Goal: Navigation & Orientation: Find specific page/section

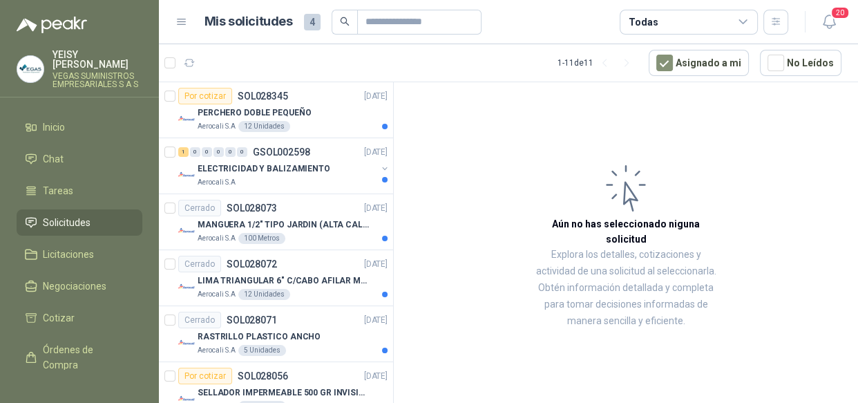
scroll to position [115, 0]
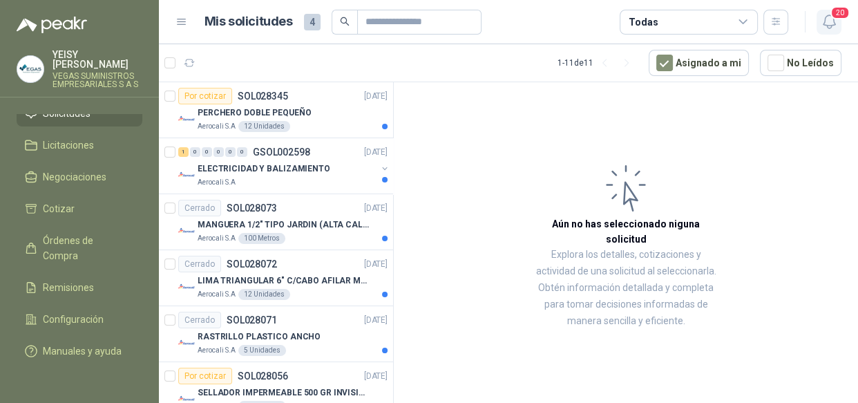
click at [829, 23] on icon "button" at bounding box center [828, 21] width 17 height 17
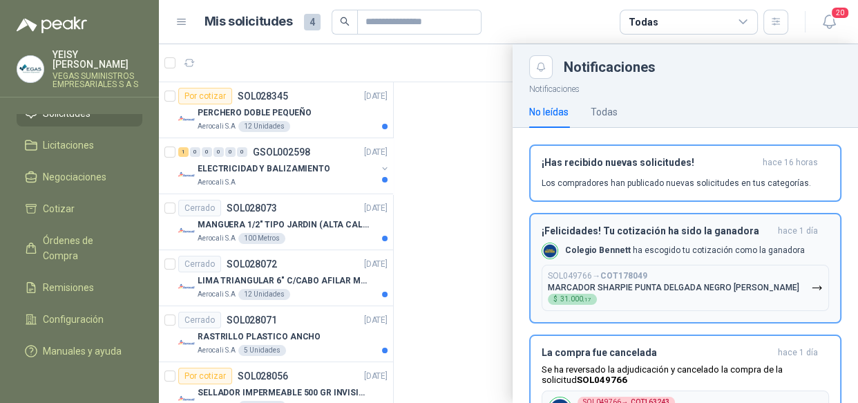
click at [707, 287] on p "MARCADOR SHARPIE PUNTA DELGADA NEGRO [PERSON_NAME]" at bounding box center [673, 287] width 251 height 10
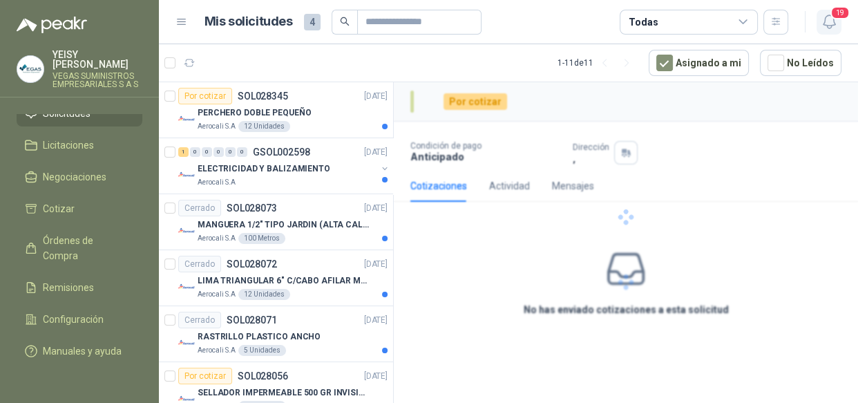
click at [822, 20] on icon "button" at bounding box center [828, 21] width 17 height 17
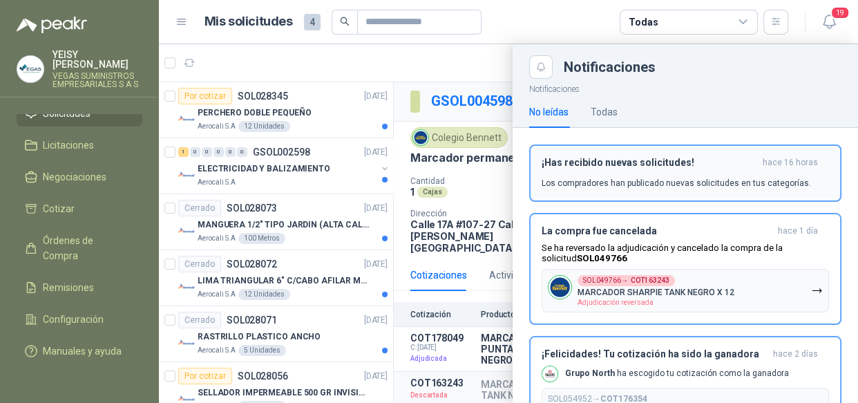
click at [744, 179] on p "Los compradores han publicado nuevas solicitudes en tus categorías." at bounding box center [675, 183] width 269 height 12
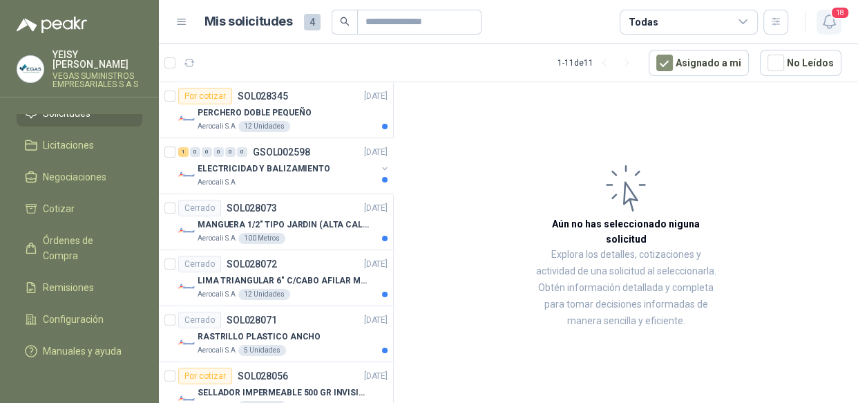
click at [824, 20] on icon "button" at bounding box center [828, 21] width 17 height 17
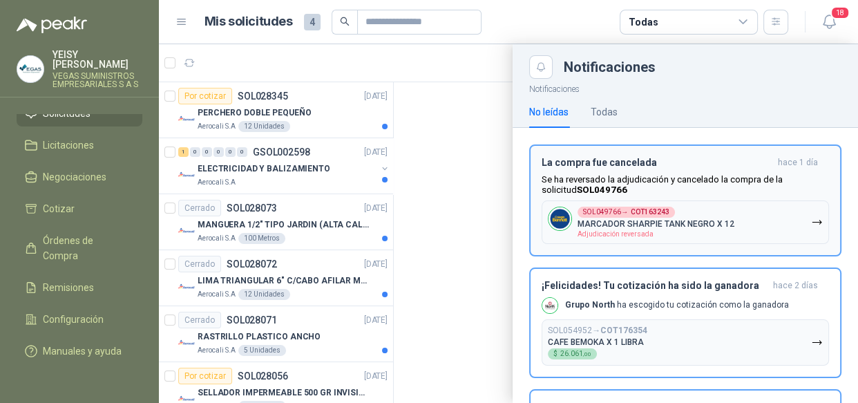
click at [709, 177] on p "Se ha reversado la adjudicación y cancelado la compra de la solicitud SOL049766" at bounding box center [684, 184] width 287 height 21
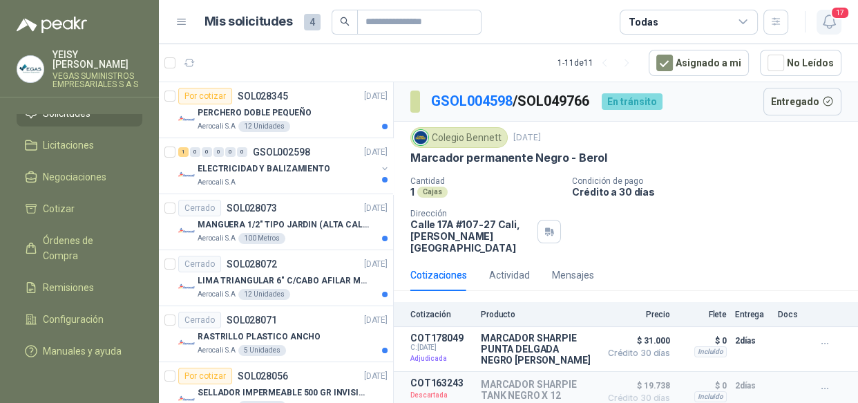
click at [833, 20] on icon "button" at bounding box center [828, 21] width 12 height 13
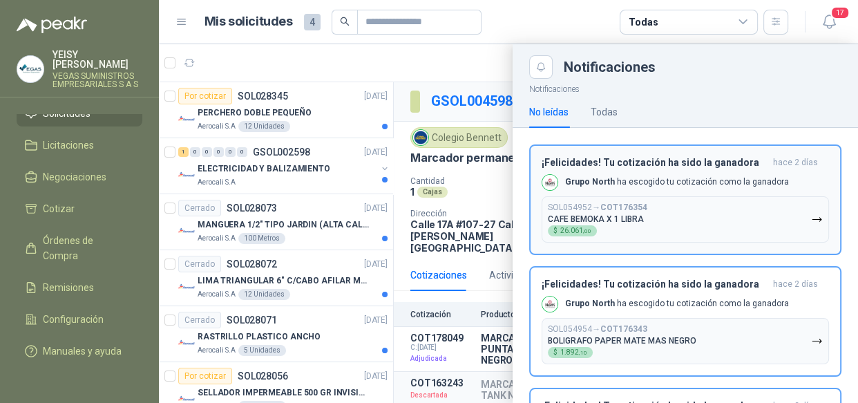
click at [718, 209] on button "SOL054952 → COT176354 CAFE BEMOKA X 1 LIBRA $ 26.061 ,00" at bounding box center [684, 219] width 287 height 46
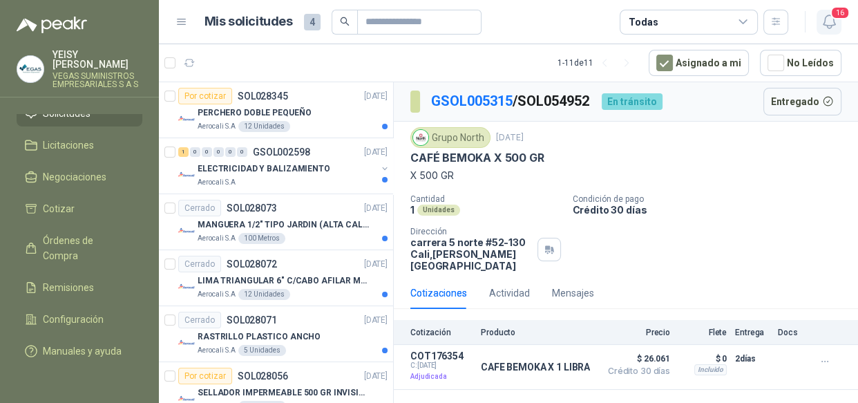
click at [833, 23] on icon "button" at bounding box center [828, 21] width 12 height 13
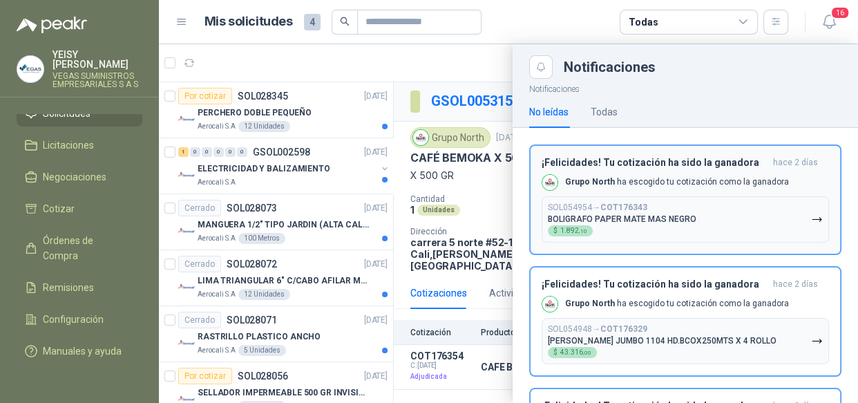
click at [759, 210] on button "SOL054954 → COT176343 BOLIGRAFO PAPER MATE MAS NEGRO $ 1.892 ,10" at bounding box center [684, 219] width 287 height 46
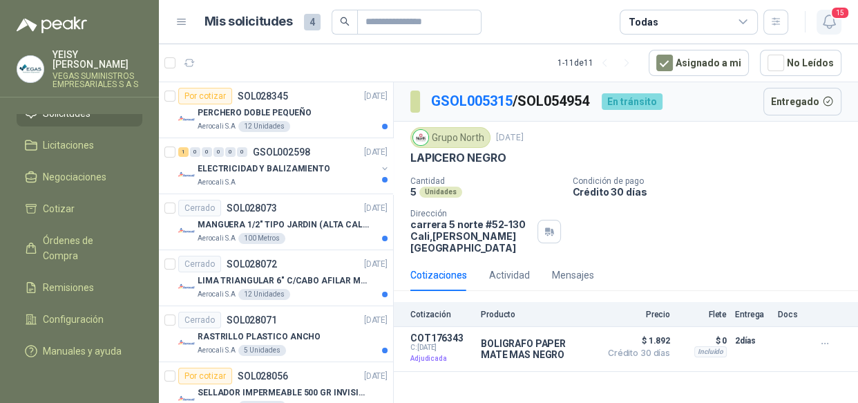
click at [820, 27] on icon "button" at bounding box center [828, 21] width 17 height 17
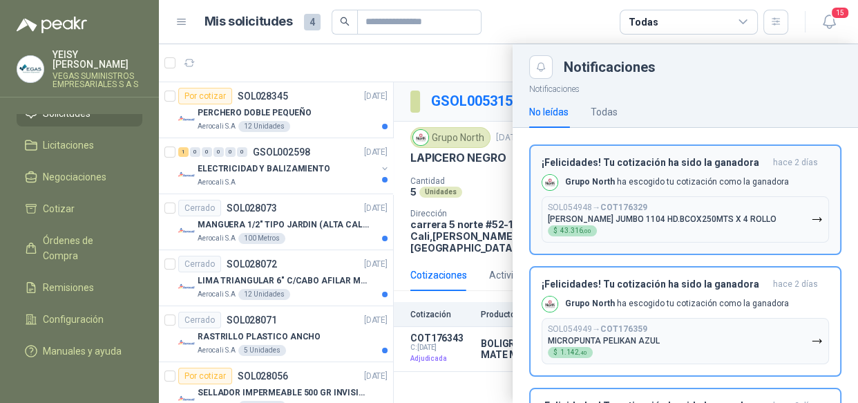
click at [733, 213] on div "SOL054948 → COT176329 [PERSON_NAME] JUMBO 1104 HD.BCOX250MTS X 4 ROLLO $ 43.316…" at bounding box center [662, 219] width 229 height 34
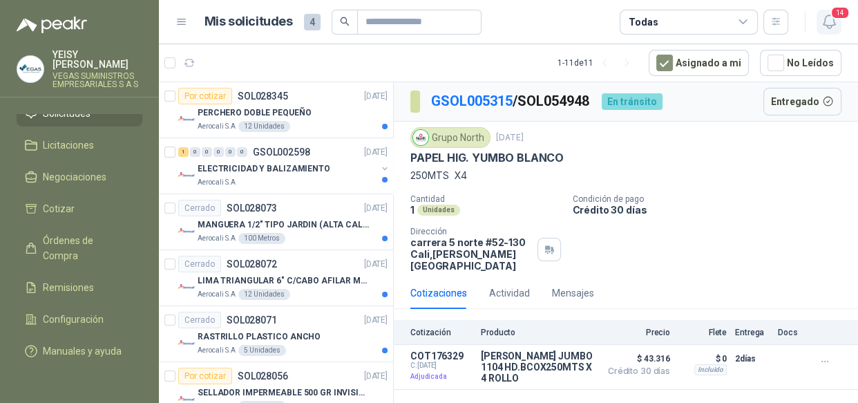
click at [834, 26] on icon "button" at bounding box center [828, 21] width 17 height 17
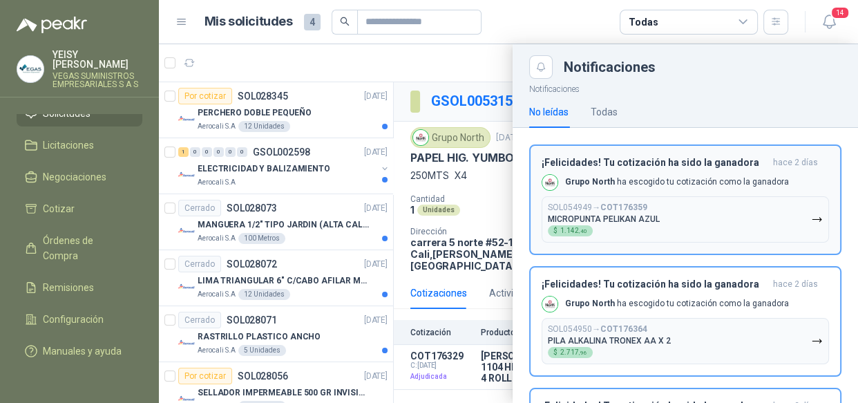
click at [735, 211] on button "SOL054949 → COT176359 MICROPUNTA PELIKAN AZUL $ 1.142 ,40" at bounding box center [684, 219] width 287 height 46
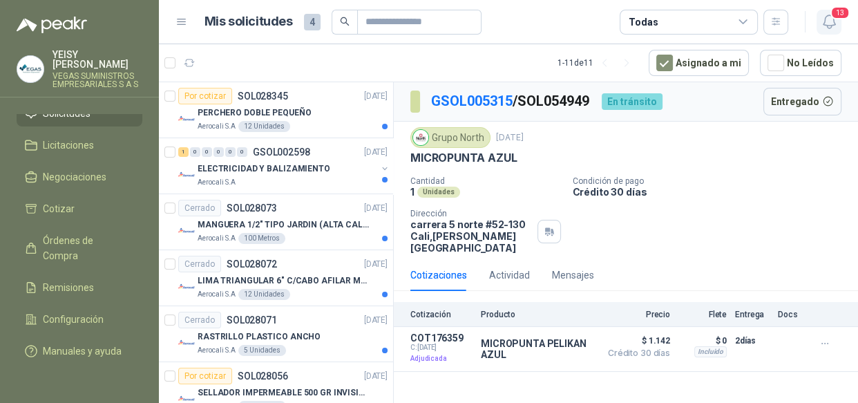
click at [836, 12] on span "13" at bounding box center [839, 12] width 19 height 13
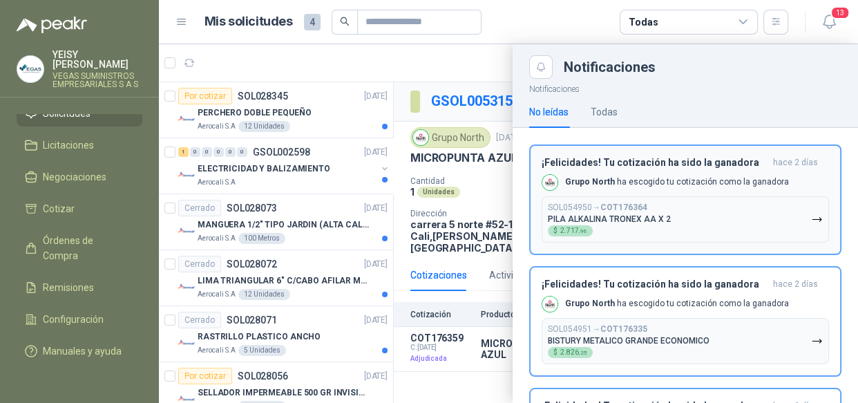
click at [743, 214] on button "SOL054950 → COT176364 PILA ALKALINA TRONEX AA X 2 $ 2.717 ,96" at bounding box center [684, 219] width 287 height 46
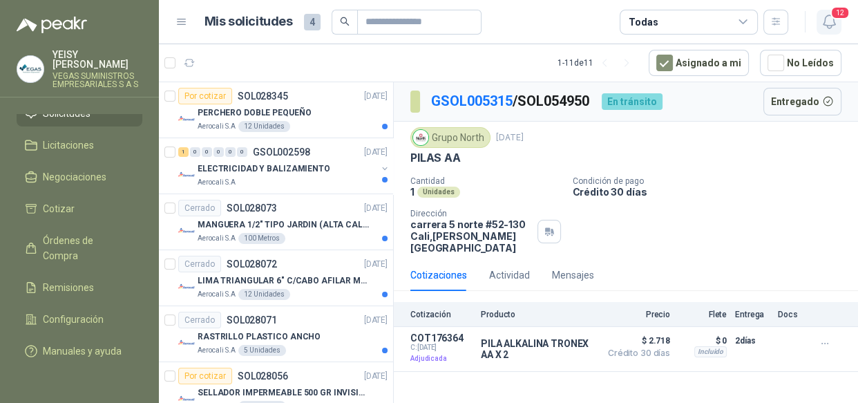
click at [824, 22] on icon "button" at bounding box center [828, 21] width 17 height 17
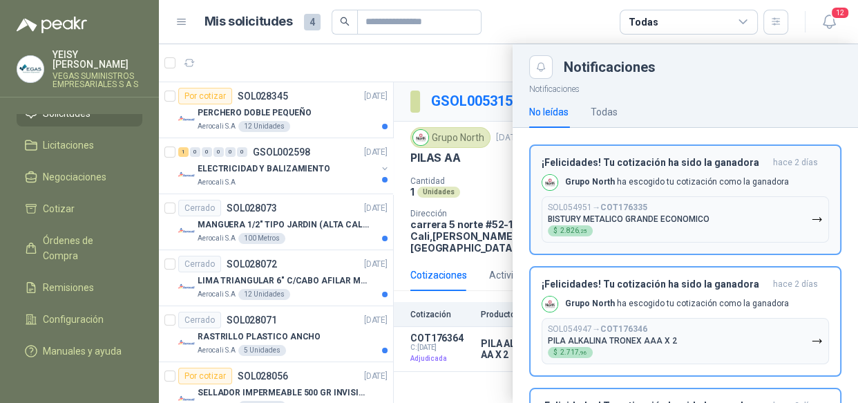
click at [739, 217] on button "SOL054951 → COT176335 BISTURY METALICO GRANDE ECONOMICO $ 2.826 ,25" at bounding box center [684, 219] width 287 height 46
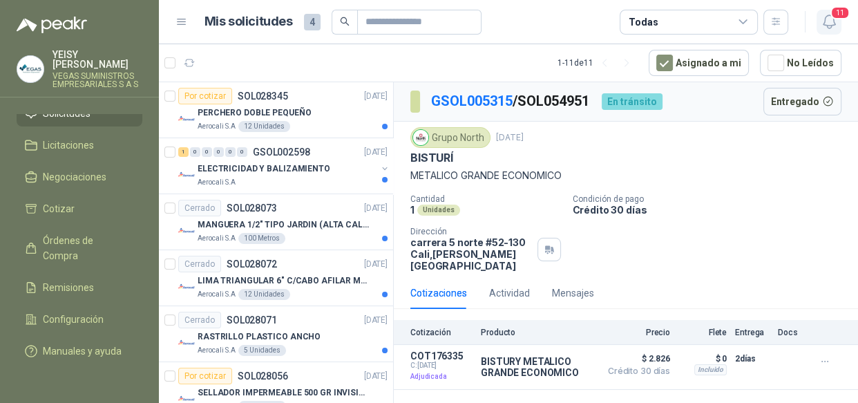
click at [825, 27] on icon "button" at bounding box center [828, 21] width 17 height 17
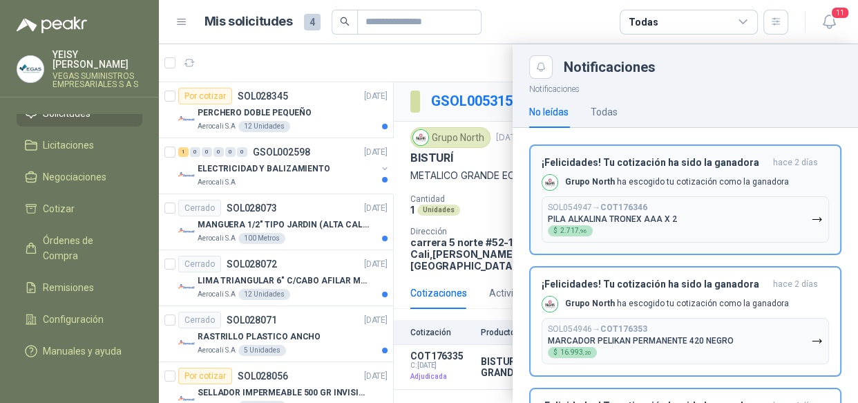
click at [738, 213] on button "SOL054947 → COT176346 PILA ALKALINA TRONEX AAA X 2 $ 2.717 ,96" at bounding box center [684, 219] width 287 height 46
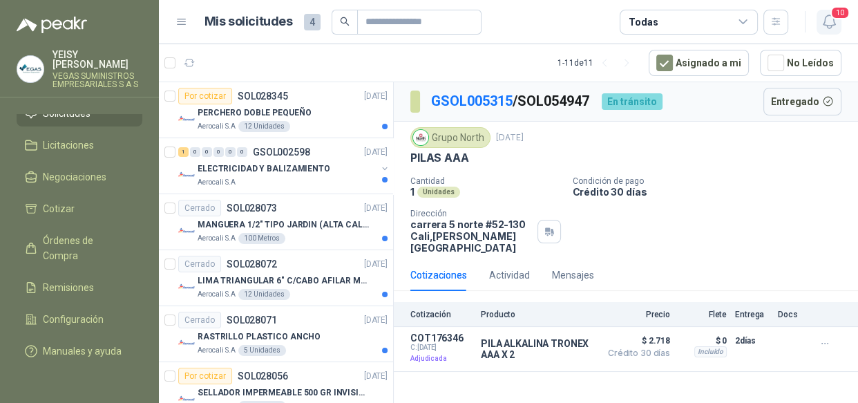
click at [833, 20] on icon "button" at bounding box center [828, 21] width 12 height 13
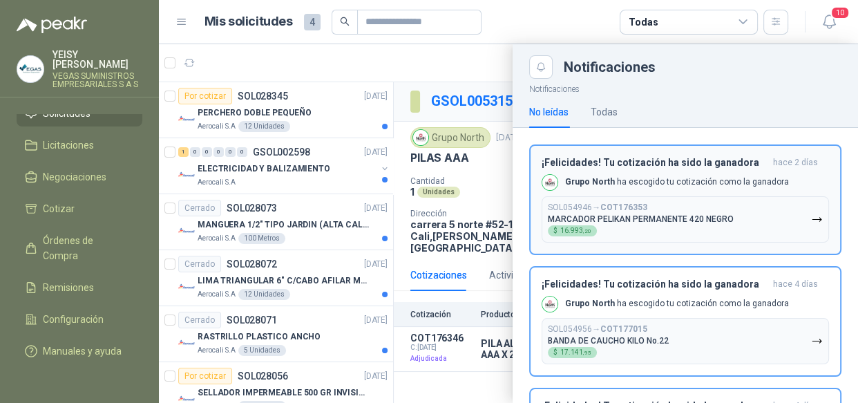
click at [734, 211] on button "SOL054946 → COT176353 MARCADOR PELIKAN PERMANENTE 420 NEGRO $ 16.993 ,20" at bounding box center [684, 219] width 287 height 46
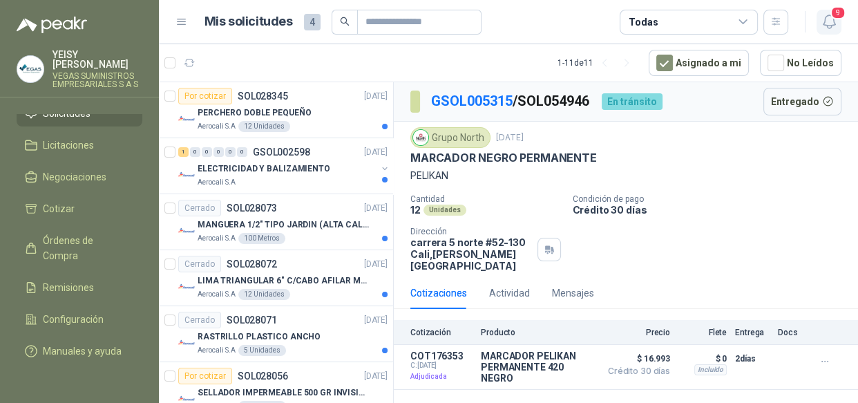
click at [818, 33] on button "9" at bounding box center [828, 22] width 25 height 25
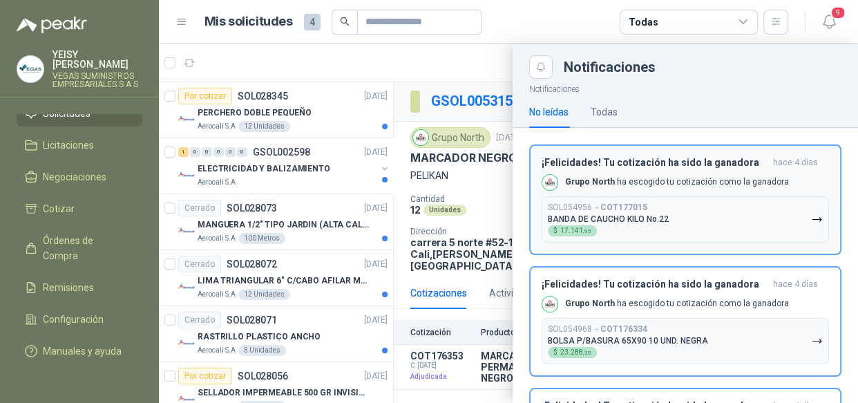
click at [726, 217] on button "SOL054956 → COT177015 BANDA DE CAUCHO KILO No.22 $ 17.141 ,95" at bounding box center [684, 219] width 287 height 46
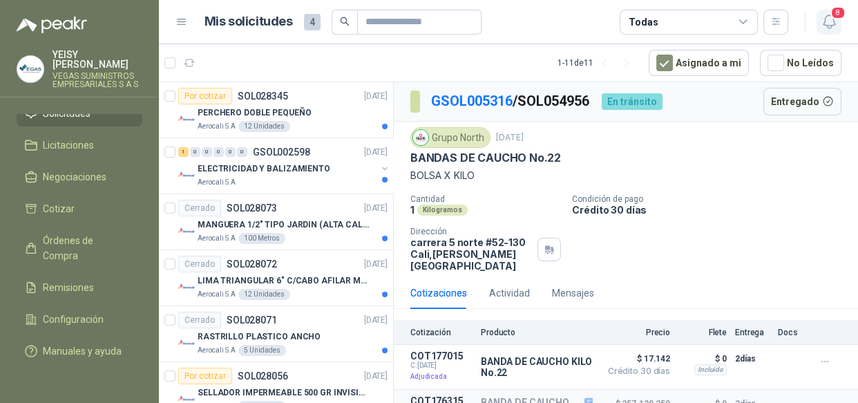
click at [828, 23] on icon "button" at bounding box center [828, 21] width 17 height 17
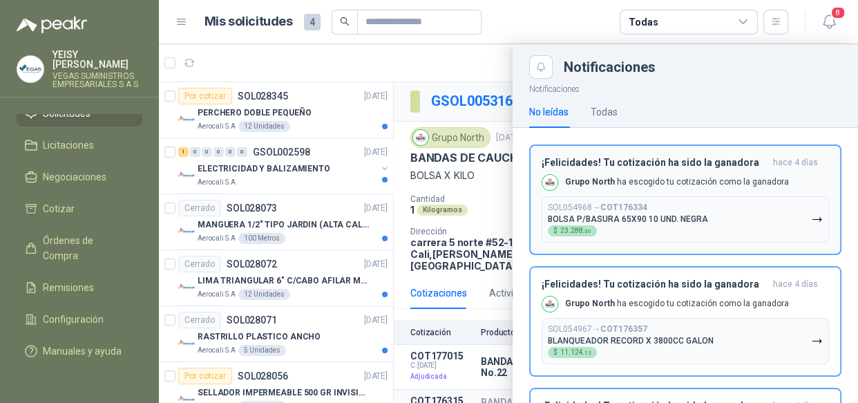
click at [737, 210] on button "SOL054968 → COT176334 BOLSA P/BASURA 65X90 10 UND. NEGRA $ 23.288 ,30" at bounding box center [684, 219] width 287 height 46
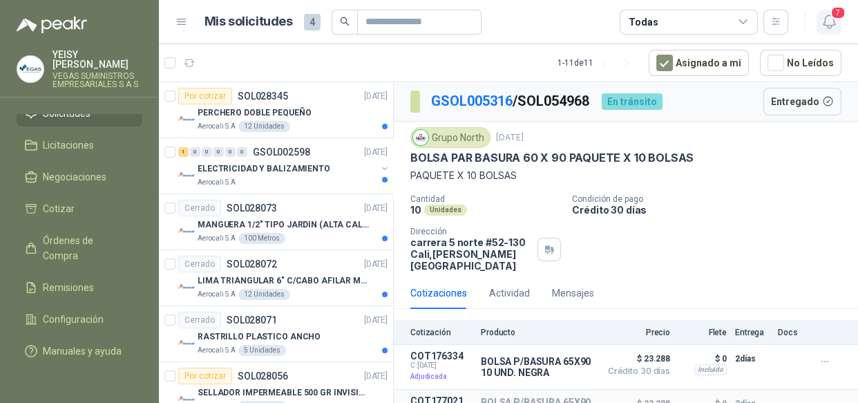
click at [826, 14] on icon "button" at bounding box center [828, 21] width 17 height 17
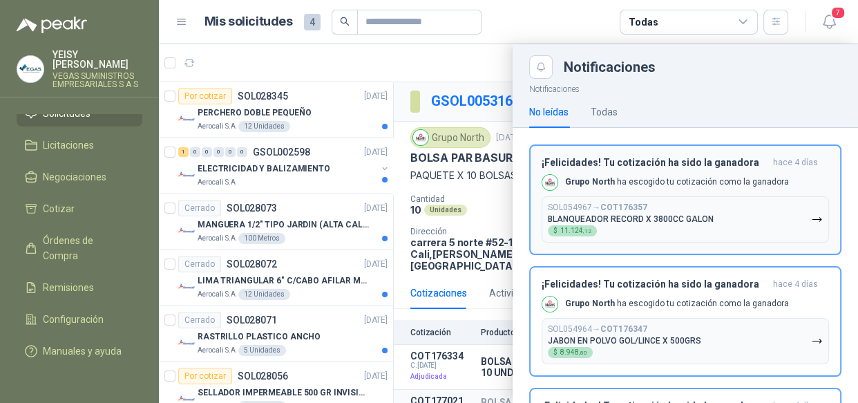
click at [754, 210] on button "SOL054967 → COT176357 BLANQUEADOR RECORD X 3800CC GALON $ 11.124 ,12" at bounding box center [684, 219] width 287 height 46
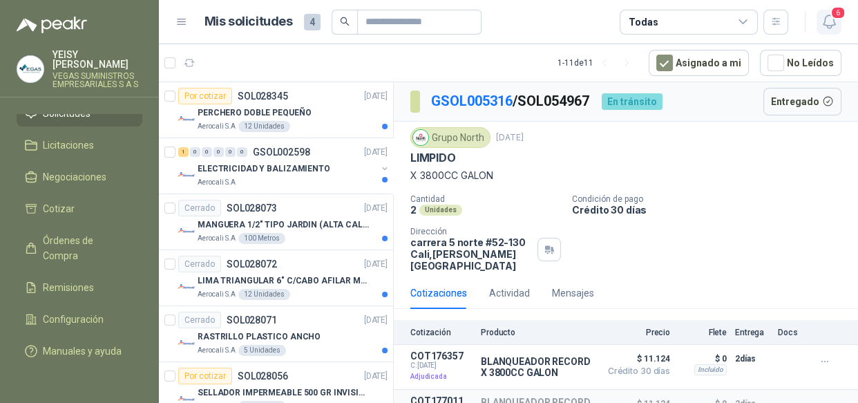
click at [823, 10] on button "6" at bounding box center [828, 22] width 25 height 25
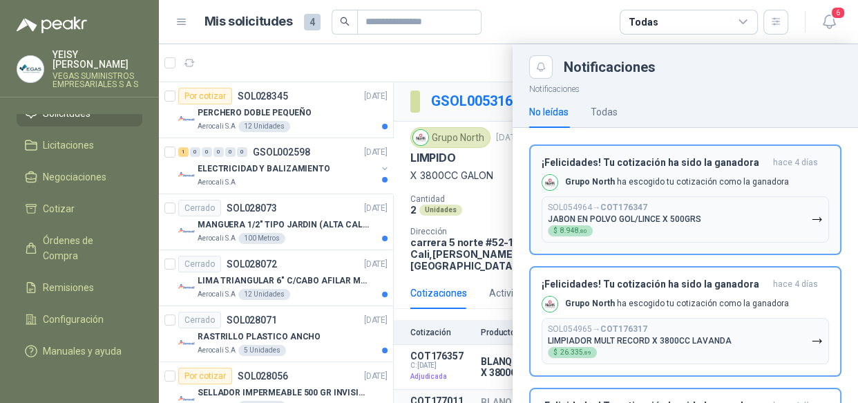
click at [733, 226] on button "SOL054964 → COT176347 JABON EN POLVO GOL/LINCE X 500GRS $ 8.948 ,80" at bounding box center [684, 219] width 287 height 46
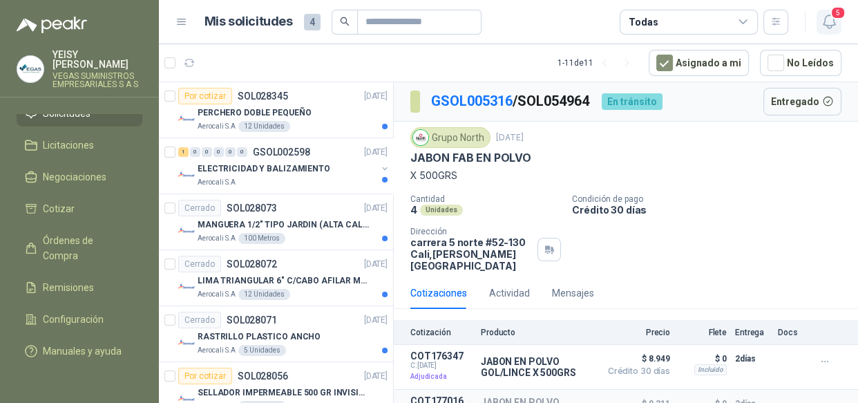
click at [826, 23] on icon "button" at bounding box center [828, 21] width 17 height 17
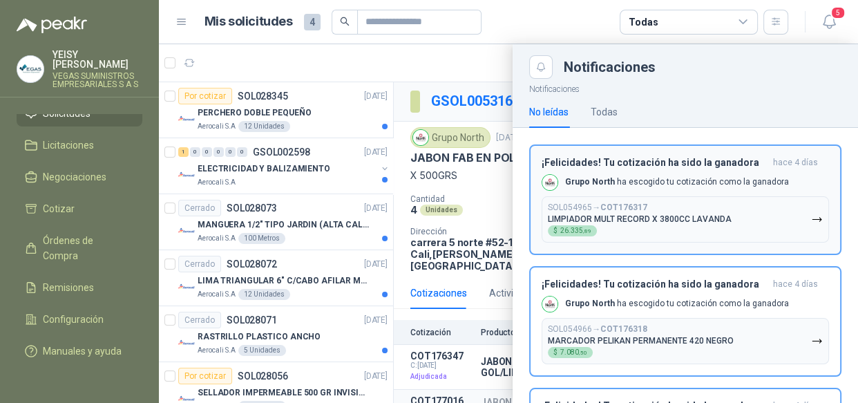
click at [733, 210] on button "SOL054965 → COT176317 LIMPIADOR MULT RECORD X 3800CC LAVANDA $ 26.335 ,89" at bounding box center [684, 219] width 287 height 46
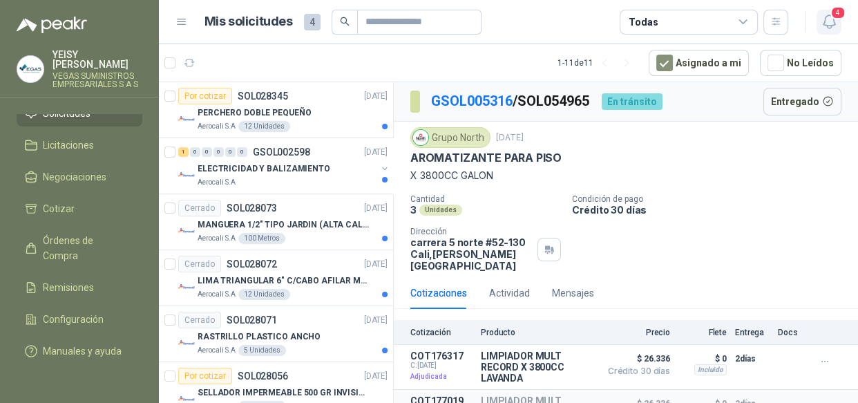
click at [826, 23] on icon "button" at bounding box center [828, 21] width 17 height 17
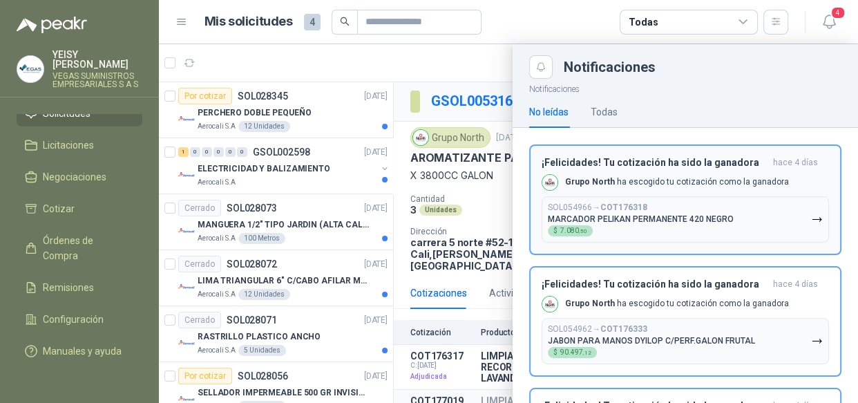
click at [769, 202] on button "SOL054966 → COT176318 MARCADOR PELIKAN PERMANENTE 420 NEGRO $ 7.080 ,50" at bounding box center [684, 219] width 287 height 46
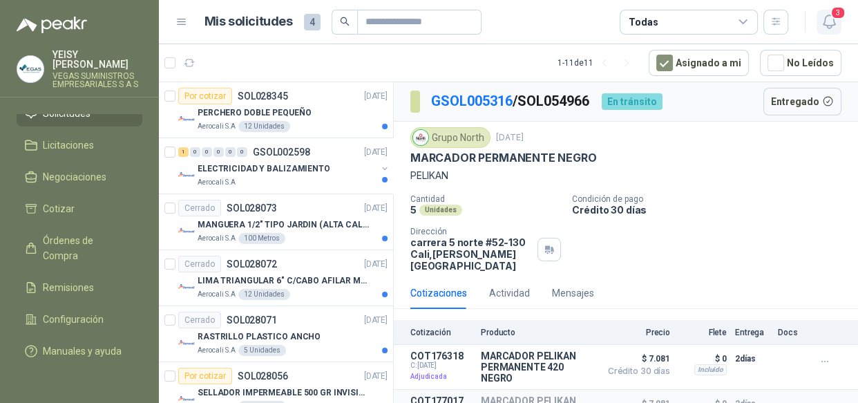
click at [829, 32] on button "3" at bounding box center [828, 22] width 25 height 25
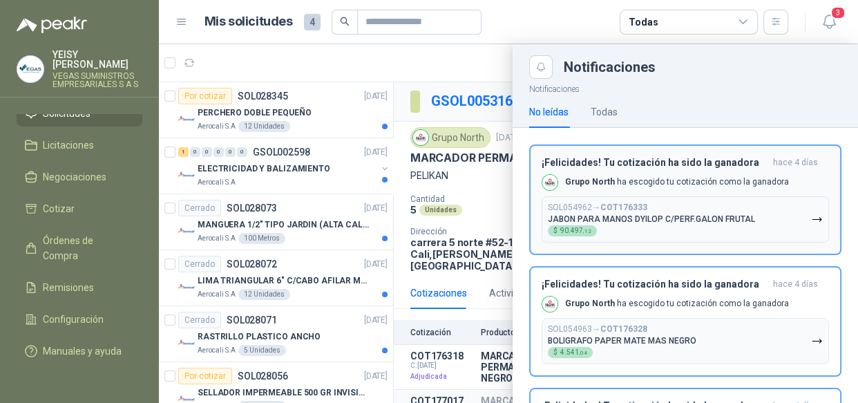
click at [755, 210] on button "SOL054962 → COT176333 JABON PARA MANOS DYILOP C/PERF.GALON FRUTAL $ 90.497 ,12" at bounding box center [684, 219] width 287 height 46
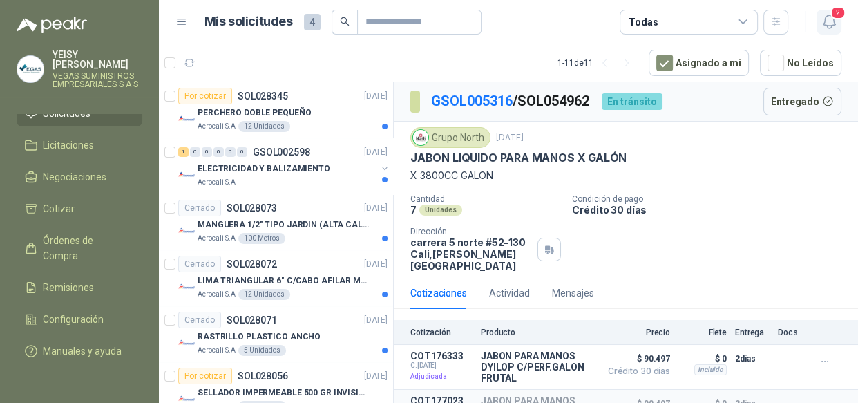
click at [835, 21] on icon "button" at bounding box center [828, 21] width 17 height 17
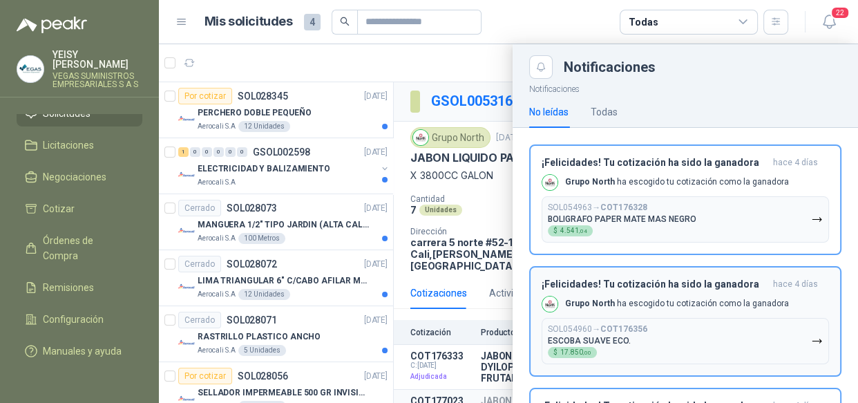
drag, startPoint x: 753, startPoint y: 213, endPoint x: 746, endPoint y: 211, distance: 7.0
click at [746, 211] on button "SOL054963 → COT176328 BOLIGRAFO PAPER MATE MAS NEGRO $ 4.541 ,04" at bounding box center [684, 219] width 287 height 46
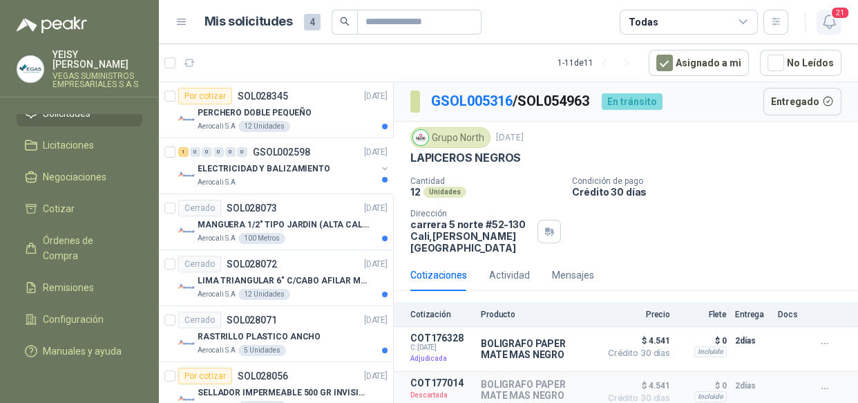
click at [826, 26] on icon "button" at bounding box center [828, 21] width 12 height 13
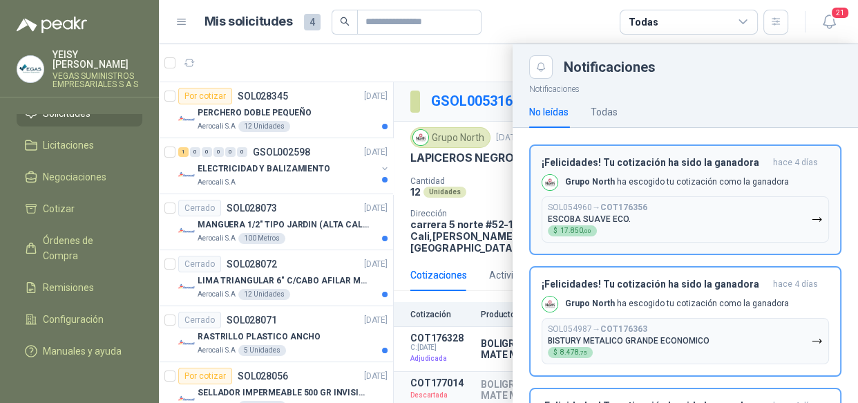
click at [735, 240] on button "¡Felicidades! Tu cotización ha sido la ganadora [DATE] Grupo North ha escogido …" at bounding box center [685, 199] width 312 height 110
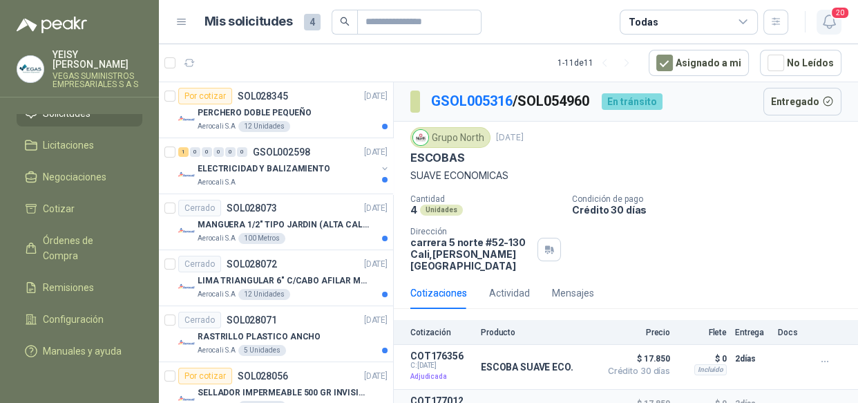
click at [829, 20] on icon "button" at bounding box center [828, 21] width 17 height 17
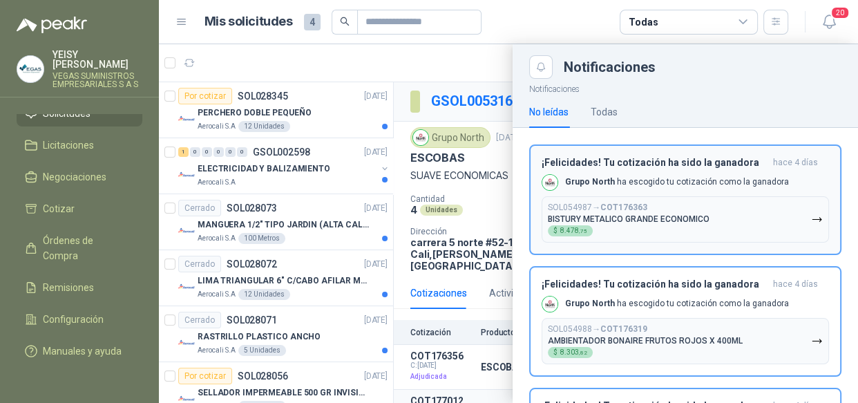
click at [738, 213] on button "SOL054987 → COT176363 BISTURY METALICO GRANDE ECONOMICO $ 8.478 ,75" at bounding box center [684, 219] width 287 height 46
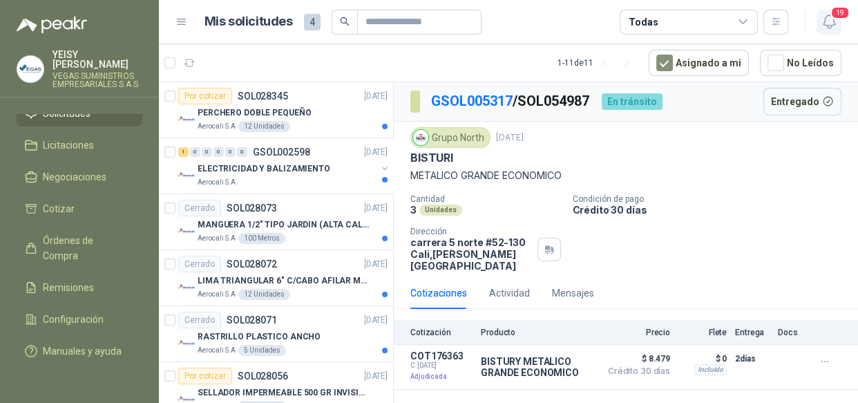
click at [822, 28] on icon "button" at bounding box center [828, 21] width 17 height 17
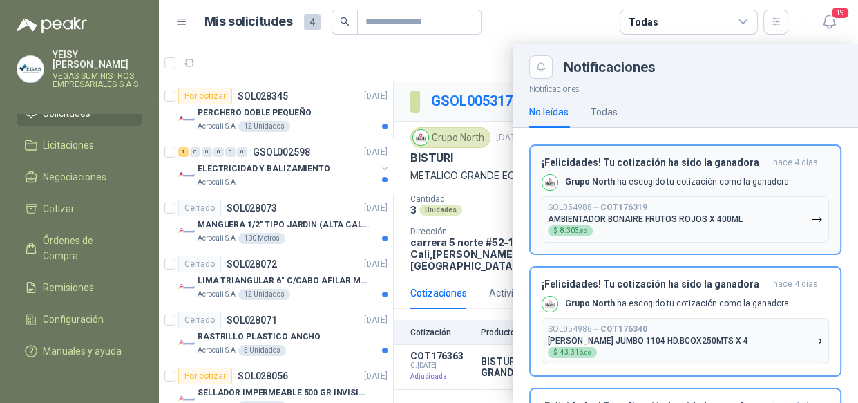
click at [758, 215] on button "SOL054988 → COT176319 AMBIENTADOR BONAIRE FRUTOS ROJOS X 400ML $ 8.303 ,82" at bounding box center [684, 219] width 287 height 46
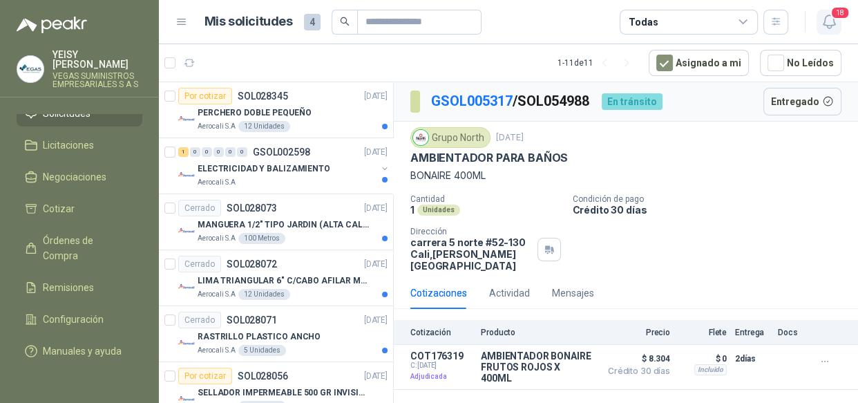
click at [833, 21] on icon "button" at bounding box center [828, 21] width 12 height 13
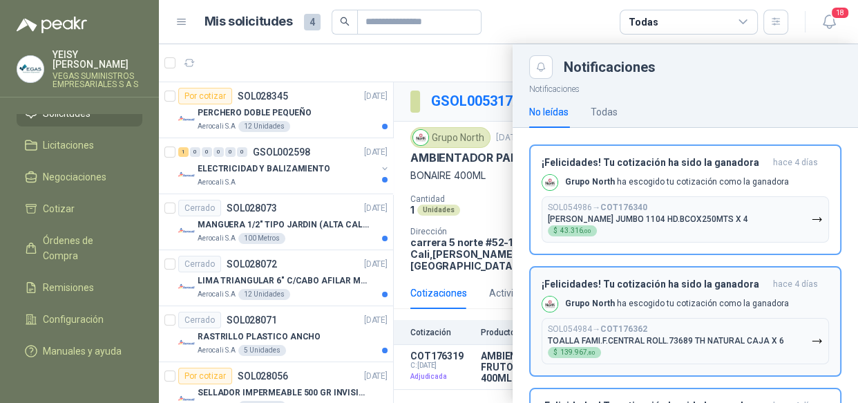
drag, startPoint x: 745, startPoint y: 184, endPoint x: 745, endPoint y: 200, distance: 15.9
click at [745, 197] on div "¡Felicidades! Tu cotización ha sido la ganadora [DATE] Grupo North ha escogido …" at bounding box center [684, 200] width 287 height 86
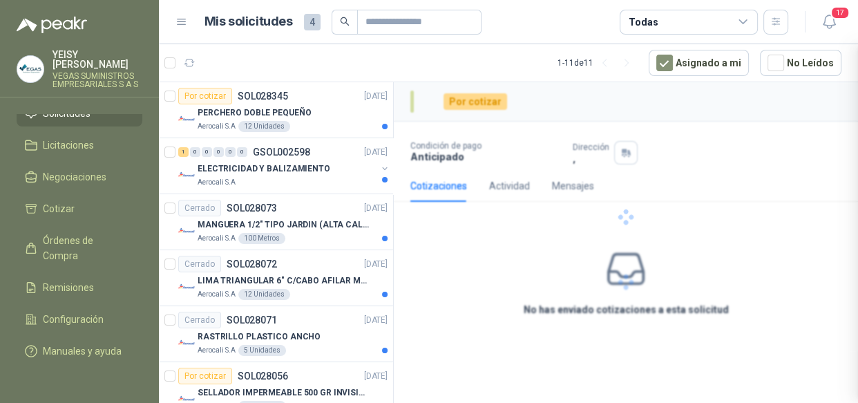
click at [746, 202] on div at bounding box center [626, 216] width 464 height 269
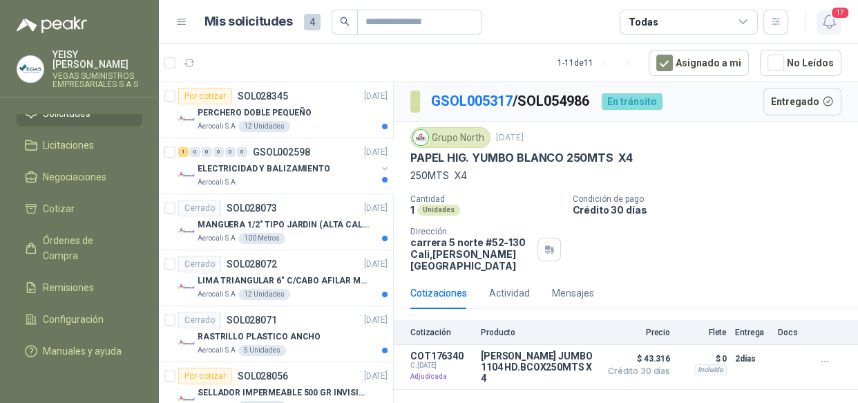
click at [828, 13] on icon "button" at bounding box center [828, 21] width 17 height 17
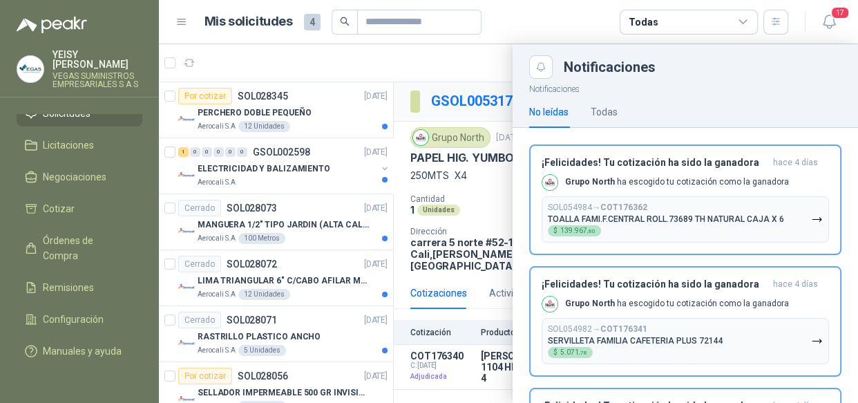
drag, startPoint x: 725, startPoint y: 212, endPoint x: 841, endPoint y: 89, distance: 169.0
click at [724, 213] on div "SOL054984 → COT176362 TOALLA FAMI.F.CENTRAL ROLL.73689 TH NATURAL CAJA X 6 $ 13…" at bounding box center [666, 219] width 236 height 34
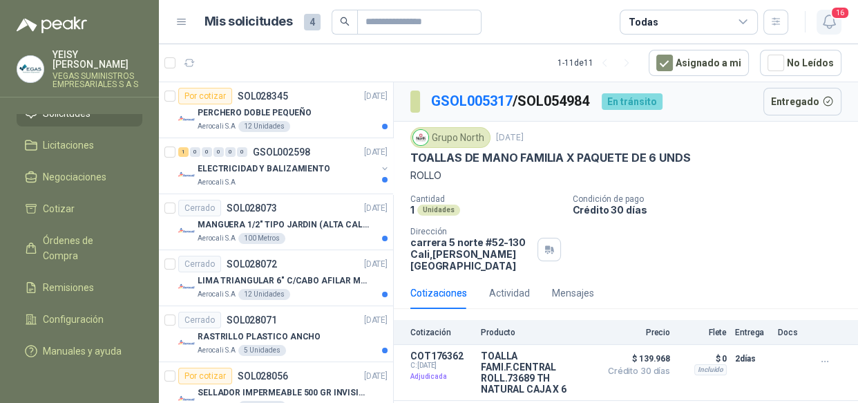
click at [835, 24] on icon "button" at bounding box center [828, 21] width 17 height 17
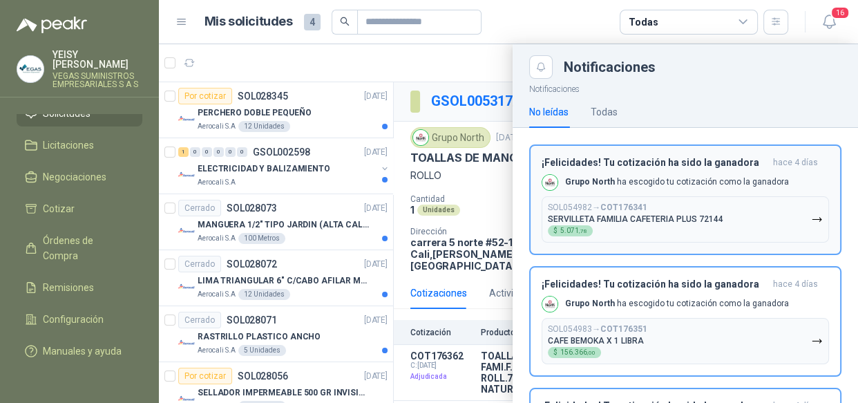
click at [782, 213] on button "SOL054982 → COT176341 SERVILLETA FAMILIA CAFETERIA PLUS 72144 $ 5.071 ,78" at bounding box center [684, 219] width 287 height 46
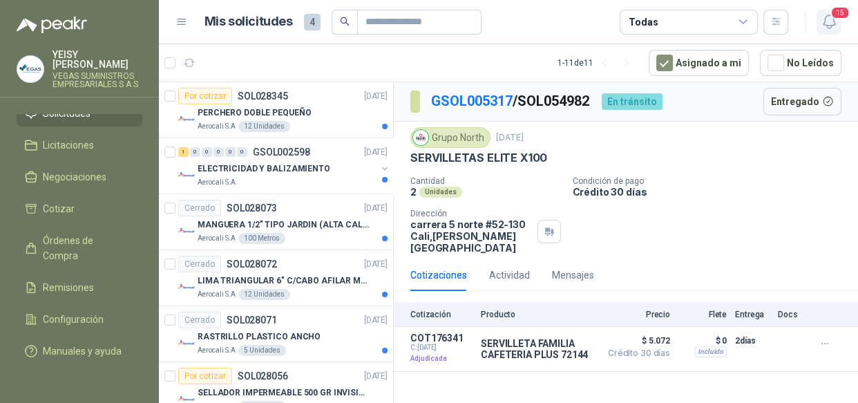
click at [833, 25] on icon "button" at bounding box center [828, 21] width 12 height 13
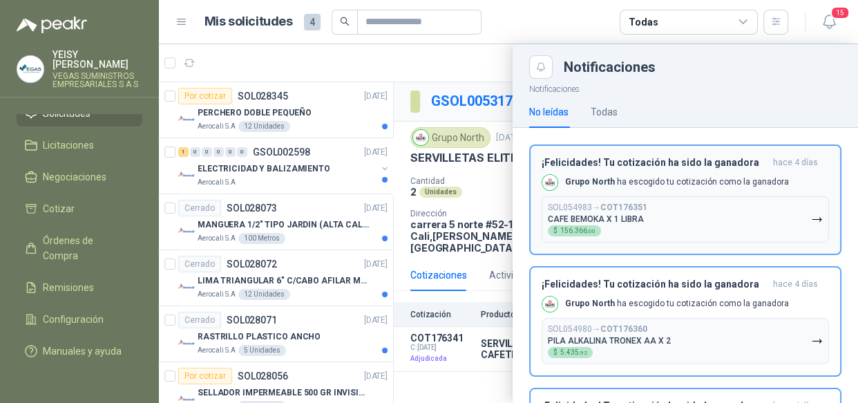
click at [737, 193] on div "¡Felicidades! Tu cotización ha sido la ganadora [DATE] Grupo North ha escogido …" at bounding box center [684, 200] width 287 height 86
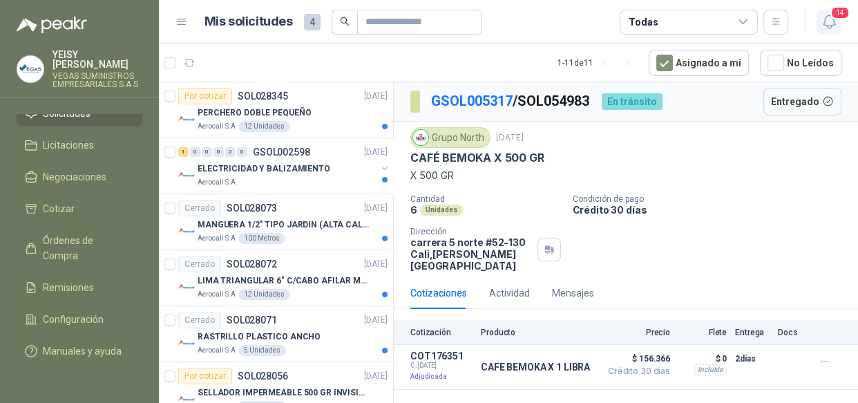
click at [830, 23] on icon "button" at bounding box center [828, 21] width 17 height 17
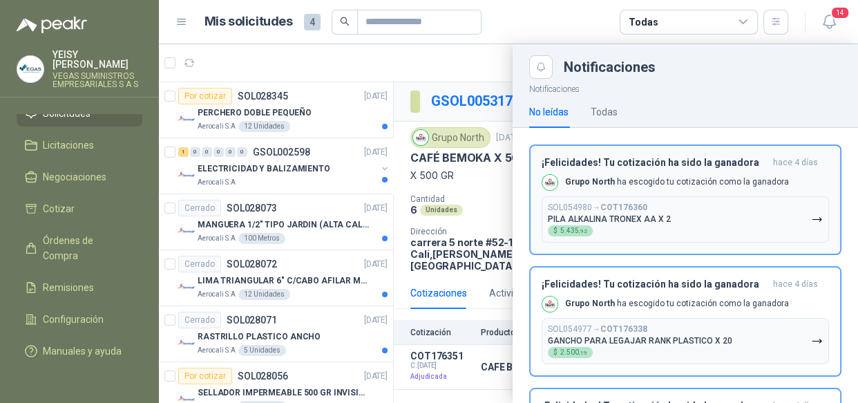
drag, startPoint x: 757, startPoint y: 211, endPoint x: 760, endPoint y: 204, distance: 8.1
click at [758, 209] on button "SOL054980 → COT176360 PILA ALKALINA TRONEX AA X 2 $ 5.435 ,92" at bounding box center [684, 219] width 287 height 46
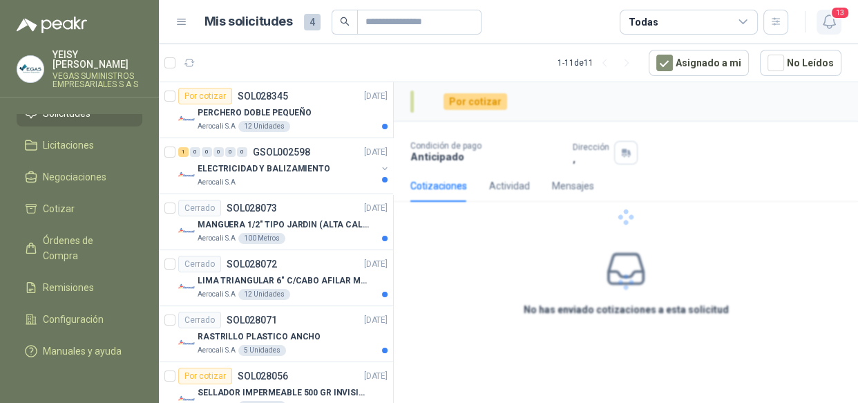
click at [827, 18] on icon "button" at bounding box center [828, 21] width 17 height 17
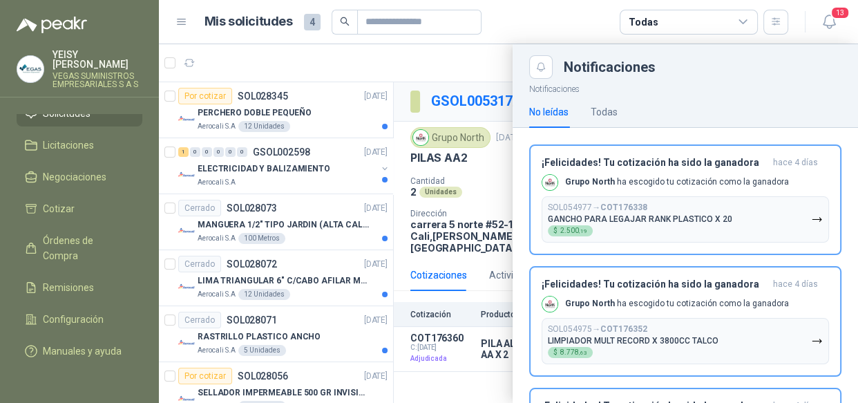
drag, startPoint x: 762, startPoint y: 202, endPoint x: 849, endPoint y: 22, distance: 200.1
click at [766, 200] on button "SOL054977 → COT176338 GANCHO PARA LEGAJAR RANK PLASTICO X 20 $ 2.500 ,19" at bounding box center [684, 219] width 287 height 46
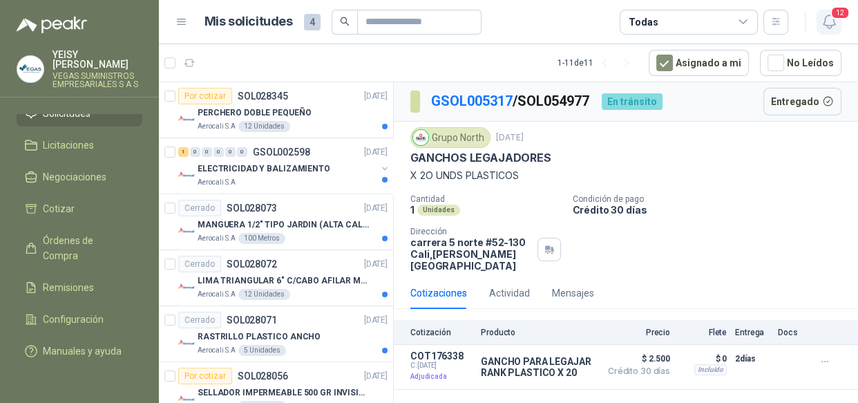
click at [826, 13] on icon "button" at bounding box center [828, 21] width 17 height 17
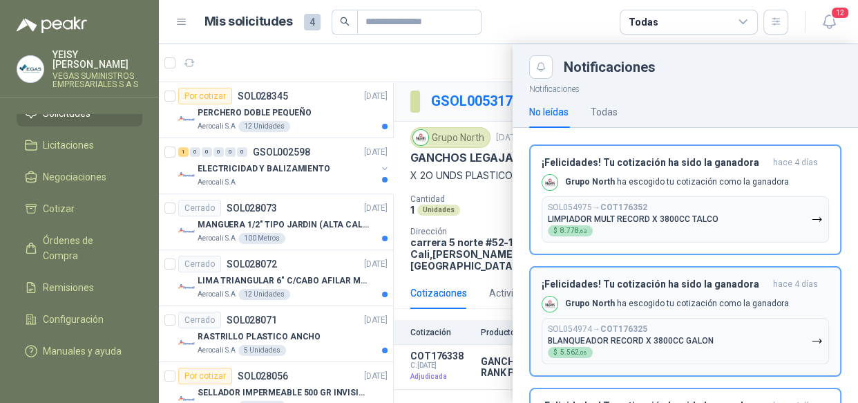
drag, startPoint x: 771, startPoint y: 211, endPoint x: 803, endPoint y: 153, distance: 65.9
click at [770, 211] on button "SOL054975 → COT176352 LIMPIADOR MULT RECORD X 3800CC TALCO $ 8.778 ,63" at bounding box center [684, 219] width 287 height 46
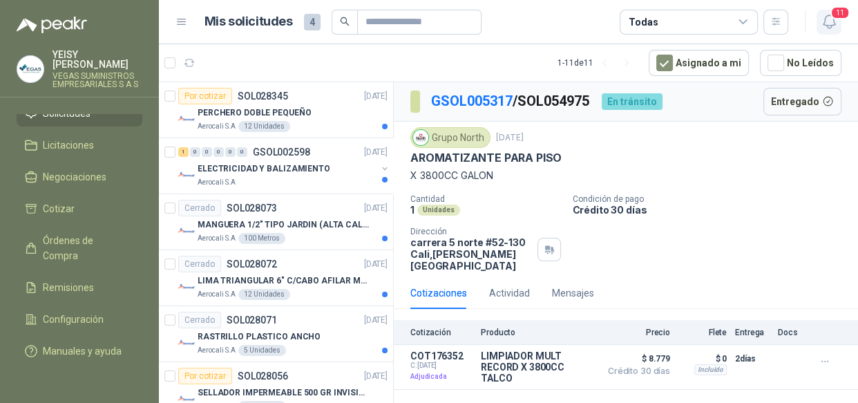
click at [827, 30] on button "11" at bounding box center [828, 22] width 25 height 25
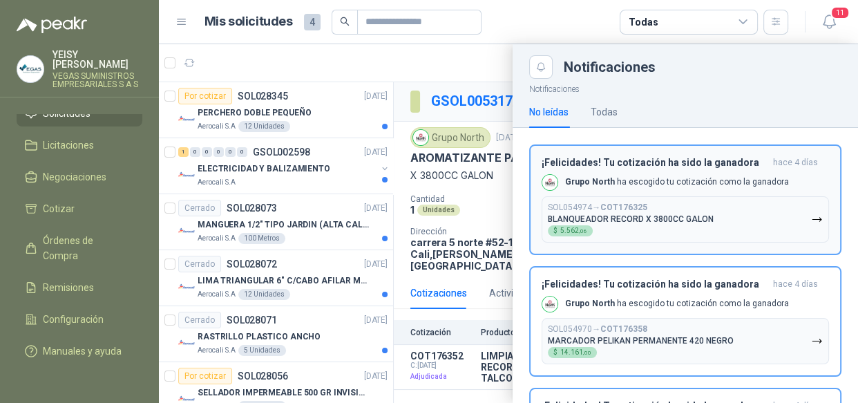
click at [777, 195] on div "¡Felicidades! Tu cotización ha sido la ganadora [DATE] Grupo North ha escogido …" at bounding box center [684, 200] width 287 height 86
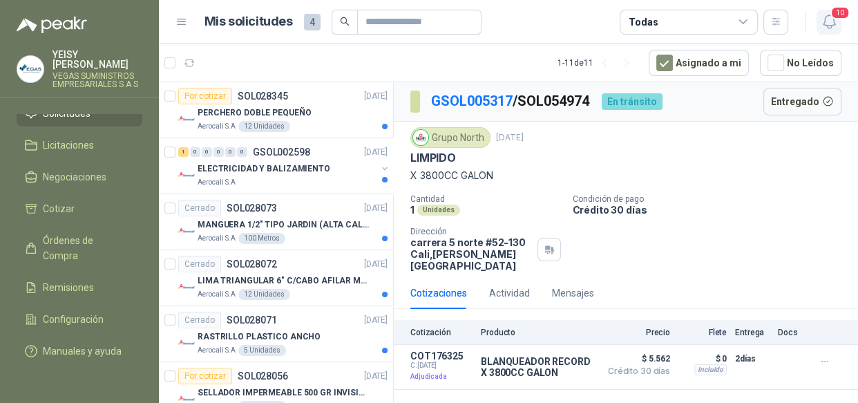
click at [827, 22] on icon "button" at bounding box center [828, 21] width 17 height 17
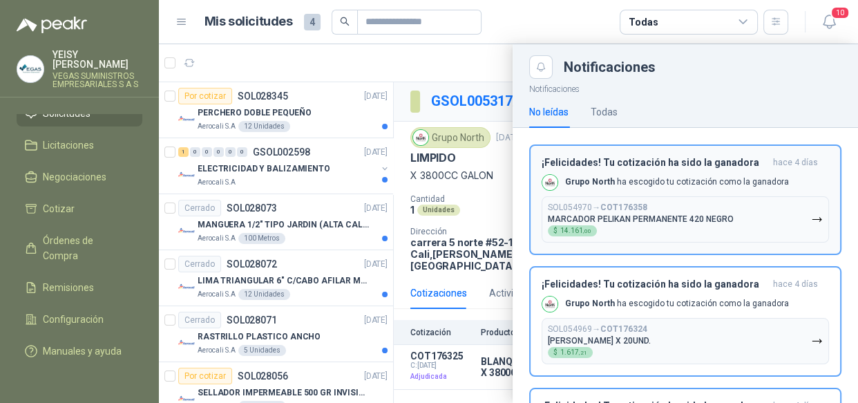
click at [753, 217] on button "SOL054970 → COT176358 MARCADOR PELIKAN PERMANENTE 420 NEGRO $ 14.161 ,00" at bounding box center [684, 219] width 287 height 46
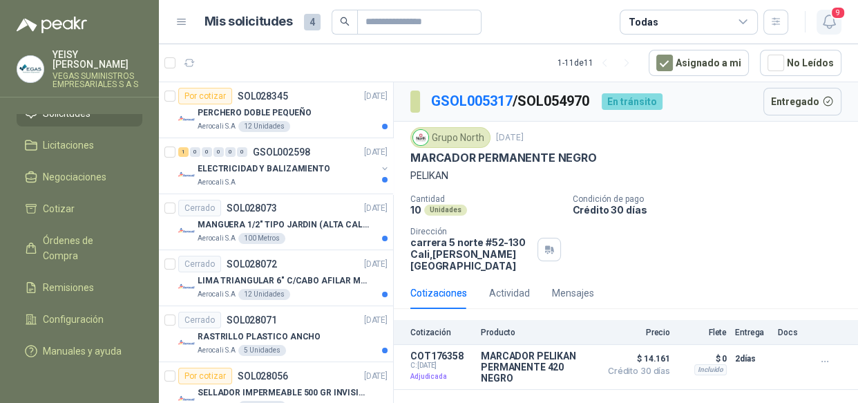
click at [828, 17] on icon "button" at bounding box center [828, 21] width 17 height 17
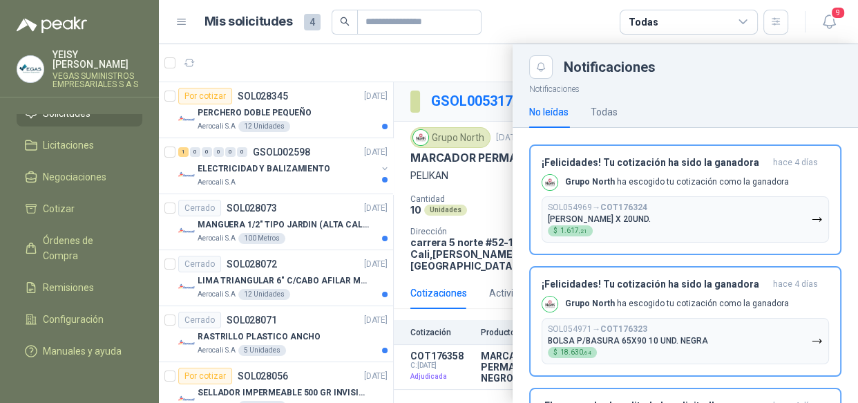
drag, startPoint x: 752, startPoint y: 207, endPoint x: 779, endPoint y: 110, distance: 100.3
click at [753, 206] on button "SOL054969 → COT176324 [PERSON_NAME] X 20UND. $ 1.617 ,21" at bounding box center [684, 219] width 287 height 46
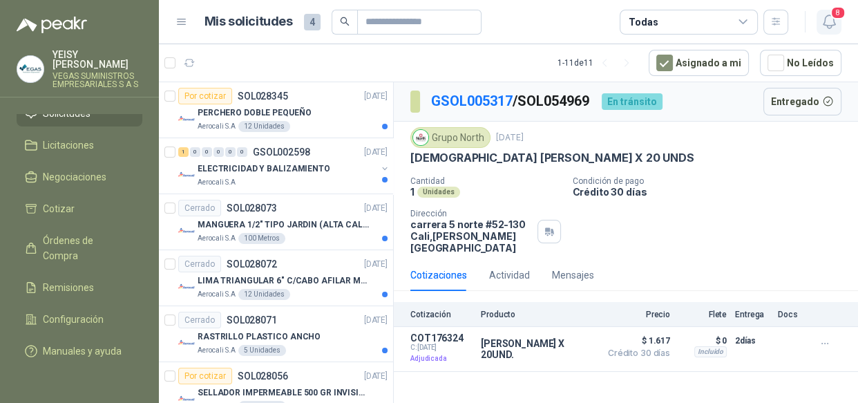
click at [831, 24] on icon "button" at bounding box center [828, 21] width 17 height 17
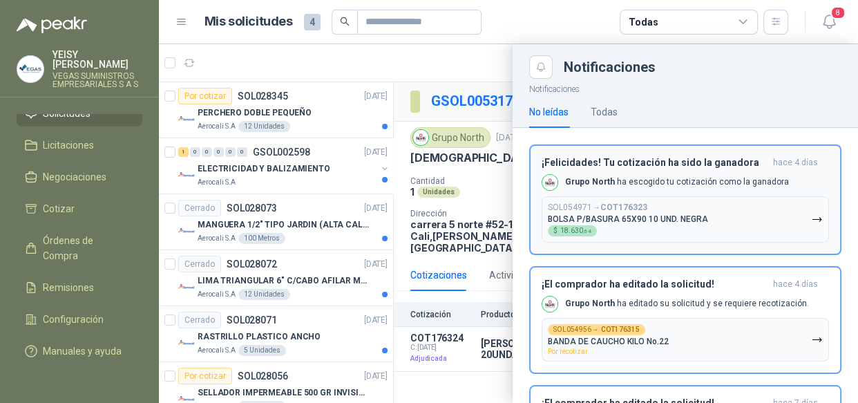
click at [757, 224] on button "SOL054971 → COT176323 BOLSA P/BASURA 65X90 10 UND. NEGRA $ 18.630 ,64" at bounding box center [684, 219] width 287 height 46
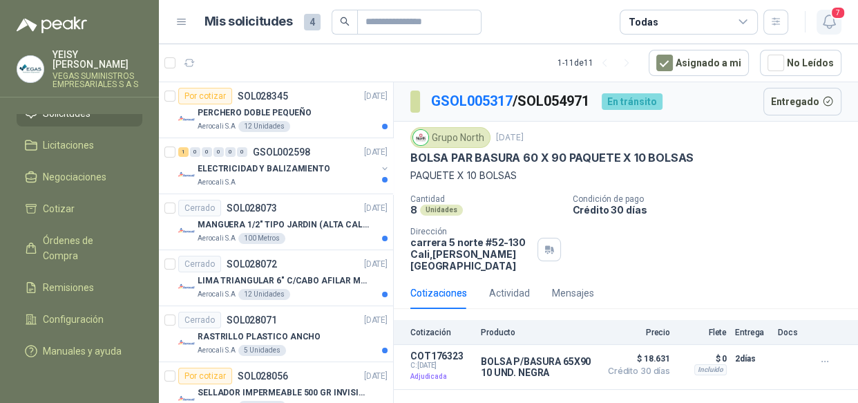
click at [826, 20] on icon "button" at bounding box center [828, 21] width 17 height 17
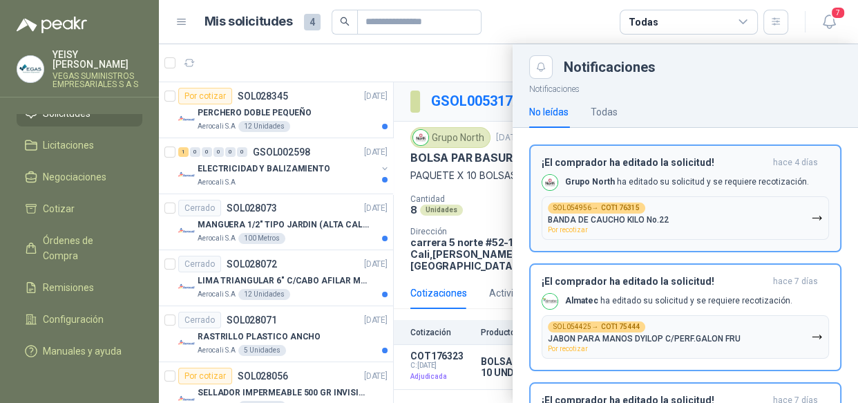
click at [752, 220] on button "SOL054956 → COT176315 BANDA DE CAUCHO KILO No.22 Por recotizar" at bounding box center [684, 217] width 287 height 43
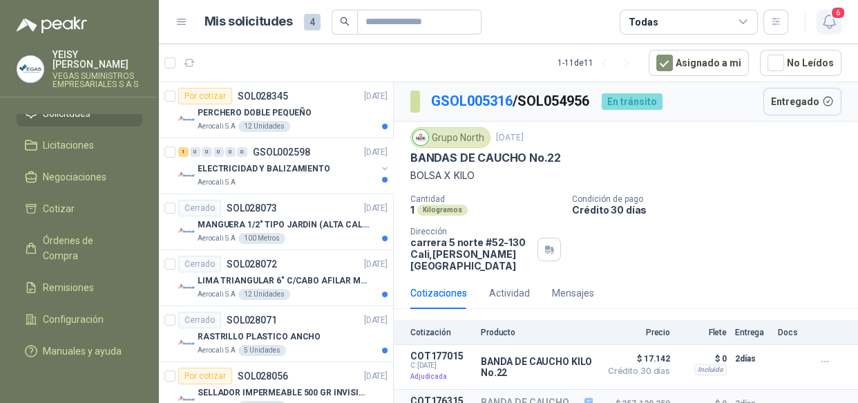
click at [827, 20] on icon "button" at bounding box center [828, 21] width 17 height 17
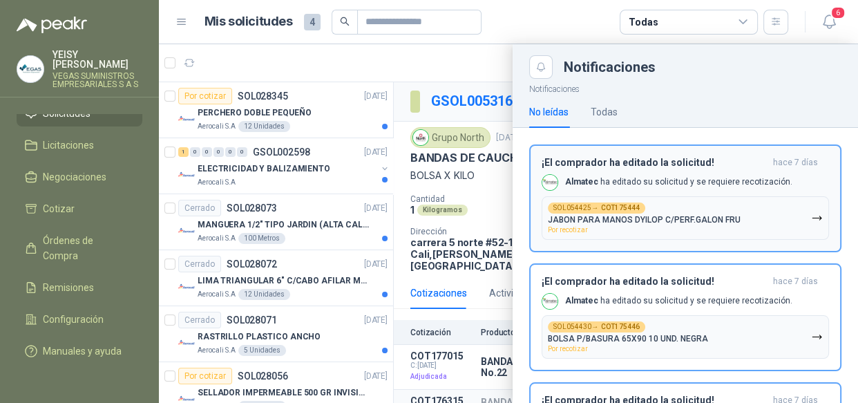
click at [746, 200] on button "SOL054425 → COT175444 JABON PARA MANOS DYILOP C/PERF.GALON FRU Por recotizar" at bounding box center [684, 217] width 287 height 43
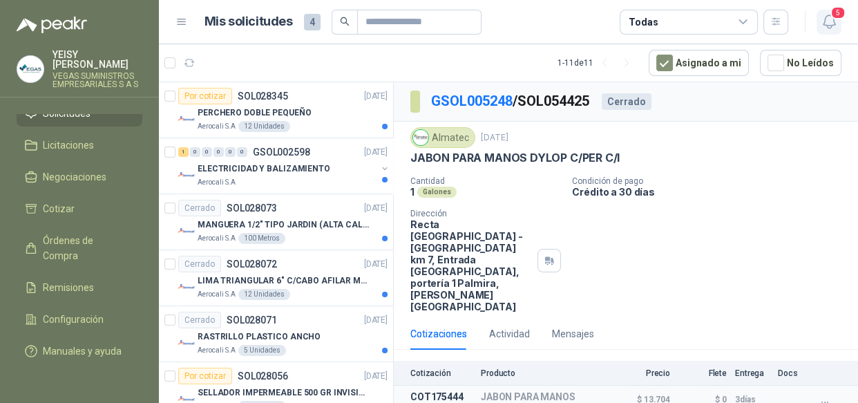
click at [831, 20] on icon "button" at bounding box center [828, 21] width 17 height 17
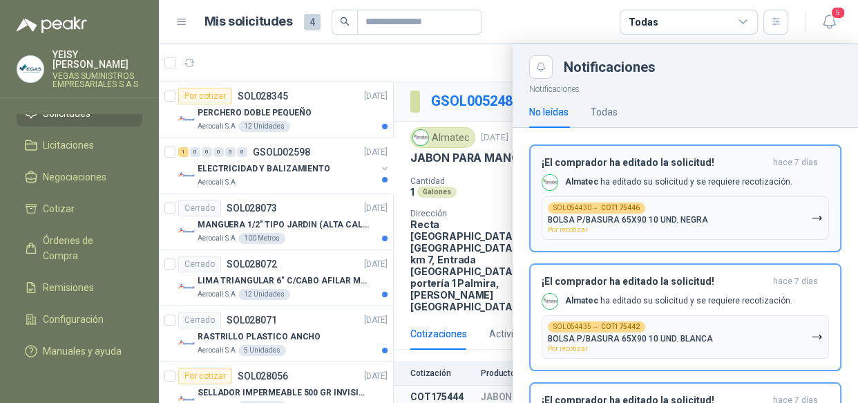
click at [753, 207] on button "SOL054430 → COT175446 BOLSA P/BASURA 65X90 10 UND. NEGRA Por recotizar" at bounding box center [684, 217] width 287 height 43
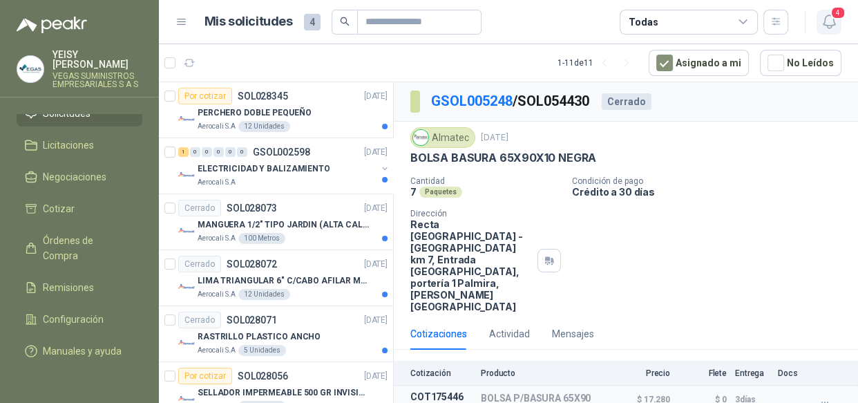
click at [824, 23] on icon "button" at bounding box center [828, 21] width 17 height 17
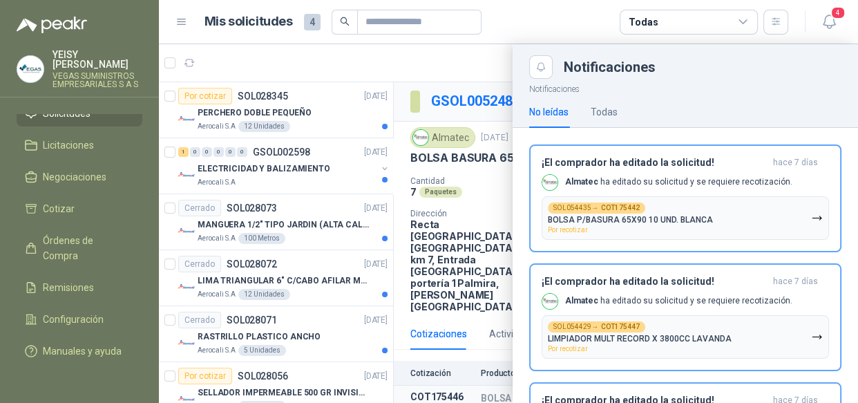
drag, startPoint x: 729, startPoint y: 211, endPoint x: 789, endPoint y: 89, distance: 136.2
click at [733, 200] on button "SOL054435 → COT175442 BOLSA P/BASURA 65X90 10 UND. BLANCA Por recotizar" at bounding box center [684, 217] width 287 height 43
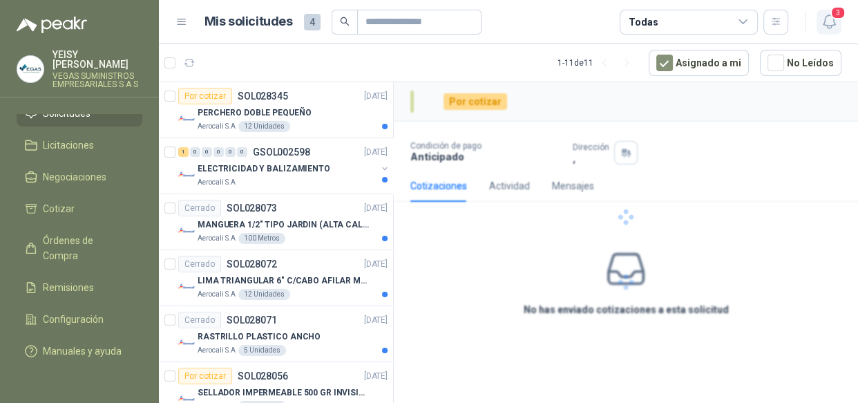
click at [820, 30] on button "3" at bounding box center [828, 22] width 25 height 25
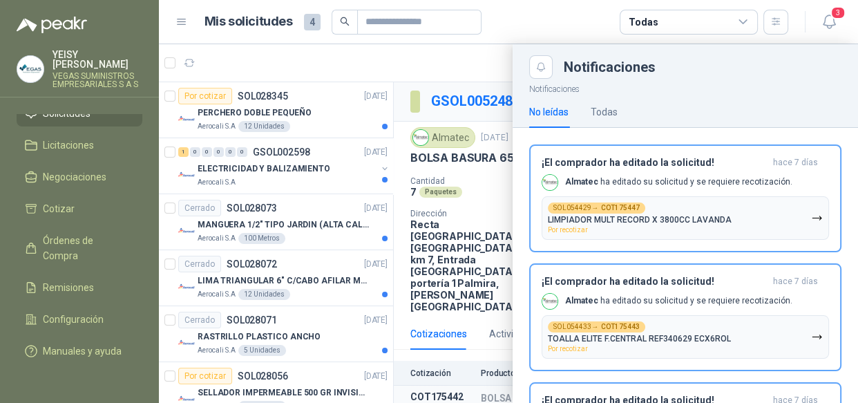
drag, startPoint x: 770, startPoint y: 215, endPoint x: 806, endPoint y: 125, distance: 97.3
click at [773, 207] on button "SOL054429 → COT175447 LIMPIADOR MULT RECORD X 3800CC LAVANDA Por recotizar" at bounding box center [684, 217] width 287 height 43
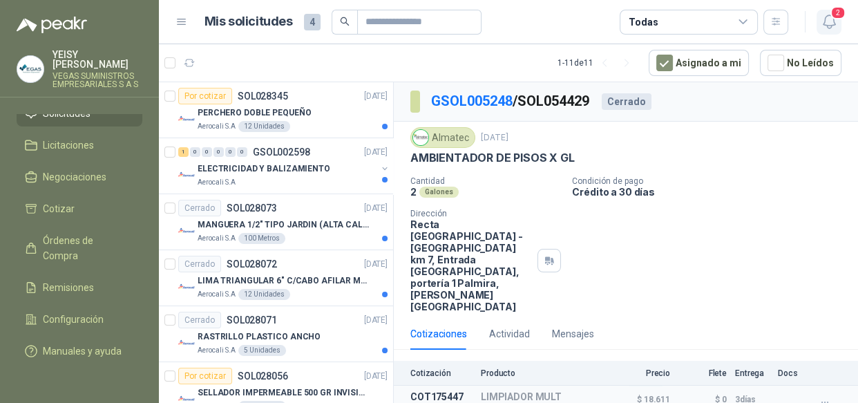
click at [831, 28] on icon "button" at bounding box center [828, 21] width 17 height 17
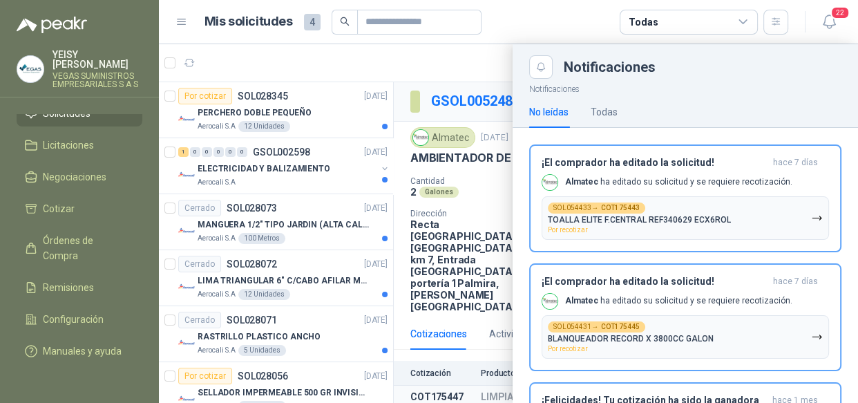
drag, startPoint x: 752, startPoint y: 220, endPoint x: 804, endPoint y: 122, distance: 111.8
click at [757, 211] on button "SOL054433 → COT175443 TOALLA ELITE F.CENTRAL REF340629 ECX6ROL Por recotizar" at bounding box center [684, 217] width 287 height 43
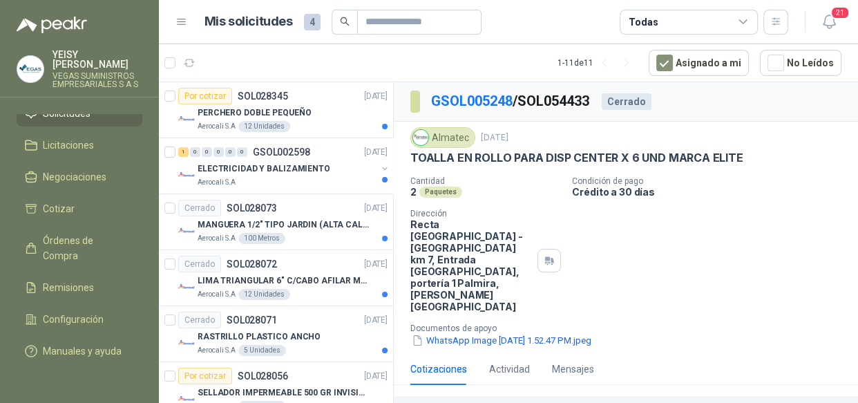
drag, startPoint x: 829, startPoint y: 25, endPoint x: 824, endPoint y: 53, distance: 28.7
click at [830, 24] on icon "button" at bounding box center [828, 21] width 17 height 17
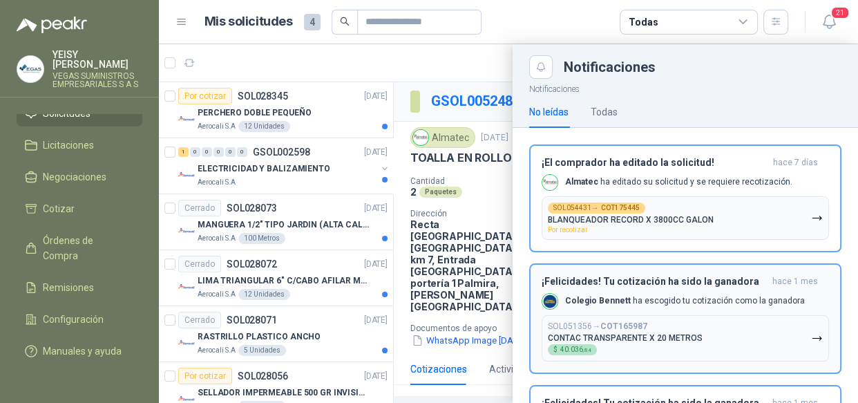
drag, startPoint x: 741, startPoint y: 229, endPoint x: 755, endPoint y: 182, distance: 48.9
click at [742, 226] on button "SOL054431 → COT175445 BLANQUEADOR RECORD X 3800CC GALON Por recotizar" at bounding box center [684, 217] width 287 height 43
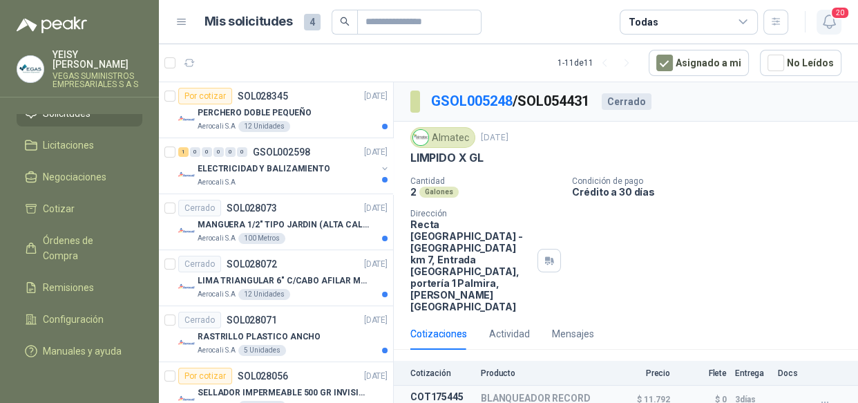
click at [825, 21] on icon "button" at bounding box center [828, 21] width 17 height 17
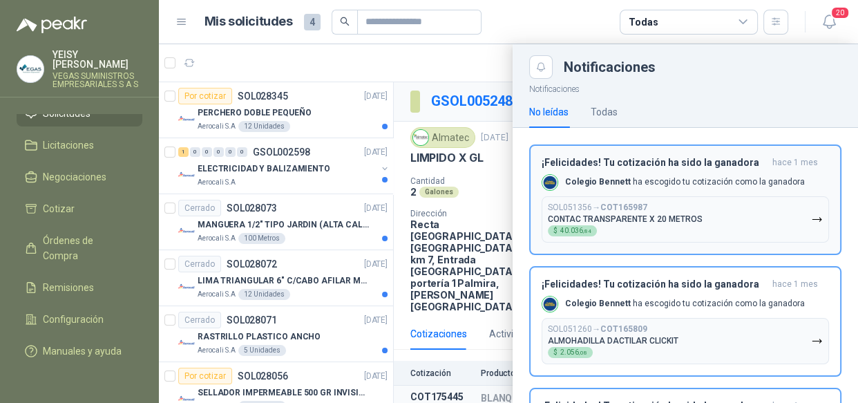
click at [736, 216] on button "SOL051356 → COT165987 CONTAC TRANSPARENTE X 20 METROS $ 40.036 ,84" at bounding box center [684, 219] width 287 height 46
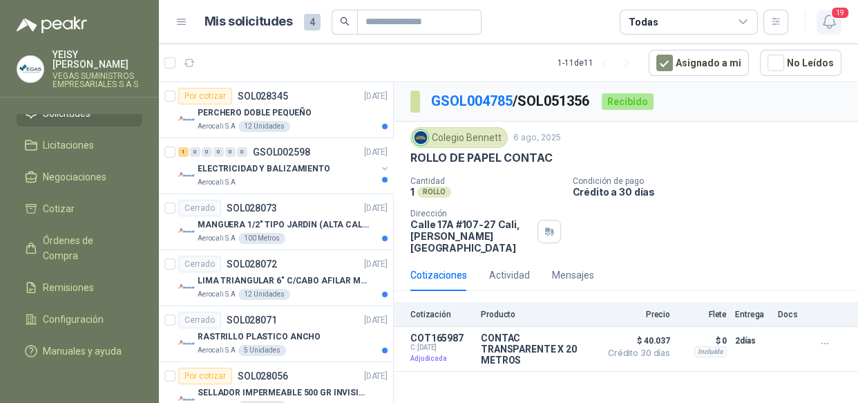
click at [840, 8] on span "19" at bounding box center [839, 12] width 19 height 13
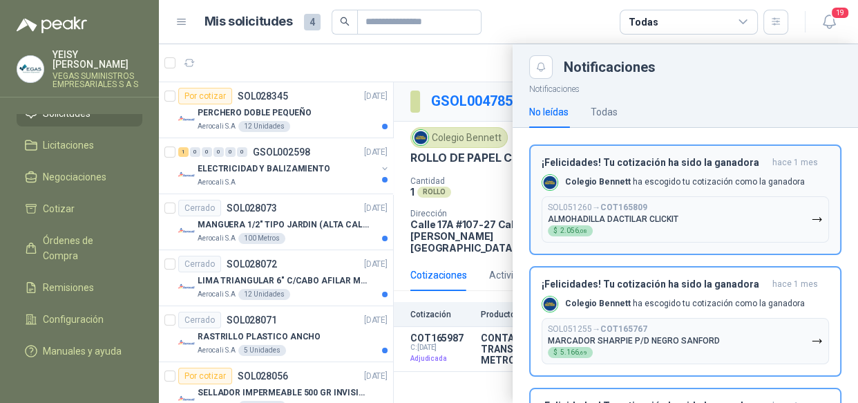
click at [761, 204] on button "SOL051260 → COT165809 ALMOHADILLA DACTILAR CLICKIT $ 2.056 ,08" at bounding box center [684, 219] width 287 height 46
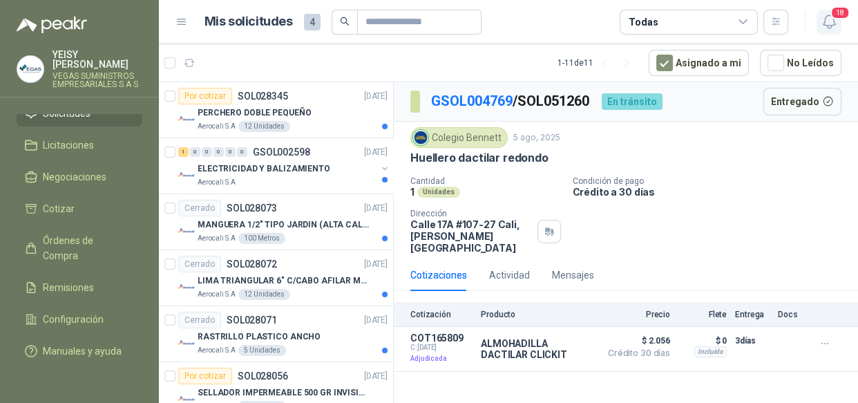
click at [826, 20] on icon "button" at bounding box center [828, 21] width 17 height 17
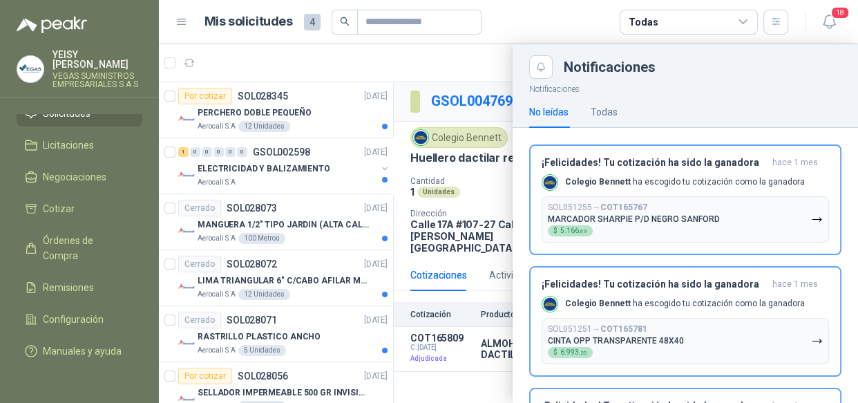
drag, startPoint x: 685, startPoint y: 215, endPoint x: 740, endPoint y: 107, distance: 121.7
click at [690, 207] on div "SOL051255 → COT165767 MARCADOR SHARPIE P/D NEGRO [PERSON_NAME] $ 5.166 ,69" at bounding box center [634, 219] width 172 height 34
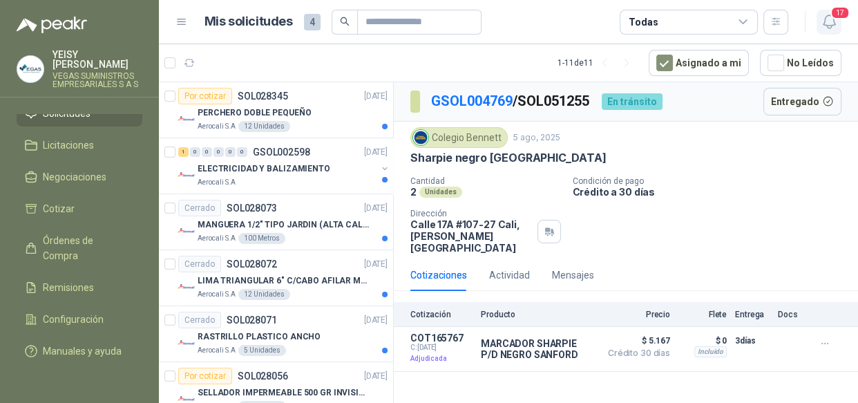
click at [822, 32] on button "17" at bounding box center [828, 22] width 25 height 25
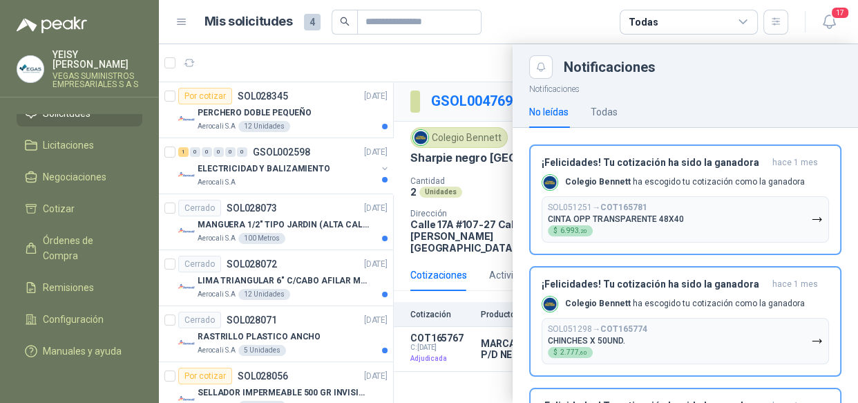
drag, startPoint x: 724, startPoint y: 217, endPoint x: 755, endPoint y: 109, distance: 112.1
click at [735, 188] on div "¡Felicidades! Tu cotización ha sido la ganadora [DATE] Colegio [PERSON_NAME] ha…" at bounding box center [684, 200] width 287 height 86
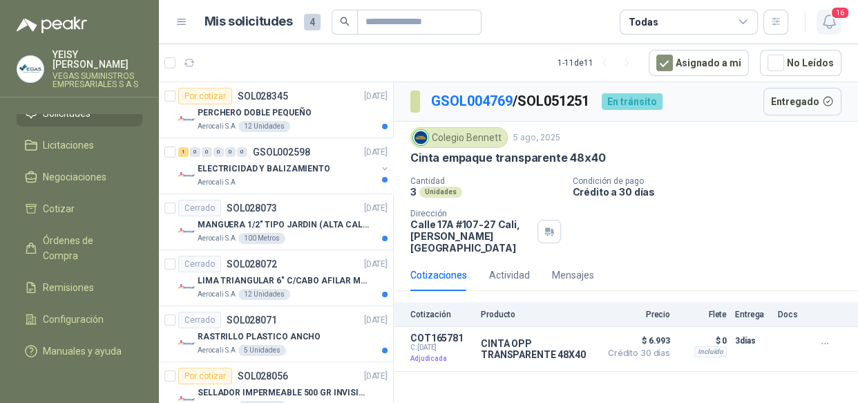
click at [829, 15] on icon "button" at bounding box center [828, 21] width 12 height 13
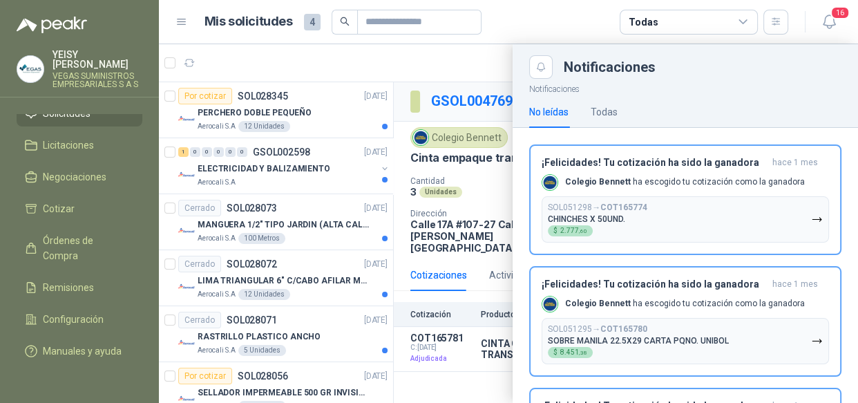
drag, startPoint x: 732, startPoint y: 210, endPoint x: 809, endPoint y: 111, distance: 125.0
click at [735, 205] on button "SOL051298 → COT165774 CHINCHES X 50UND. $ 2.777 ,60" at bounding box center [684, 219] width 287 height 46
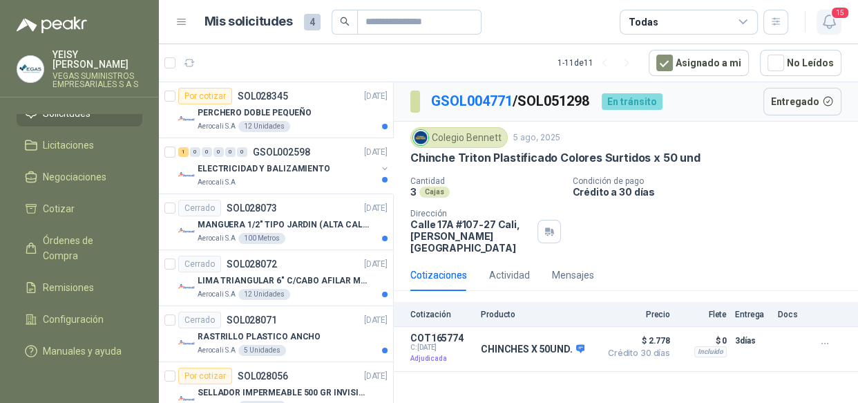
click at [820, 13] on icon "button" at bounding box center [828, 21] width 17 height 17
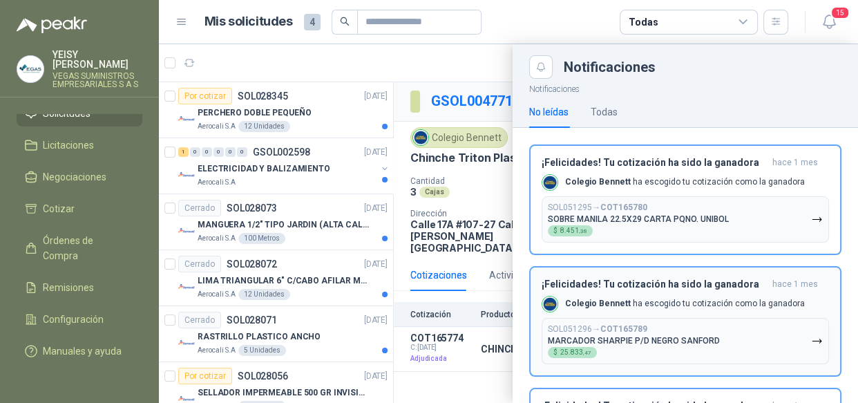
drag, startPoint x: 719, startPoint y: 221, endPoint x: 742, endPoint y: 175, distance: 51.3
click at [722, 213] on div "SOL051295 → COT165780 SOBRE MANILA 22.5X29 CARTA PQNO. UNIBOL $ 8.451 ,38" at bounding box center [638, 219] width 181 height 34
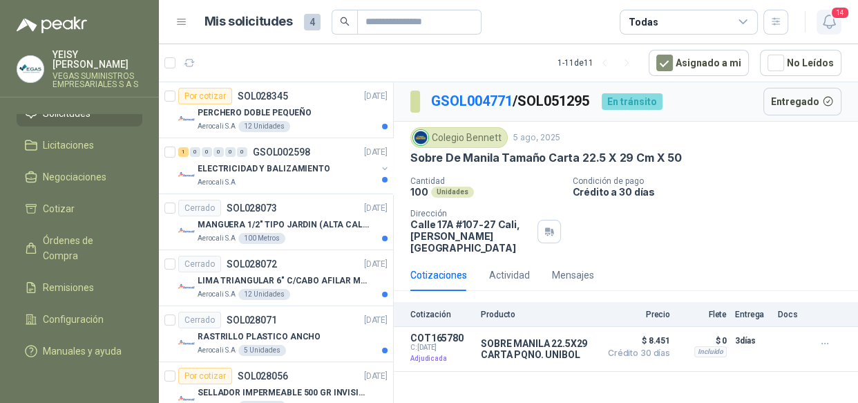
click at [824, 27] on icon "button" at bounding box center [828, 21] width 17 height 17
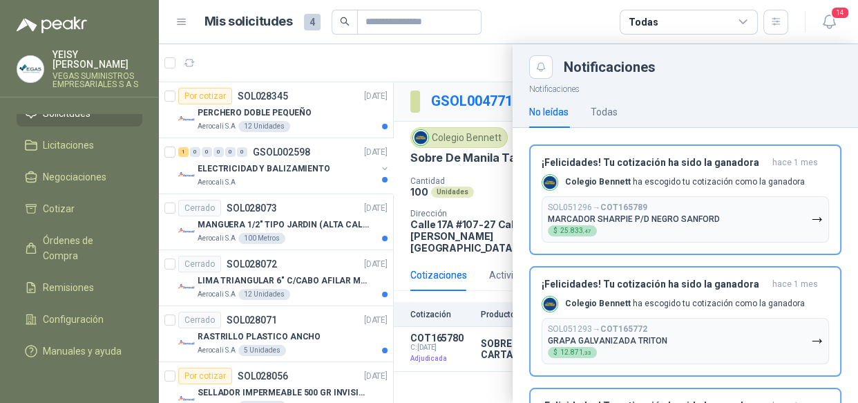
drag, startPoint x: 716, startPoint y: 214, endPoint x: 808, endPoint y: 46, distance: 191.9
click at [722, 200] on button "SOL051296 → COT165789 MARCADOR SHARPIE P/D NEGRO [PERSON_NAME] $ 25.833 ,47" at bounding box center [684, 219] width 287 height 46
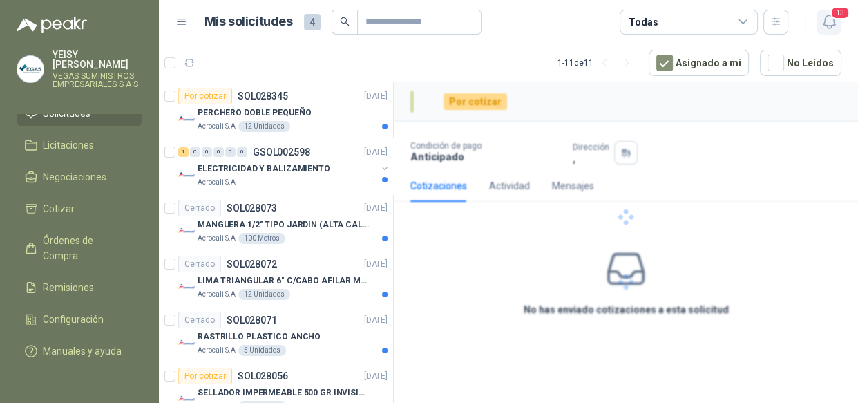
click at [829, 19] on icon "button" at bounding box center [828, 21] width 17 height 17
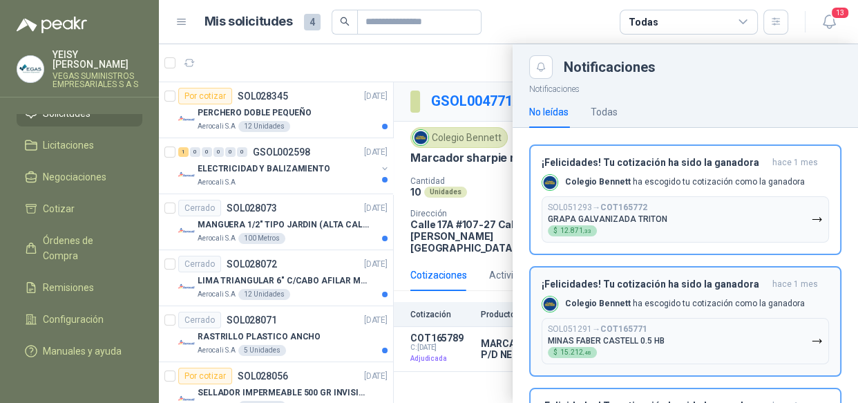
drag, startPoint x: 724, startPoint y: 208, endPoint x: 752, endPoint y: 158, distance: 57.2
click at [725, 202] on button "SOL051293 → COT165772 GRAPA GALVANIZADA TRITON $ 12.871 ,33" at bounding box center [684, 219] width 287 height 46
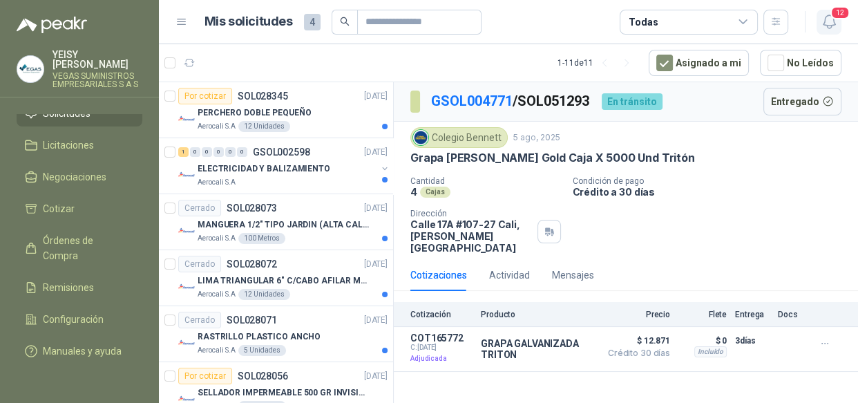
click at [834, 23] on icon "button" at bounding box center [828, 21] width 12 height 13
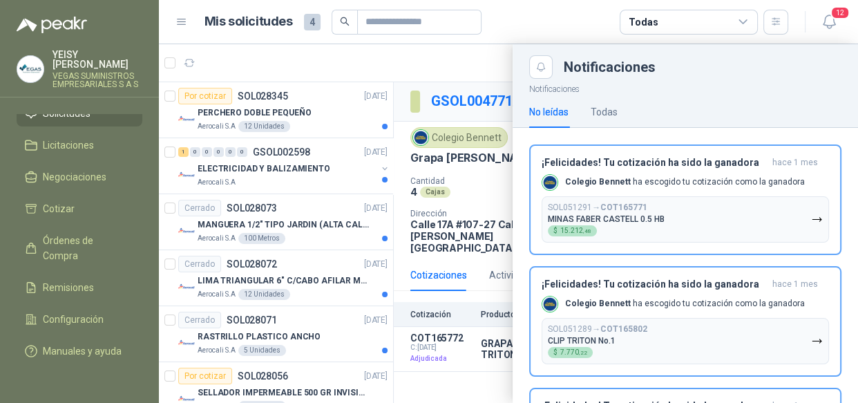
drag, startPoint x: 722, startPoint y: 214, endPoint x: 788, endPoint y: 106, distance: 126.1
click at [730, 204] on button "SOL051291 → COT165771 [PERSON_NAME] 0.5 HB $ 15.212 ,48" at bounding box center [684, 219] width 287 height 46
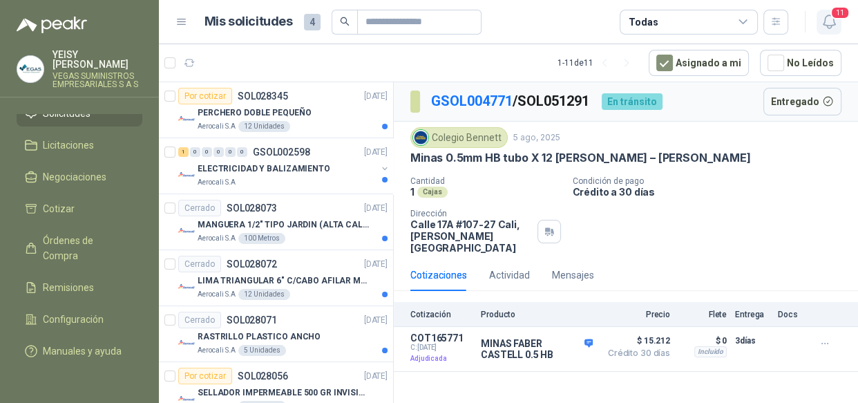
click at [835, 28] on icon "button" at bounding box center [828, 21] width 17 height 17
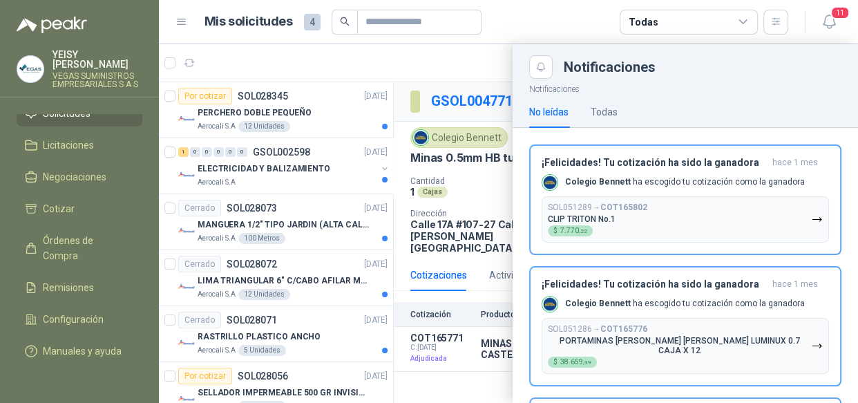
drag, startPoint x: 739, startPoint y: 214, endPoint x: 810, endPoint y: 97, distance: 136.3
click at [743, 206] on button "SOL051289 → COT165802 CLIP TRITON No.1 $ 7.770 ,22" at bounding box center [684, 219] width 287 height 46
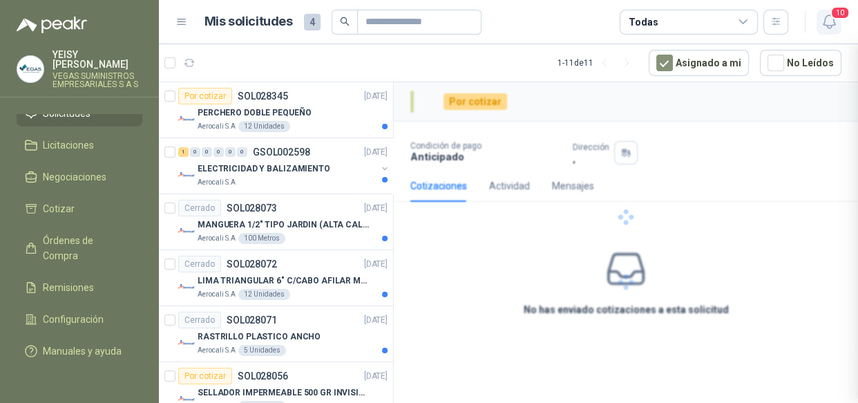
click at [830, 20] on icon "button" at bounding box center [828, 21] width 17 height 17
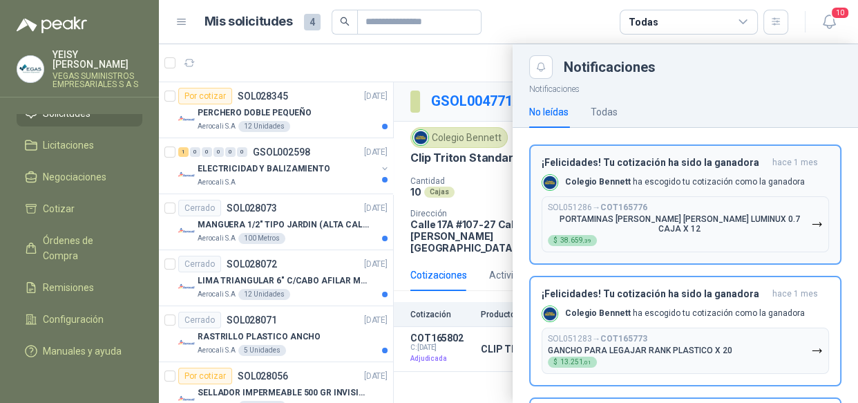
drag, startPoint x: 737, startPoint y: 212, endPoint x: 746, endPoint y: 195, distance: 19.1
click at [738, 209] on div "SOL051286 → COT165776 PORTAMINAS [PERSON_NAME] [PERSON_NAME] LUMINUX 0.7 CAJA X…" at bounding box center [679, 223] width 263 height 43
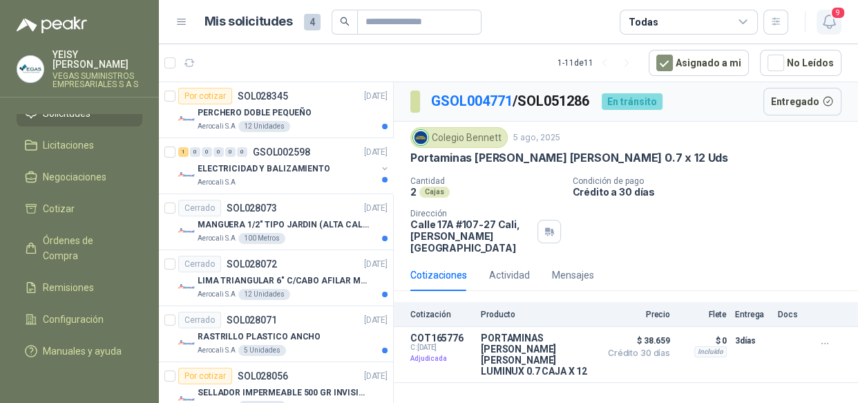
click at [829, 27] on icon "button" at bounding box center [828, 21] width 17 height 17
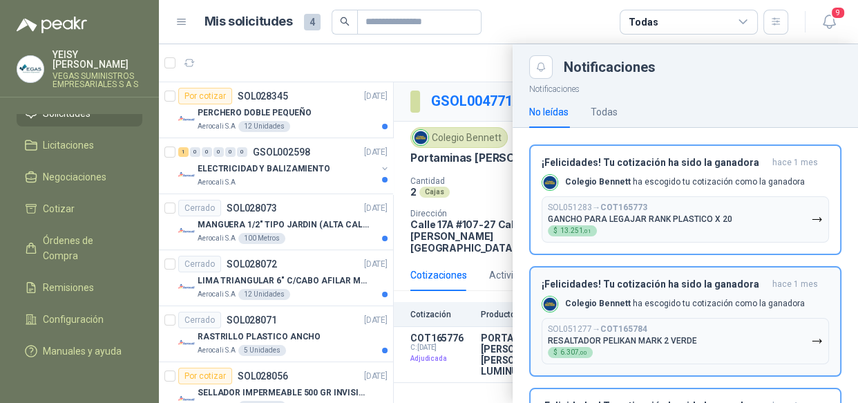
drag, startPoint x: 742, startPoint y: 220, endPoint x: 800, endPoint y: 151, distance: 89.2
click at [748, 210] on button "SOL051283 → COT165773 GANCHO PARA LEGAJAR RANK PLASTICO X 20 $ 13.251 ,01" at bounding box center [684, 219] width 287 height 46
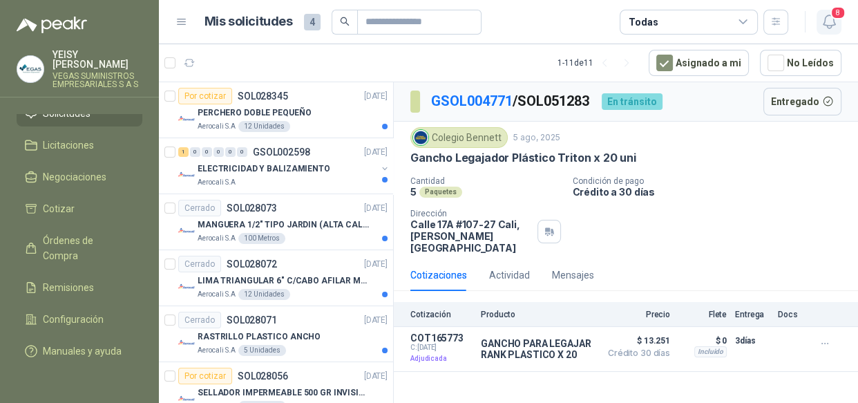
click at [833, 29] on icon "button" at bounding box center [828, 21] width 17 height 17
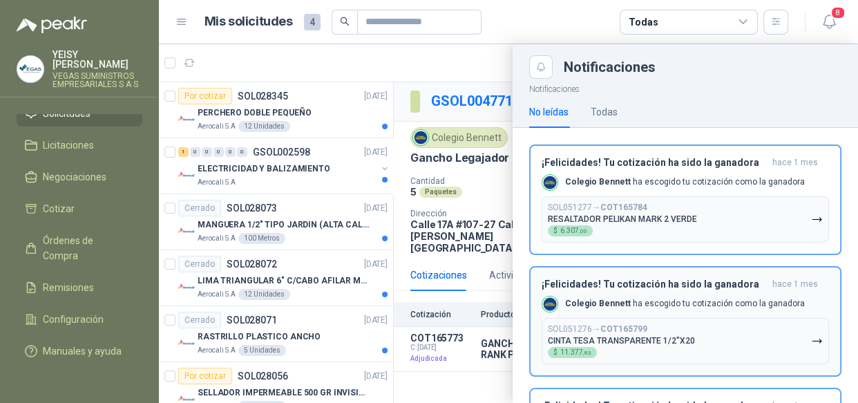
drag, startPoint x: 737, startPoint y: 224, endPoint x: 753, endPoint y: 197, distance: 30.9
click at [739, 220] on button "SOL051277 → COT165784 RESALTADOR [PERSON_NAME] 2 VERDE $ 6.307 ,00" at bounding box center [684, 219] width 287 height 46
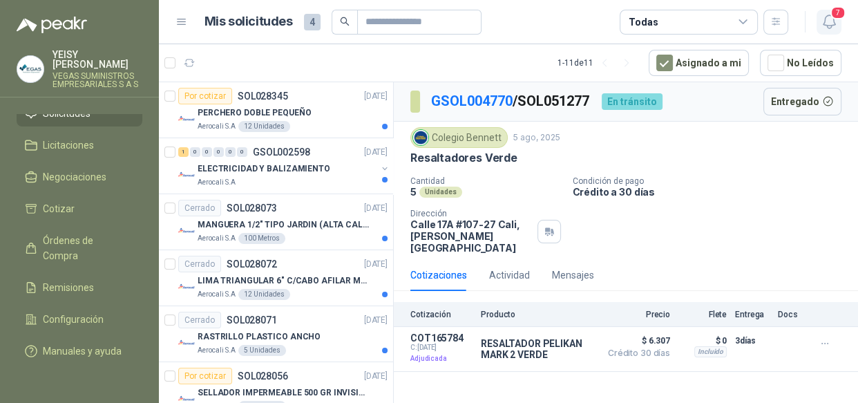
click at [822, 28] on icon "button" at bounding box center [828, 21] width 17 height 17
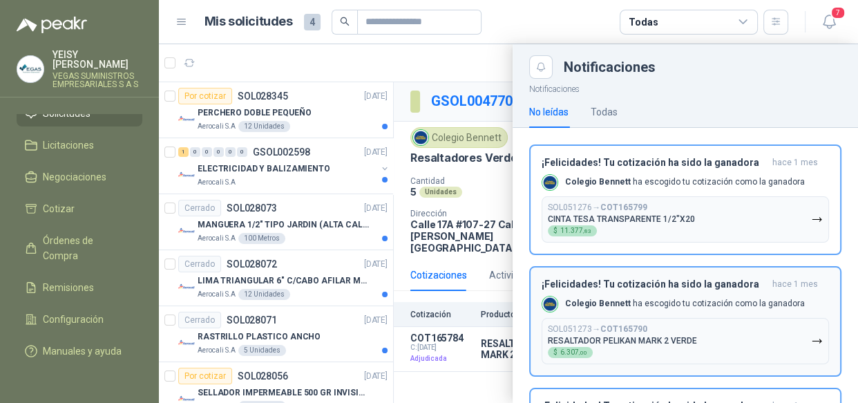
click at [748, 209] on button "SOL051276 → COT165799 CINTA TESA TRANSPARENTE 1/2"X20 $ 11.377 ,83" at bounding box center [684, 219] width 287 height 46
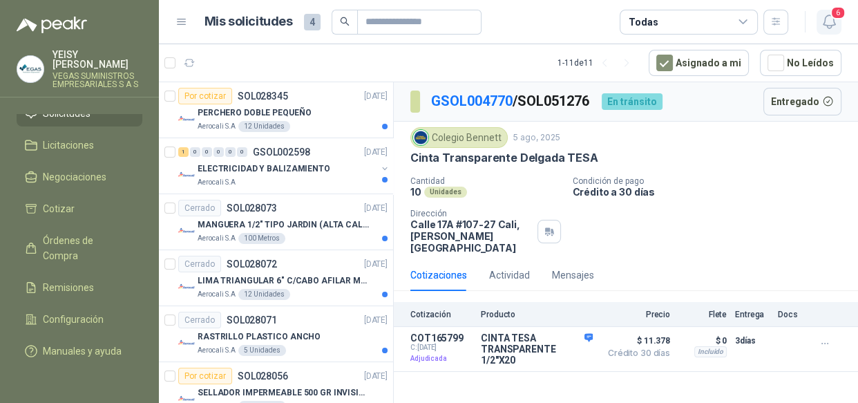
click at [829, 17] on icon "button" at bounding box center [828, 21] width 17 height 17
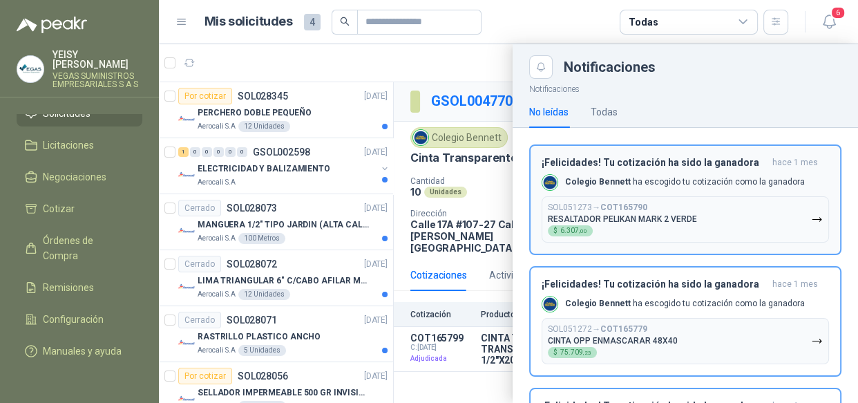
click at [746, 206] on button "SOL051273 → COT165790 RESALTADOR [PERSON_NAME] 2 VERDE $ 6.307 ,00" at bounding box center [684, 219] width 287 height 46
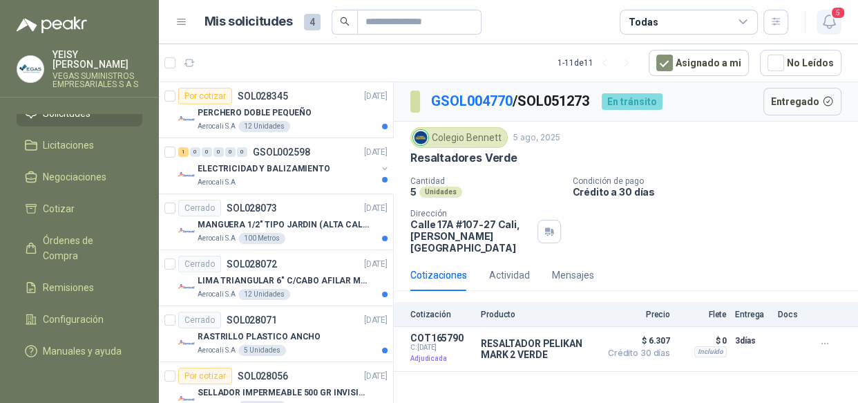
click at [828, 26] on icon "button" at bounding box center [828, 21] width 12 height 13
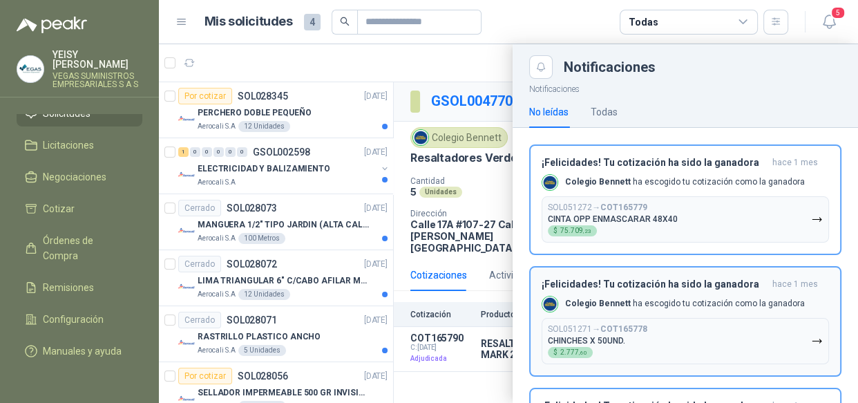
drag, startPoint x: 732, startPoint y: 208, endPoint x: 757, endPoint y: 184, distance: 34.2
click at [732, 209] on button "SOL051272 → COT165779 CINTA OPP ENMASCARAR 48X40 $ 75.709 ,23" at bounding box center [684, 219] width 287 height 46
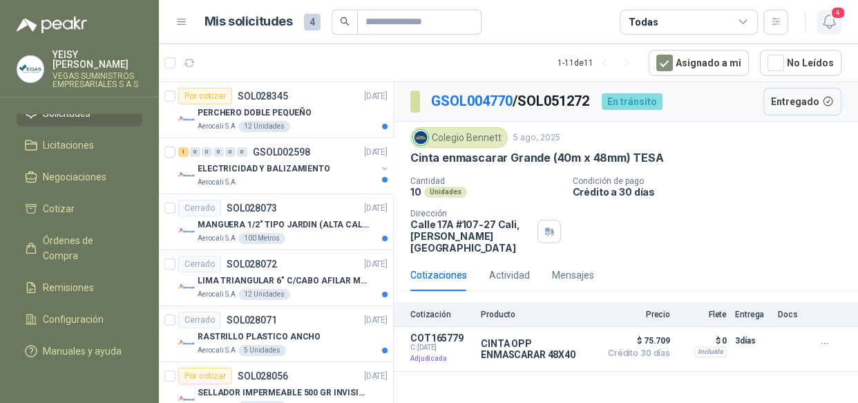
click at [829, 20] on icon "button" at bounding box center [828, 21] width 17 height 17
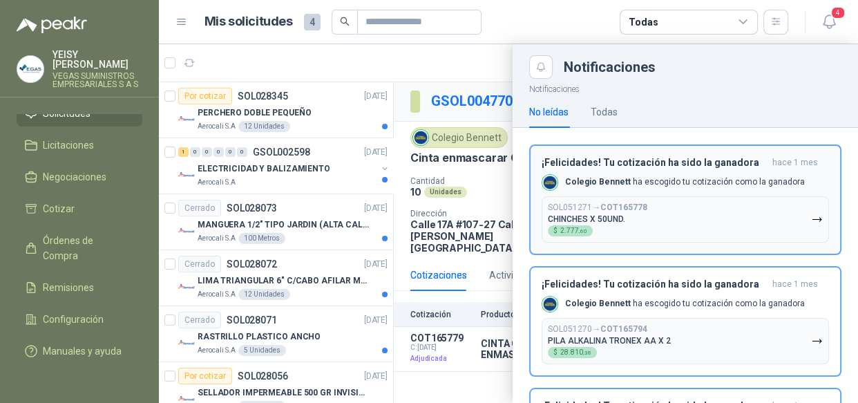
click at [734, 228] on button "SOL051271 → COT165778 CHINCHES X 50UND. $ 2.777 ,60" at bounding box center [684, 219] width 287 height 46
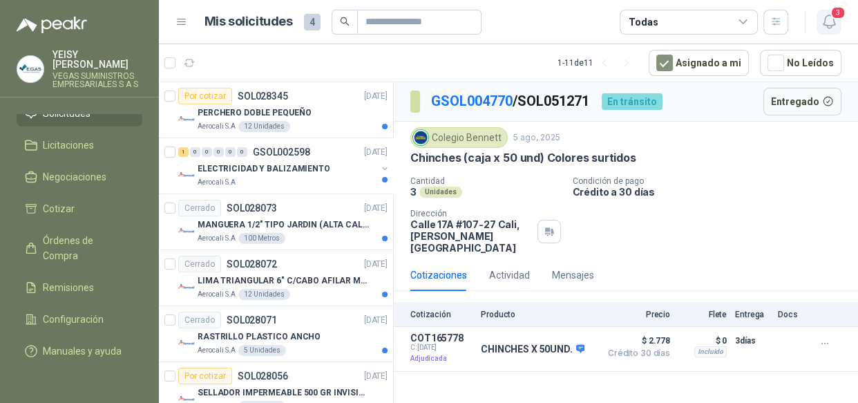
click at [833, 26] on icon "button" at bounding box center [828, 21] width 17 height 17
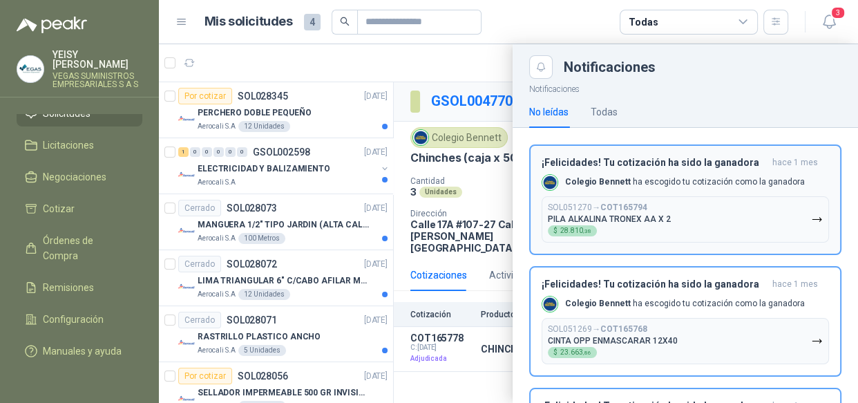
click at [734, 220] on button "SOL051270 → COT165794 PILA ALKALINA TRONEX AA X 2 $ 28.810 ,38" at bounding box center [684, 219] width 287 height 46
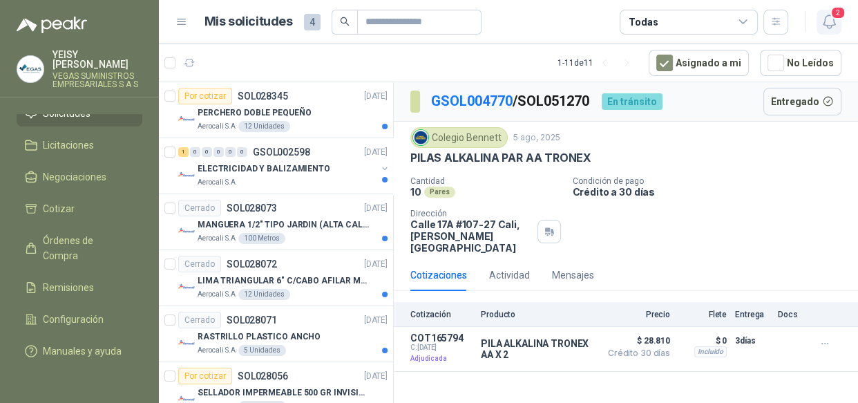
click at [835, 29] on icon "button" at bounding box center [828, 21] width 17 height 17
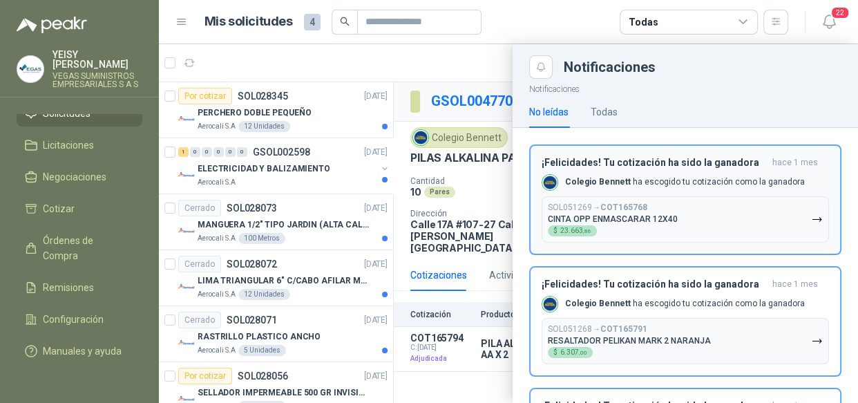
click at [730, 219] on button "SOL051269 → COT165768 CINTA OPP ENMASCARAR 12X40 $ 23.663 ,86" at bounding box center [684, 219] width 287 height 46
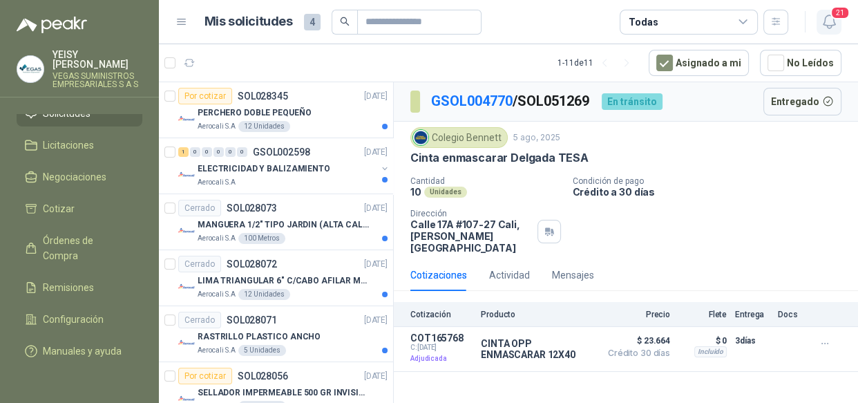
click at [829, 26] on icon "button" at bounding box center [828, 21] width 17 height 17
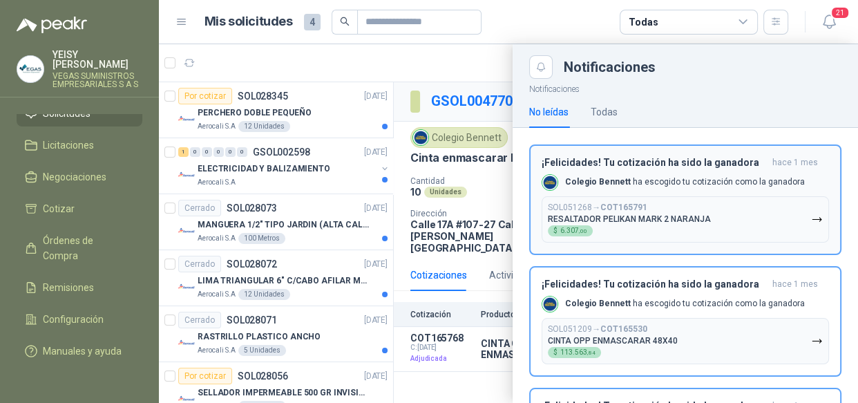
click at [743, 204] on button "SOL051268 → COT165791 RESALTADOR [PERSON_NAME] 2 NARANJA $ 6.307 ,00" at bounding box center [684, 219] width 287 height 46
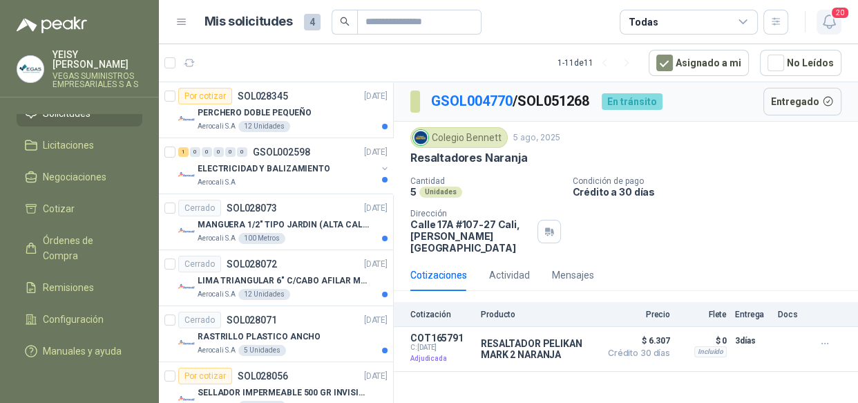
click at [829, 15] on icon "button" at bounding box center [828, 21] width 12 height 13
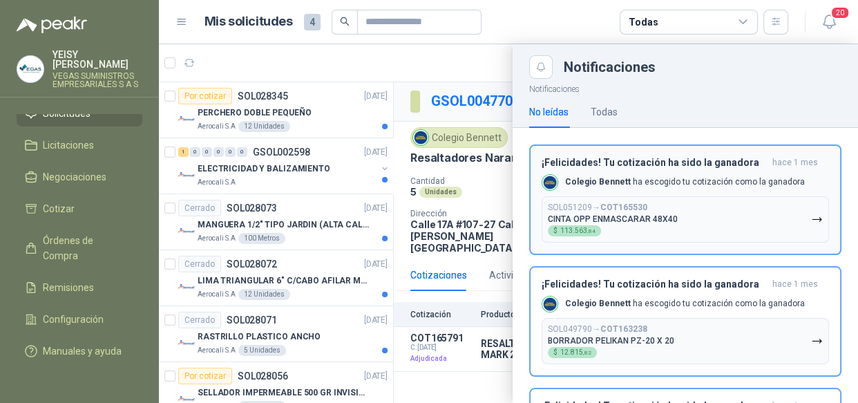
click at [741, 222] on button "SOL051209 → COT165530 CINTA OPP ENMASCARAR 48X40 $ 113.563 ,84" at bounding box center [684, 219] width 287 height 46
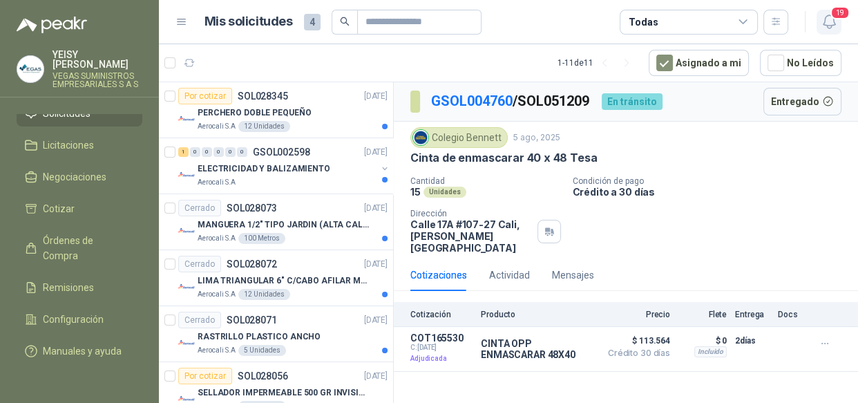
click at [831, 28] on icon "button" at bounding box center [828, 21] width 17 height 17
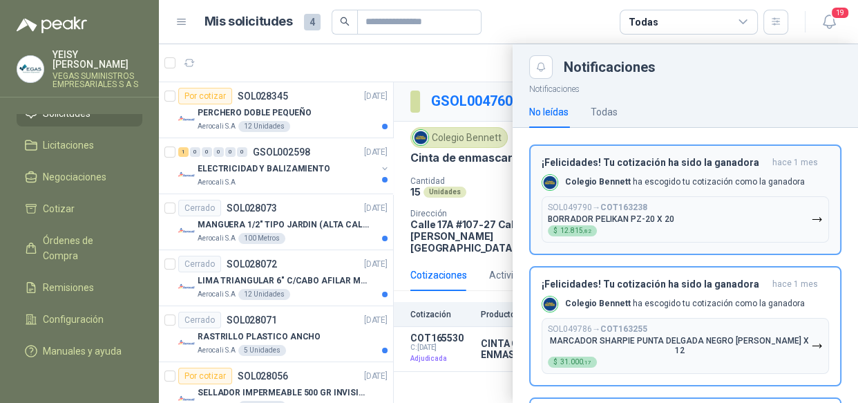
click at [773, 211] on button "SOL049790 → COT163238 BORRADOR PELIKAN PZ-20 X 20 $ 12.815 ,82" at bounding box center [684, 219] width 287 height 46
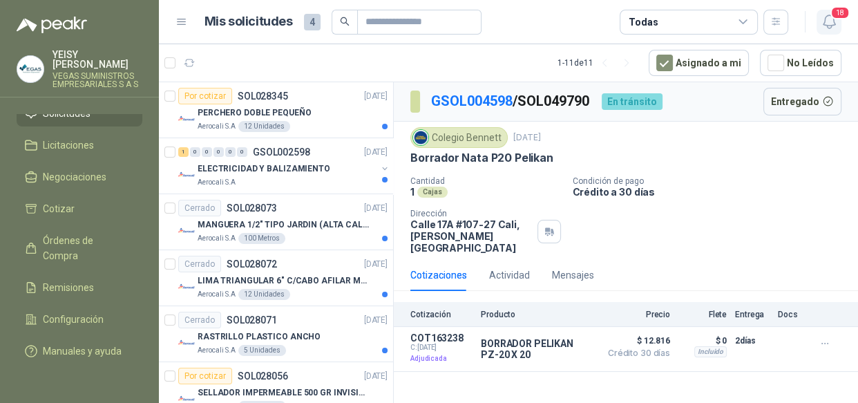
click at [835, 26] on icon "button" at bounding box center [828, 21] width 17 height 17
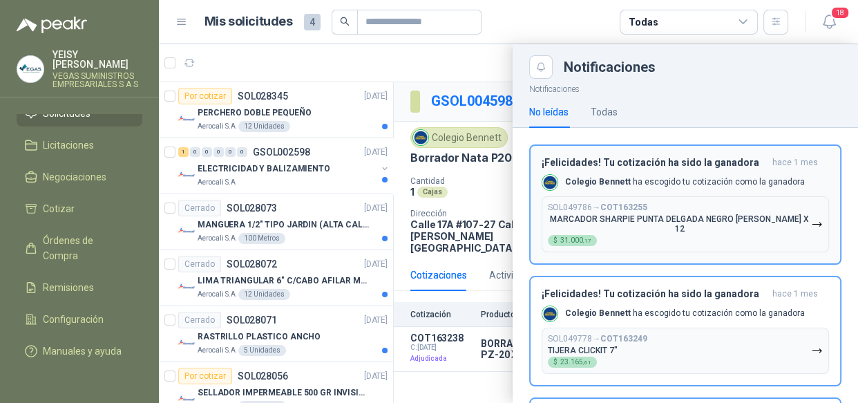
click at [735, 209] on div "SOL049786 → COT163255 MARCADOR SHARPIE PUNTA DELGADA NEGRO [PERSON_NAME] X 12 $…" at bounding box center [679, 223] width 263 height 43
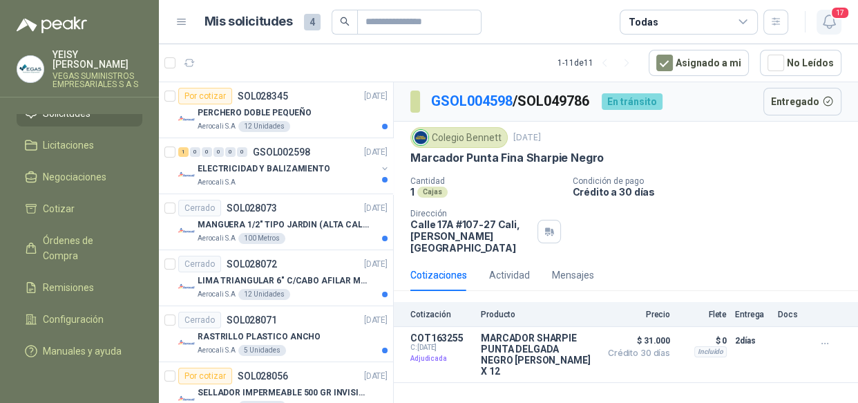
click at [824, 28] on icon "button" at bounding box center [828, 21] width 17 height 17
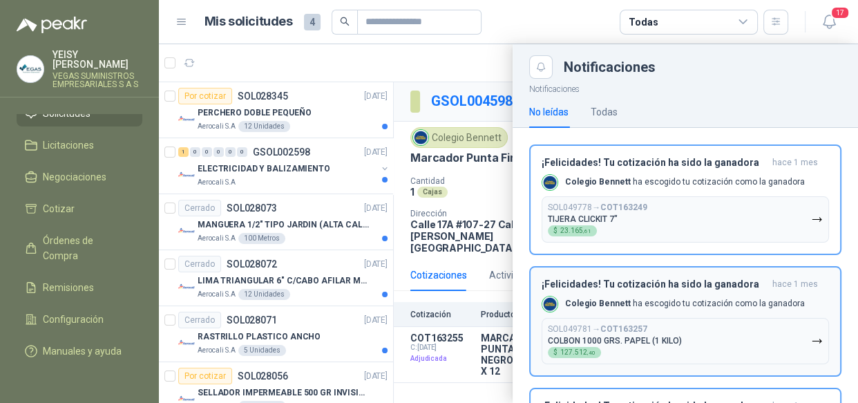
drag, startPoint x: 707, startPoint y: 215, endPoint x: 714, endPoint y: 200, distance: 16.7
click at [708, 212] on button "SOL049778 → COT163249 TIJERA CLICKIT 7" $ 23.165 ,61" at bounding box center [684, 219] width 287 height 46
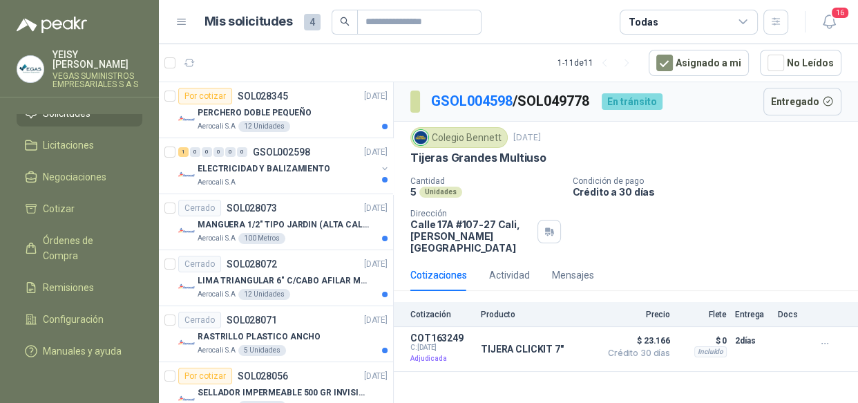
drag, startPoint x: 827, startPoint y: 27, endPoint x: 819, endPoint y: 39, distance: 14.4
click at [828, 28] on icon "button" at bounding box center [828, 21] width 17 height 17
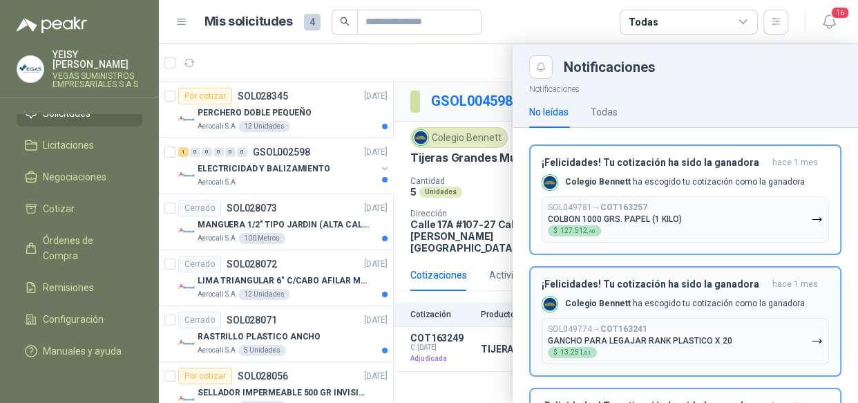
drag, startPoint x: 739, startPoint y: 226, endPoint x: 748, endPoint y: 216, distance: 12.7
click at [744, 221] on button "SOL049781 → COT163257 COLBON 1000 GRS. PAPEL (1 KILO) $ 127.512 ,40" at bounding box center [684, 219] width 287 height 46
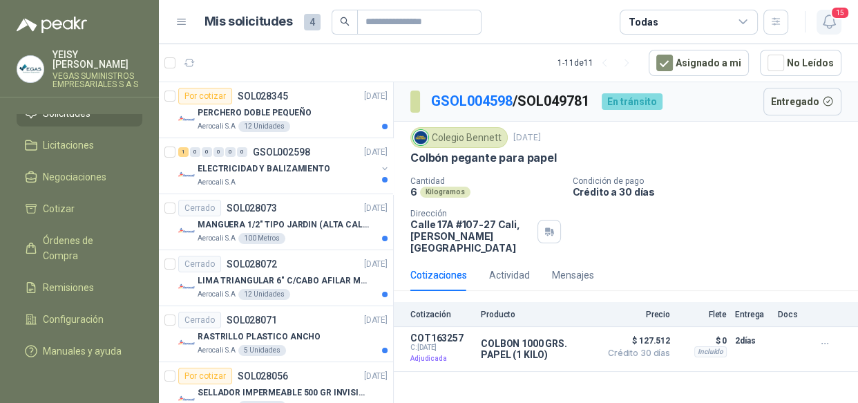
click at [833, 20] on icon "button" at bounding box center [828, 21] width 12 height 13
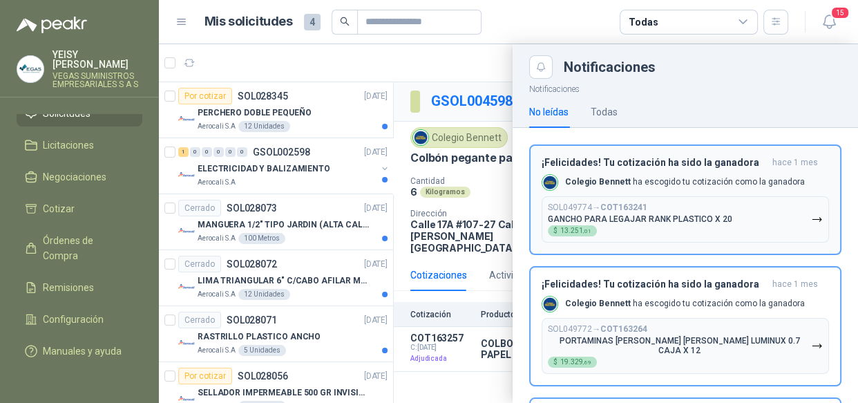
click at [777, 222] on button "SOL049774 → COT163241 GANCHO PARA LEGAJAR RANK PLASTICO X 20 $ 13.251 ,01" at bounding box center [684, 219] width 287 height 46
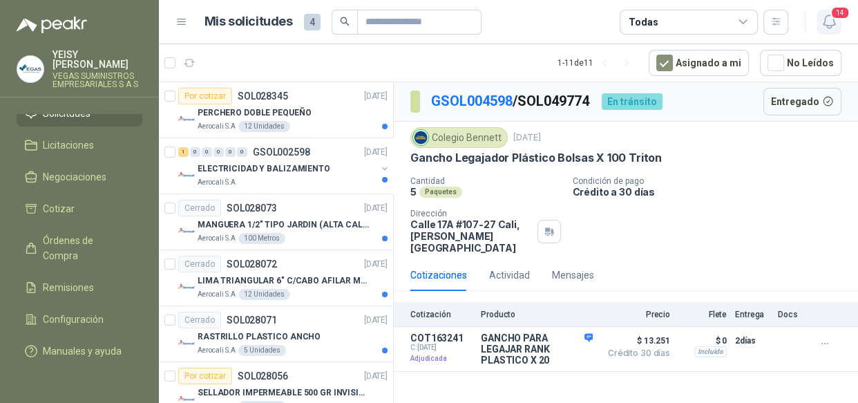
click at [823, 23] on icon "button" at bounding box center [828, 21] width 17 height 17
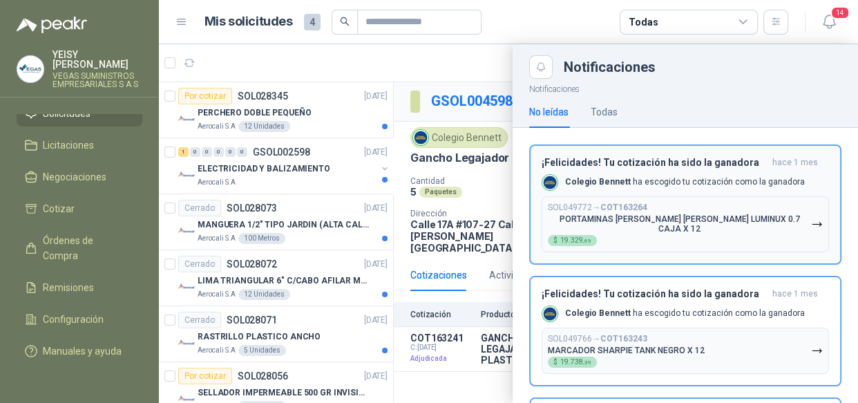
click at [750, 221] on p "PORTAMINAS [PERSON_NAME] [PERSON_NAME] LUMINUX 0.7 CAJA X 12" at bounding box center [679, 223] width 263 height 19
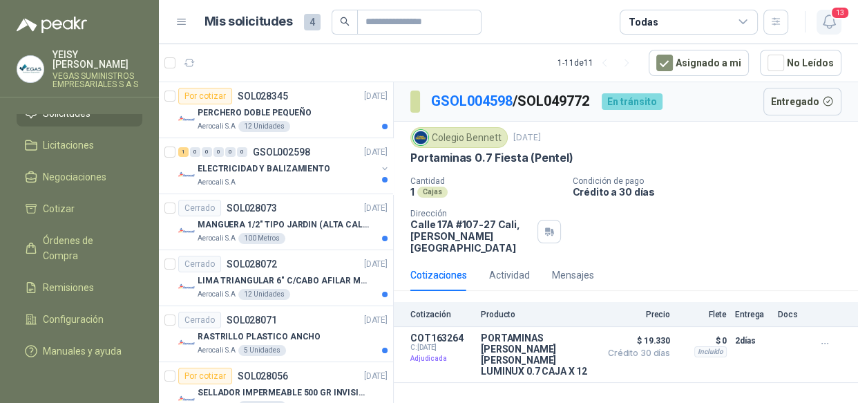
click at [835, 20] on icon "button" at bounding box center [828, 21] width 17 height 17
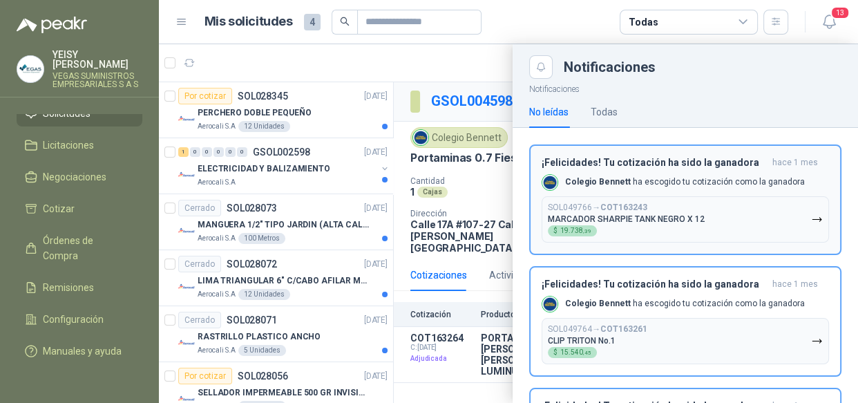
click at [768, 217] on button "SOL049766 → COT163243 MARCADOR SHARPIE TANK NEGRO X 12 $ 19.738 ,39" at bounding box center [684, 219] width 287 height 46
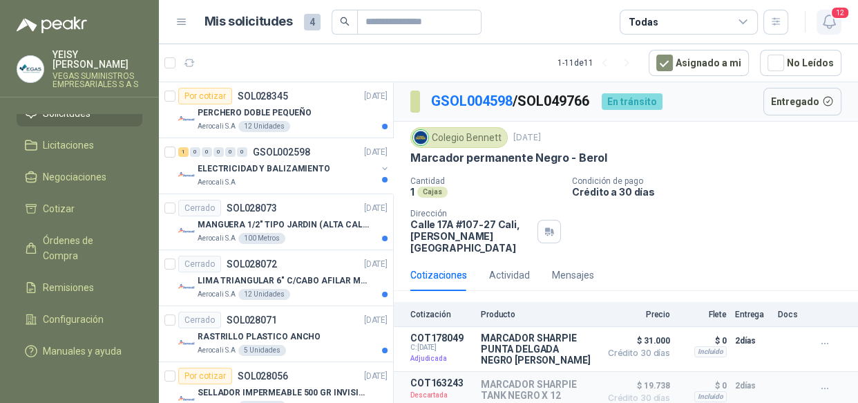
click at [826, 26] on icon "button" at bounding box center [828, 21] width 17 height 17
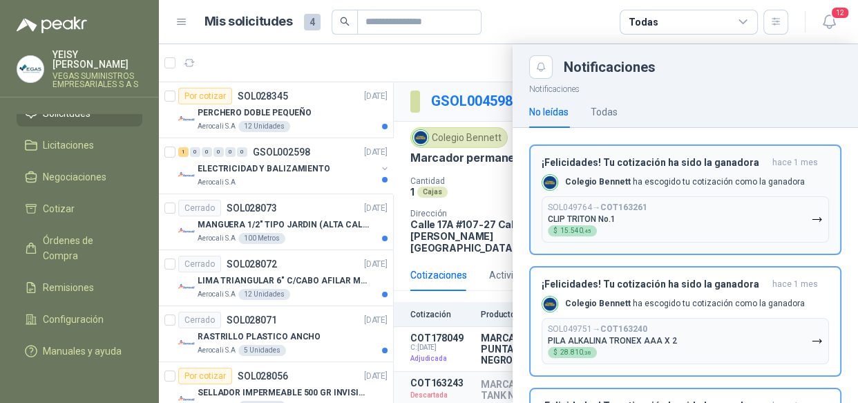
drag, startPoint x: 743, startPoint y: 215, endPoint x: 760, endPoint y: 198, distance: 23.9
click at [744, 215] on button "SOL049764 → COT163261 CLIP TRITON No.1 $ 15.540 ,45" at bounding box center [684, 219] width 287 height 46
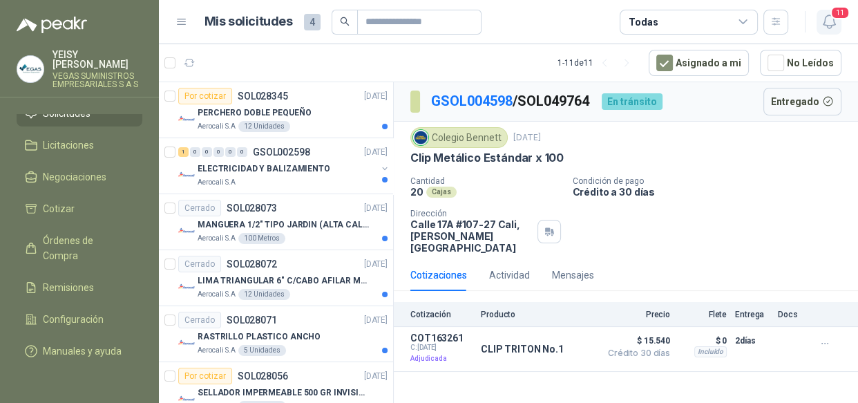
click at [828, 20] on icon "button" at bounding box center [828, 21] width 17 height 17
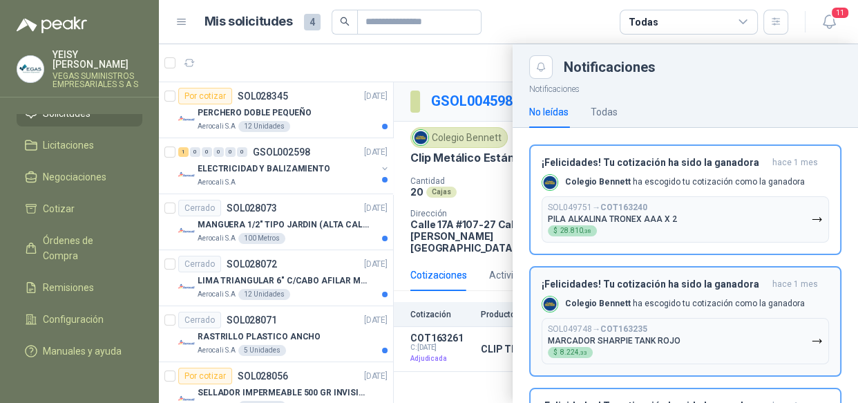
drag, startPoint x: 764, startPoint y: 208, endPoint x: 768, endPoint y: 201, distance: 8.1
click at [766, 206] on button "SOL049751 → COT163240 PILA ALKALINA TRONEX AAA X 2 $ 28.810 ,38" at bounding box center [684, 219] width 287 height 46
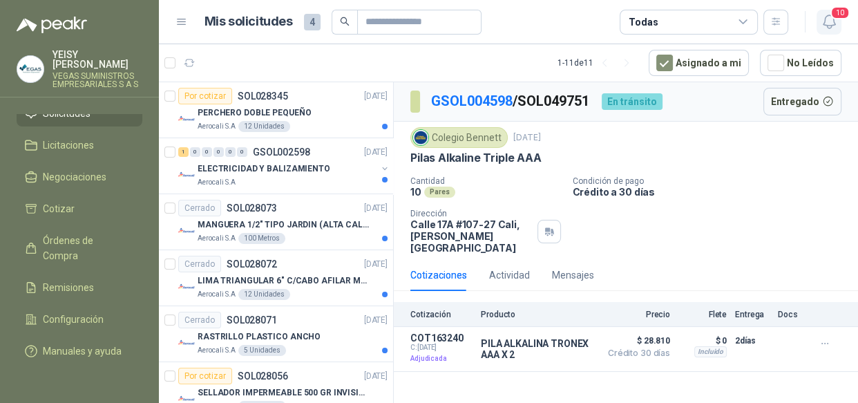
click at [821, 18] on icon "button" at bounding box center [828, 21] width 17 height 17
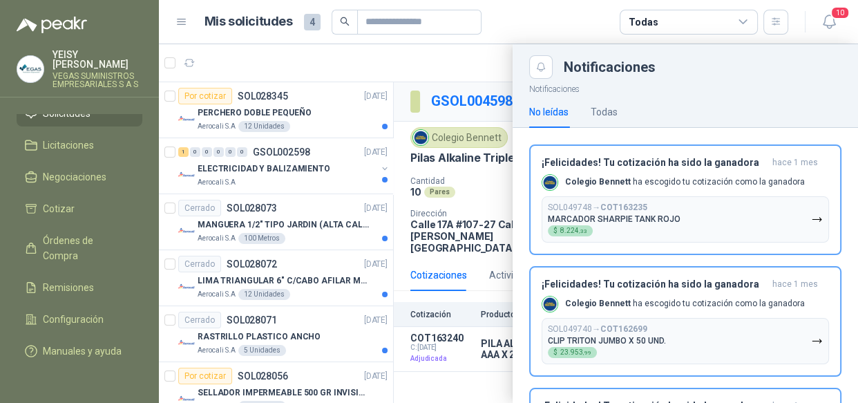
drag, startPoint x: 739, startPoint y: 220, endPoint x: 809, endPoint y: 118, distance: 124.1
click at [740, 215] on button "SOL049748 → COT163235 MARCADOR SHARPIE TANK ROJO $ 8.224 ,33" at bounding box center [684, 219] width 287 height 46
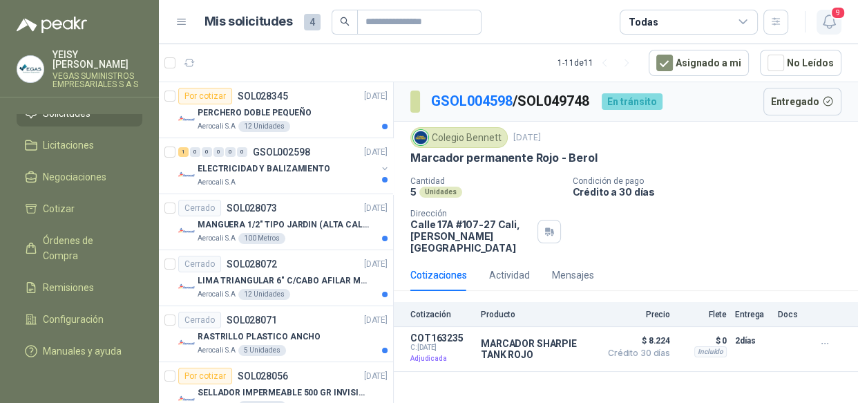
click at [824, 32] on button "9" at bounding box center [828, 22] width 25 height 25
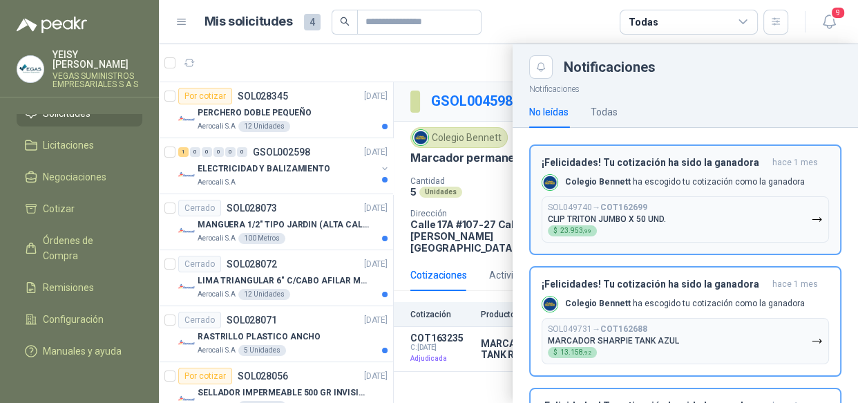
click at [772, 210] on button "SOL049740 → COT162699 CLIP TRITON JUMBO X 50 UND. $ 23.953 ,99" at bounding box center [684, 219] width 287 height 46
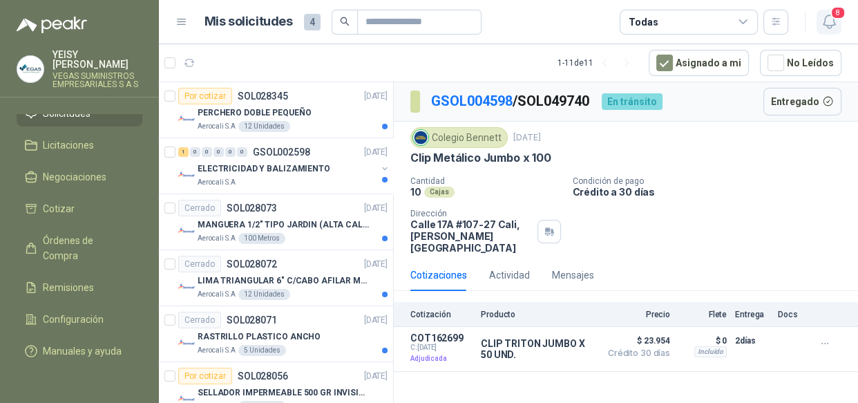
click at [829, 22] on icon "button" at bounding box center [828, 21] width 17 height 17
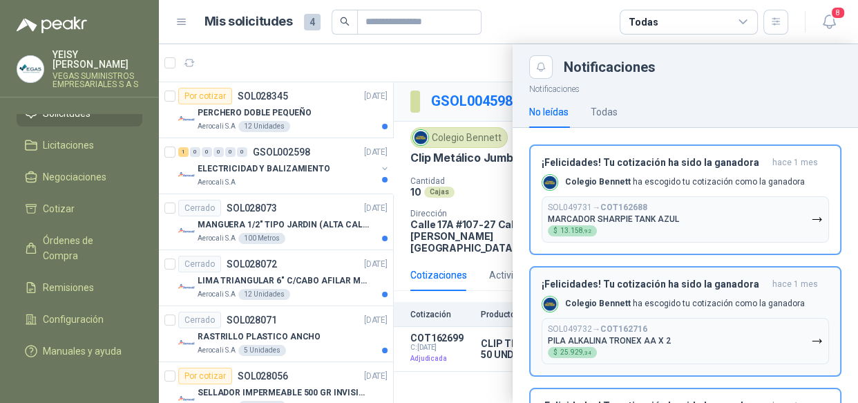
drag, startPoint x: 738, startPoint y: 213, endPoint x: 746, endPoint y: 198, distance: 16.4
click at [742, 205] on button "SOL049731 → COT162688 MARCADOR SHARPIE TANK AZUL $ 13.158 ,92" at bounding box center [684, 219] width 287 height 46
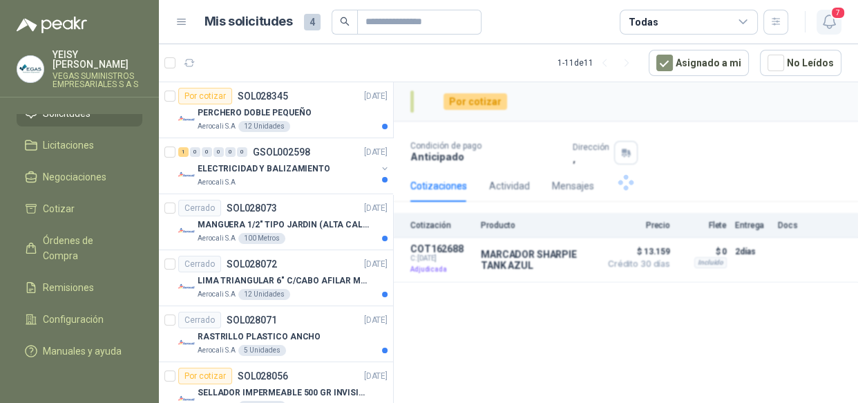
click at [829, 19] on icon "button" at bounding box center [828, 21] width 17 height 17
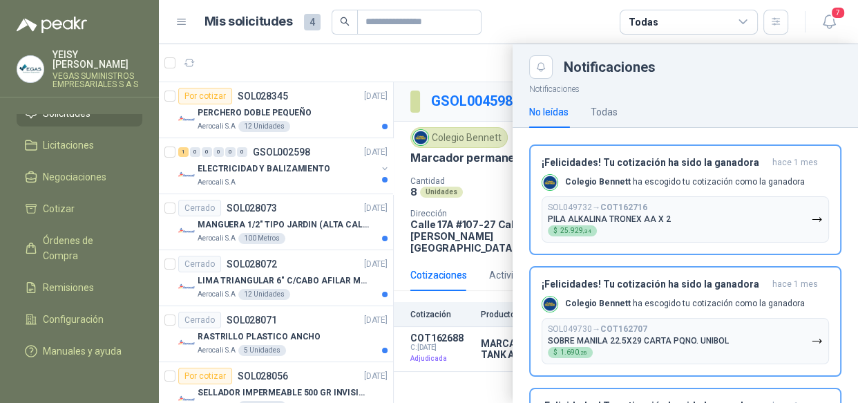
drag, startPoint x: 749, startPoint y: 206, endPoint x: 808, endPoint y: 117, distance: 107.2
click at [750, 199] on button "SOL049732 → COT162716 PILA ALKALINA TRONEX AA X 2 $ 25.929 ,34" at bounding box center [684, 219] width 287 height 46
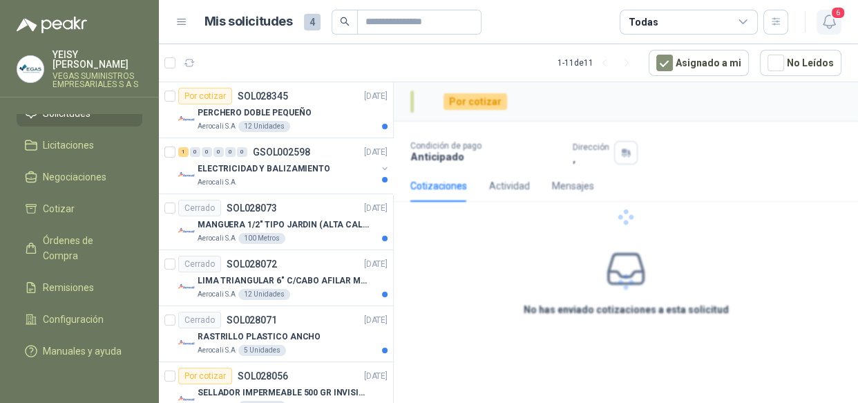
click at [833, 32] on button "6" at bounding box center [828, 22] width 25 height 25
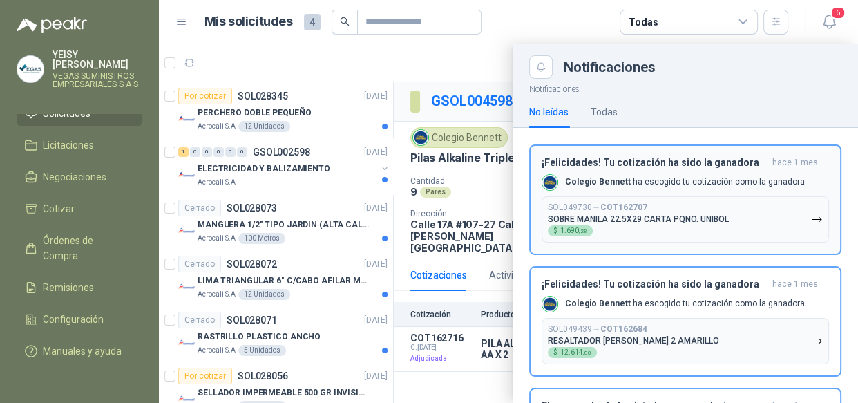
click at [744, 223] on button "SOL049730 → COT162707 SOBRE MANILA 22.5X29 CARTA PQNO. UNIBOL $ 1.690 ,28" at bounding box center [684, 219] width 287 height 46
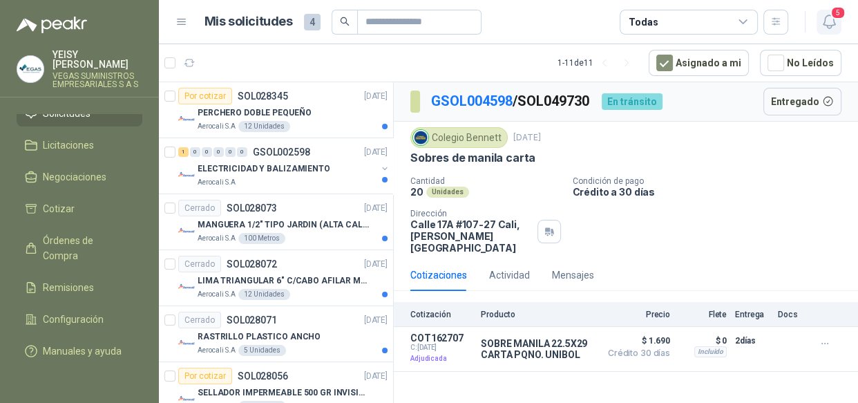
click at [825, 30] on icon "button" at bounding box center [828, 21] width 17 height 17
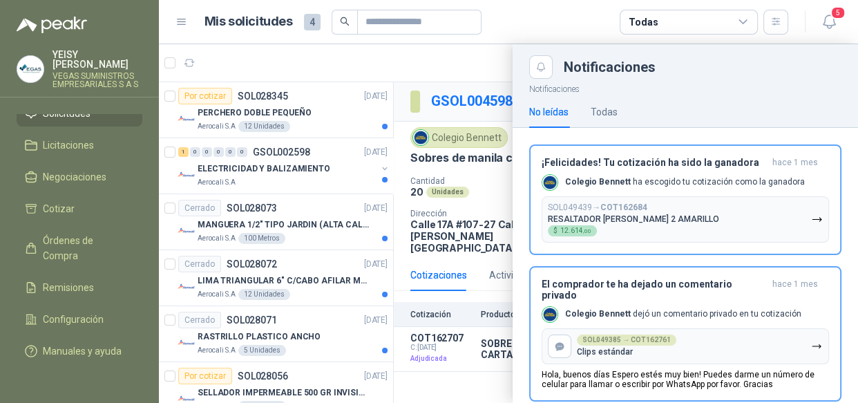
drag, startPoint x: 753, startPoint y: 207, endPoint x: 815, endPoint y: 95, distance: 128.6
click at [756, 200] on button "SOL049439 → COT162684 RESALTADOR [PERSON_NAME] 2 AMARILLO $ 12.614 ,00" at bounding box center [684, 219] width 287 height 46
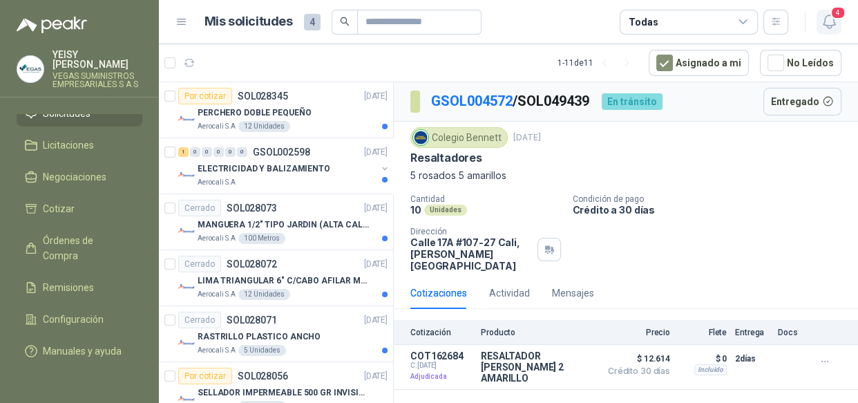
click at [830, 23] on icon "button" at bounding box center [828, 21] width 17 height 17
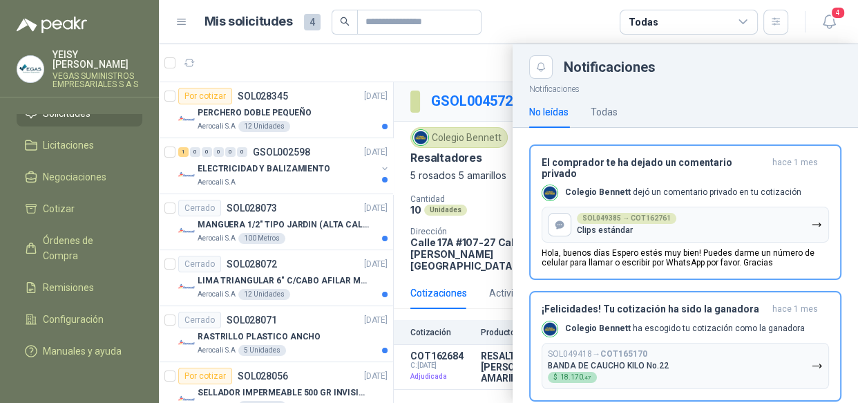
drag, startPoint x: 773, startPoint y: 207, endPoint x: 824, endPoint y: 115, distance: 105.7
click at [775, 206] on button "SOL049385 → COT162761 Clips estándar" at bounding box center [684, 224] width 287 height 36
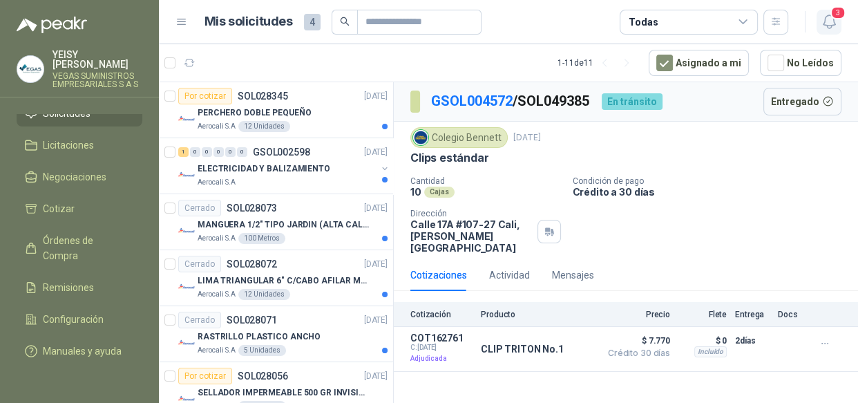
click at [833, 26] on icon "button" at bounding box center [828, 21] width 17 height 17
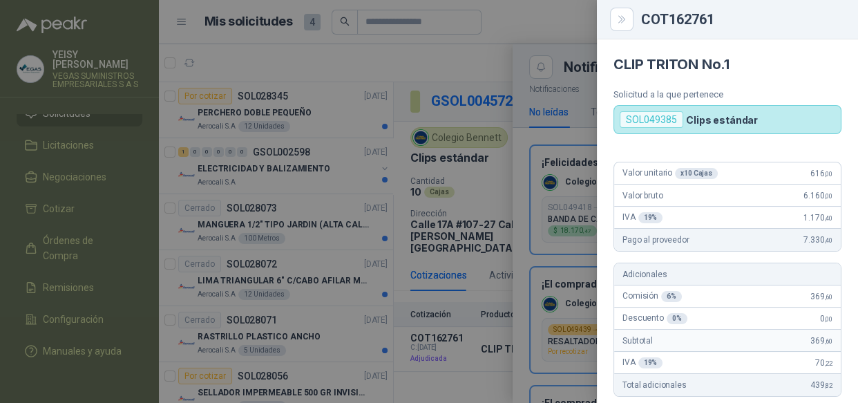
scroll to position [525, 0]
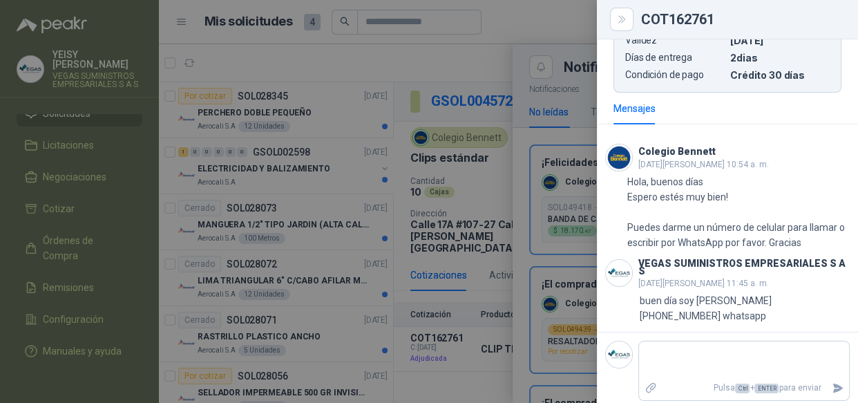
click at [542, 11] on div at bounding box center [429, 201] width 858 height 403
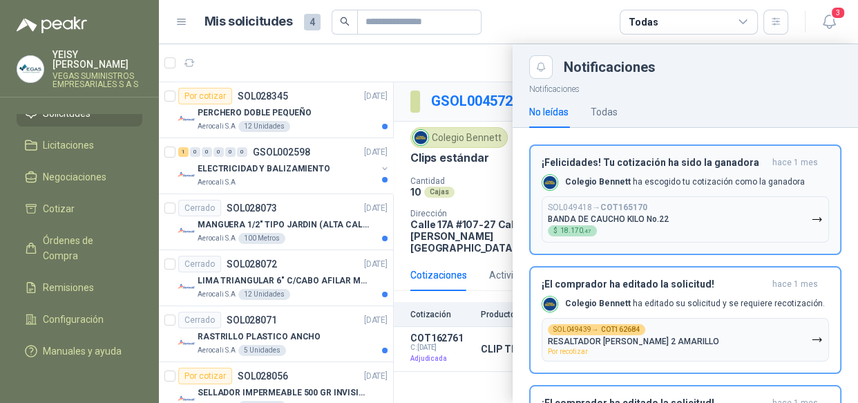
click at [671, 216] on button "SOL049418 → COT165170 BANDA DE CAUCHO KILO No.22 $ 18.170 ,47" at bounding box center [684, 219] width 287 height 46
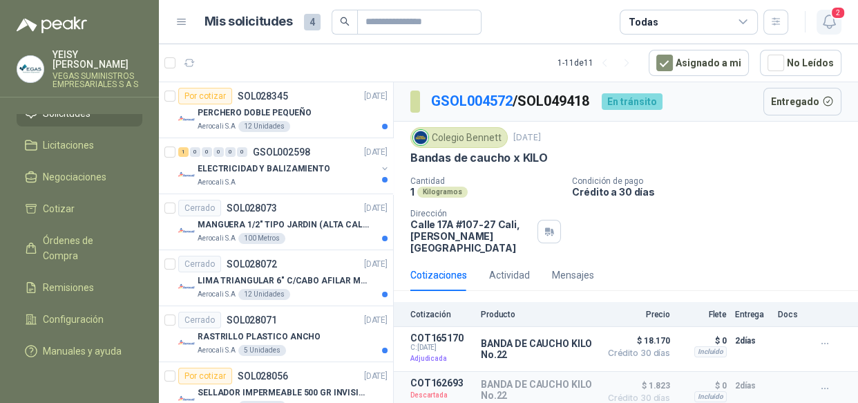
click at [829, 25] on icon "button" at bounding box center [828, 21] width 12 height 13
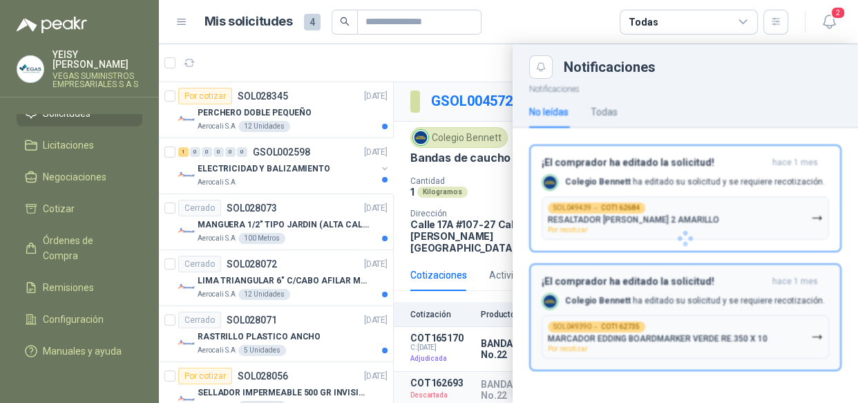
drag, startPoint x: 717, startPoint y: 214, endPoint x: 731, endPoint y: 200, distance: 19.5
click at [722, 209] on button "SOL049439 → COT162684 RESALTADOR [PERSON_NAME] 2 AMARILLO Por recotizar" at bounding box center [684, 217] width 287 height 43
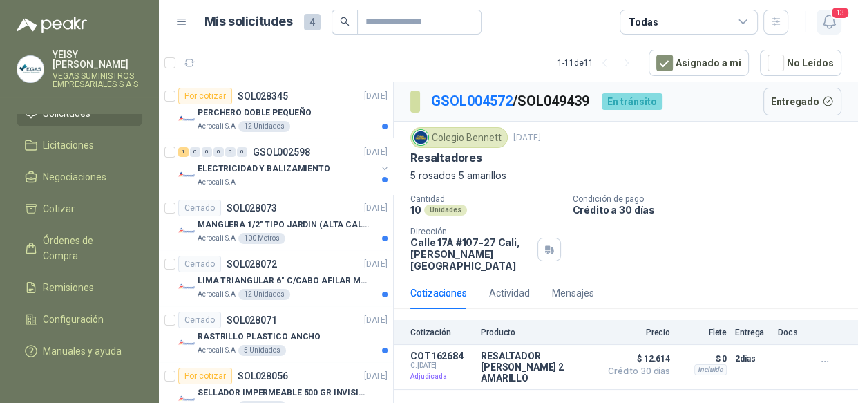
click at [831, 17] on span "13" at bounding box center [839, 12] width 19 height 13
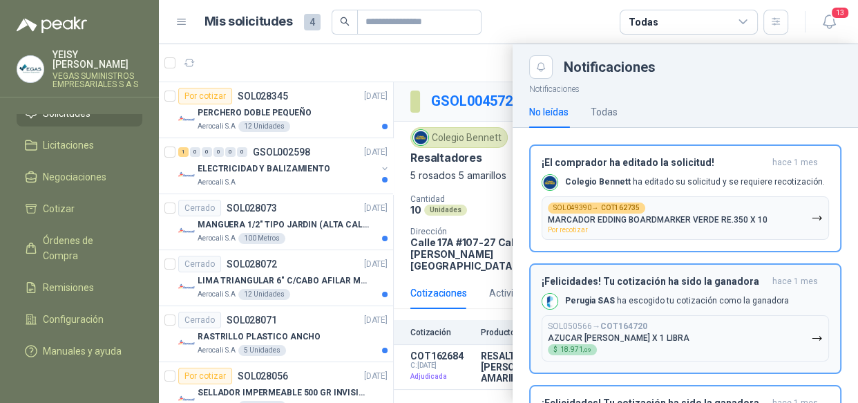
click at [738, 217] on p "MARCADOR EDDING BOARDMARKER VERDE RE.350 X 10" at bounding box center [658, 220] width 220 height 10
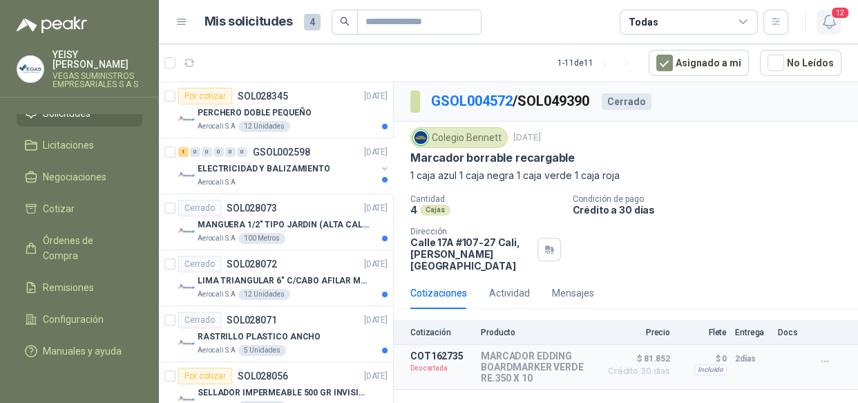
click at [824, 23] on icon "button" at bounding box center [828, 21] width 17 height 17
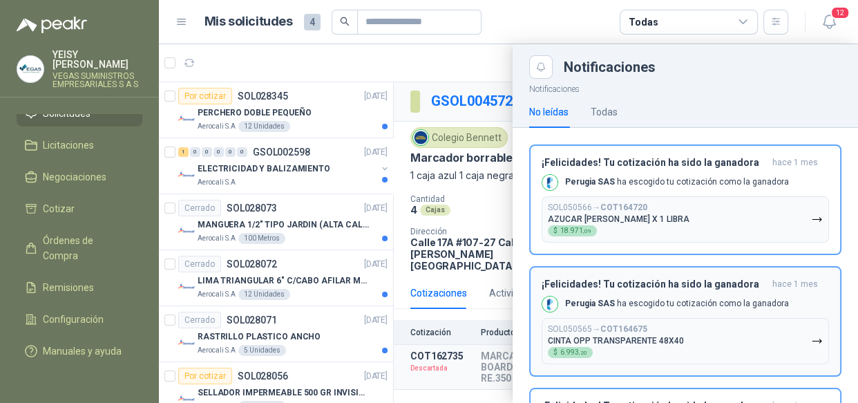
click at [736, 197] on button "SOL050566 → COT164720 AZUCAR [PERSON_NAME] X 1 LIBRA $ 18.971 ,09" at bounding box center [684, 219] width 287 height 46
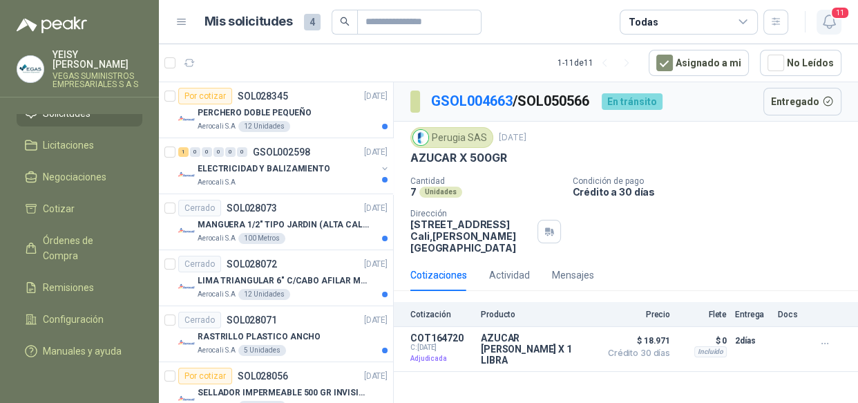
click at [822, 28] on icon "button" at bounding box center [828, 21] width 17 height 17
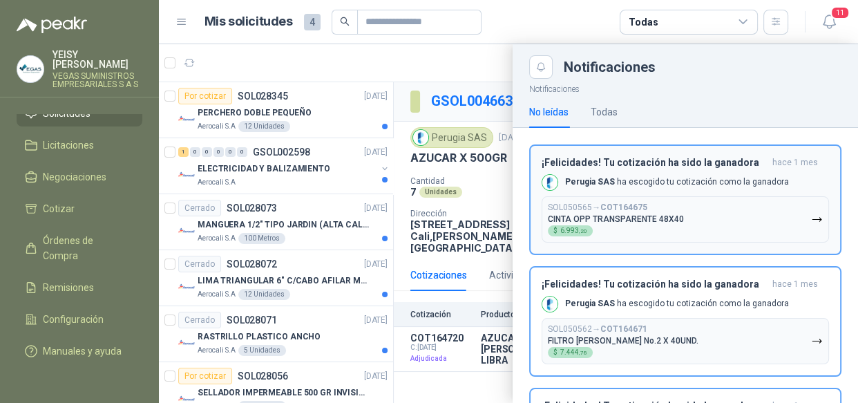
drag, startPoint x: 756, startPoint y: 215, endPoint x: 854, endPoint y: 65, distance: 179.6
click at [757, 213] on button "SOL050565 → COT164675 CINTA OPP TRANSPARENTE 48X40 $ 6.993 ,20" at bounding box center [684, 219] width 287 height 46
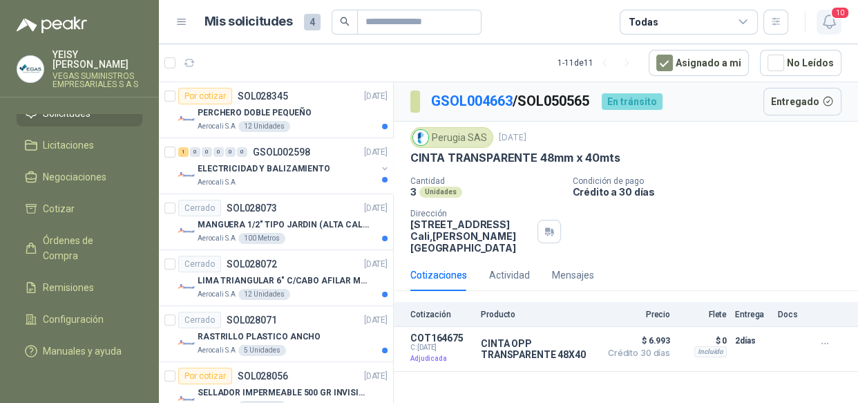
click at [827, 32] on button "10" at bounding box center [828, 22] width 25 height 25
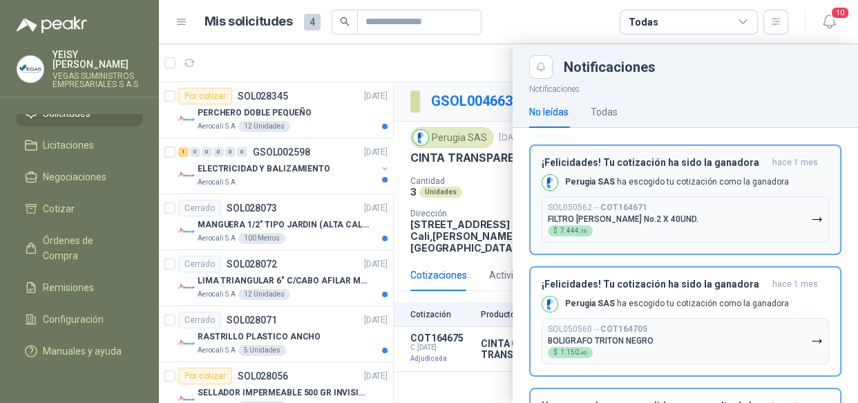
click at [753, 200] on button "SOL050562 → COT164671 FILTRO [PERSON_NAME] No.2 X 40UND. $ 7.444 ,78" at bounding box center [684, 219] width 287 height 46
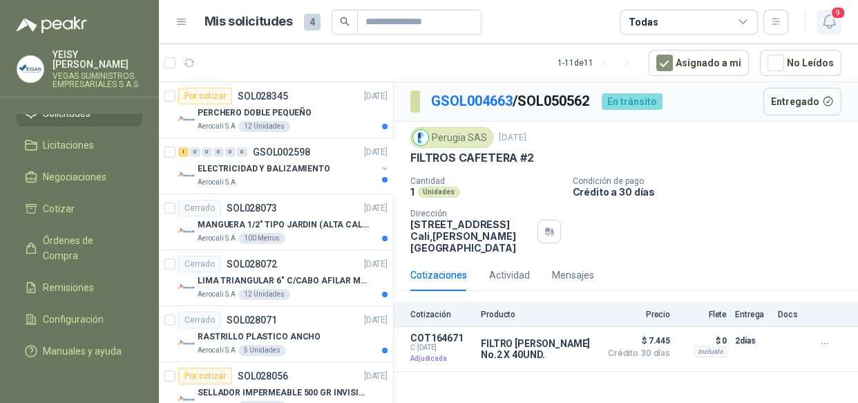
click at [829, 20] on icon "button" at bounding box center [828, 21] width 17 height 17
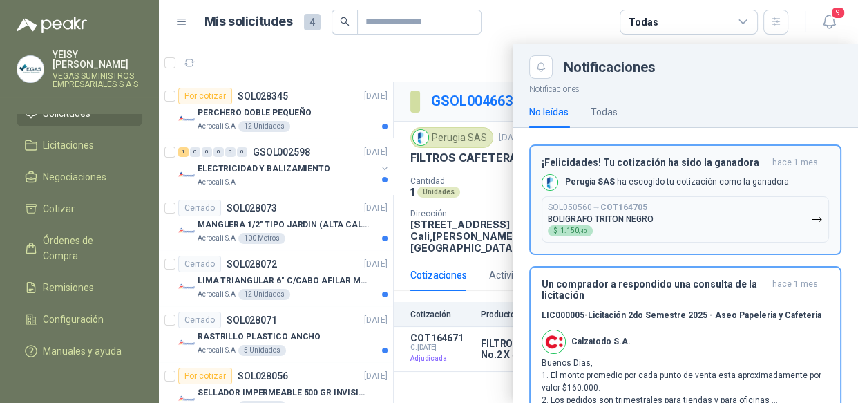
click at [728, 209] on button "SOL050560 → COT164705 BOLIGRAFO TRITON NEGRO $ 1.150 ,40" at bounding box center [684, 219] width 287 height 46
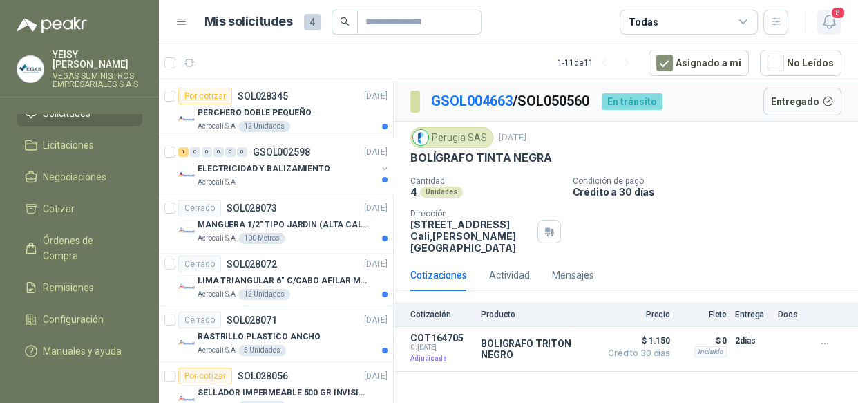
click at [829, 23] on icon "button" at bounding box center [828, 21] width 17 height 17
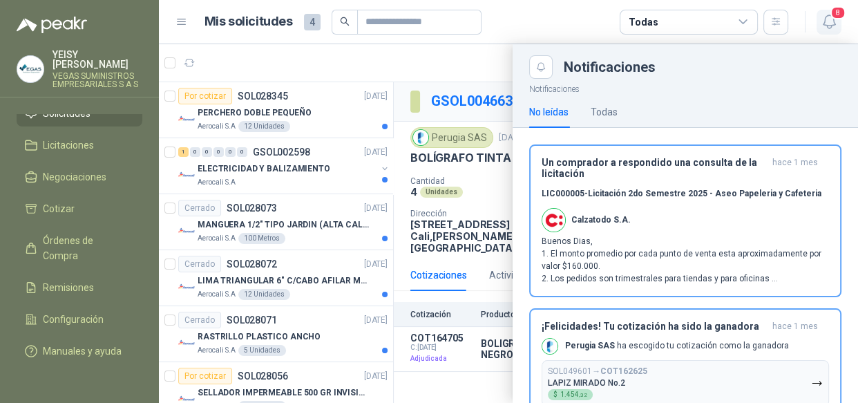
click at [832, 23] on icon "button" at bounding box center [828, 21] width 17 height 17
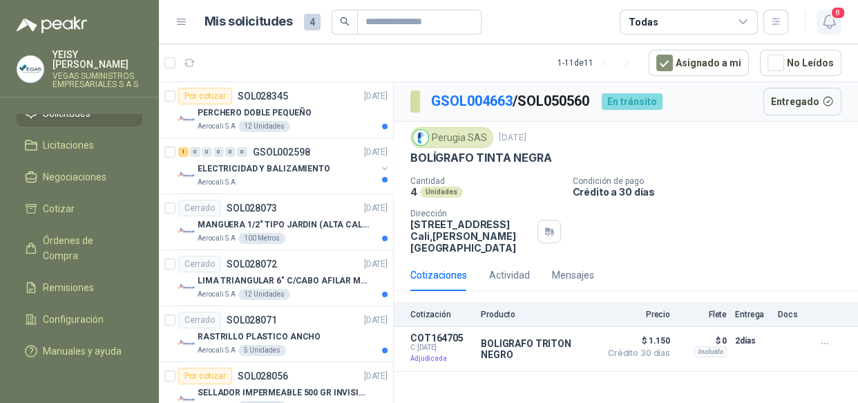
click at [822, 28] on icon "button" at bounding box center [828, 21] width 17 height 17
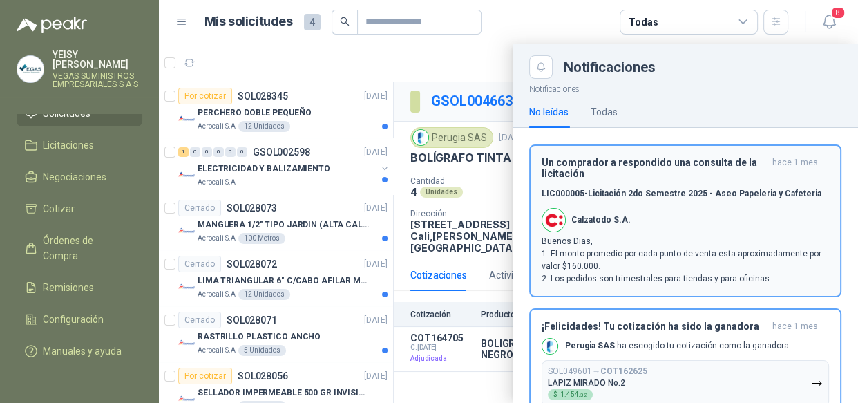
click at [725, 249] on p "Buenos Dias, 1. El monto promedio por cada punto de venta esta aproximadamente …" at bounding box center [684, 260] width 287 height 50
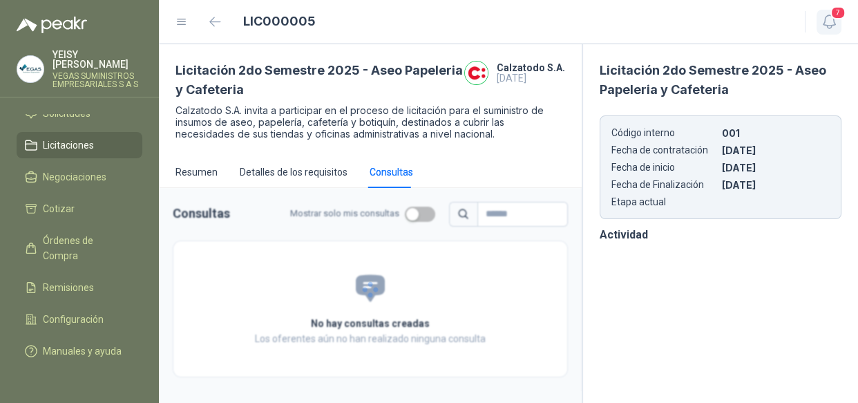
drag, startPoint x: 833, startPoint y: 17, endPoint x: 826, endPoint y: 26, distance: 11.3
click at [833, 17] on span "7" at bounding box center [837, 12] width 15 height 13
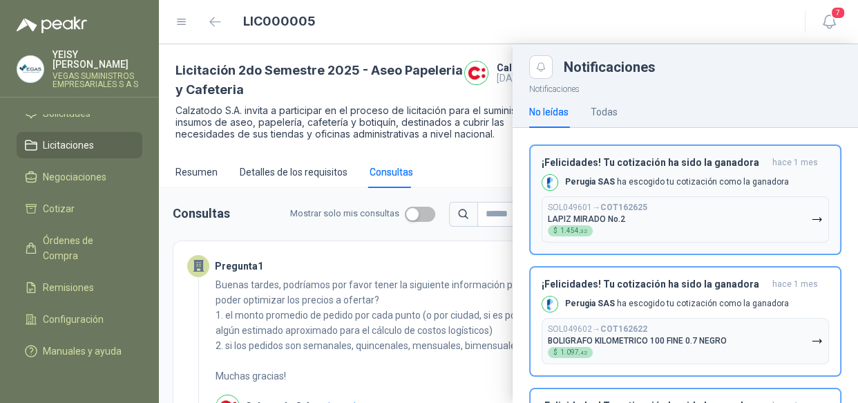
click at [731, 215] on button "SOL049601 → COT162625 LAPIZ MIRADO No.2 $ 1.454 ,32" at bounding box center [684, 219] width 287 height 46
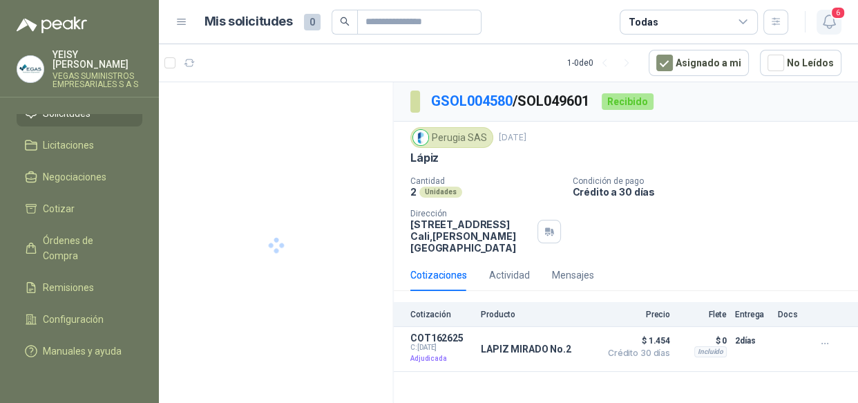
click at [823, 28] on icon "button" at bounding box center [828, 21] width 17 height 17
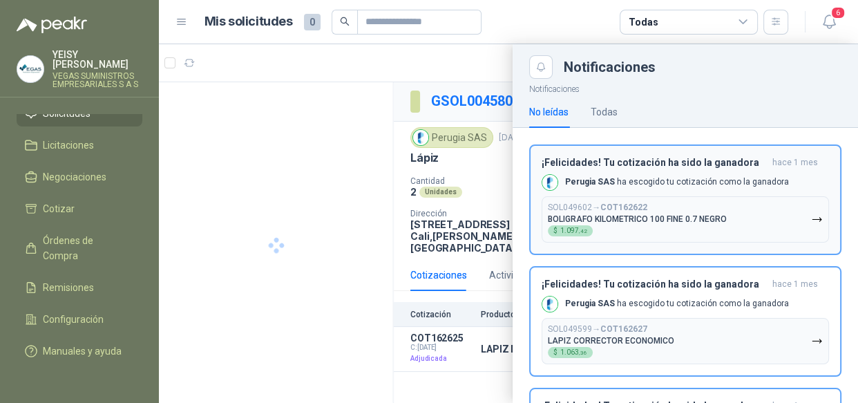
drag, startPoint x: 732, startPoint y: 235, endPoint x: 736, endPoint y: 226, distance: 9.9
click at [732, 234] on button "SOL049602 → COT162622 BOLIGRAFO KILOMETRICO 100 FINE 0.7 NEGRO $ 1.097 ,42" at bounding box center [684, 219] width 287 height 46
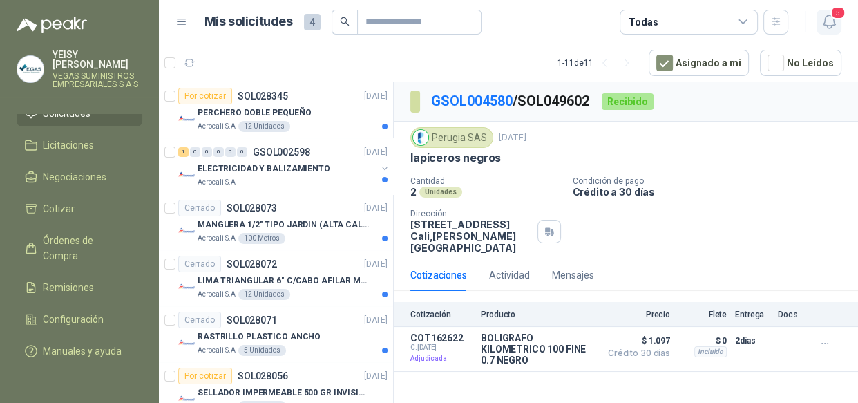
click at [829, 28] on icon "button" at bounding box center [828, 21] width 12 height 13
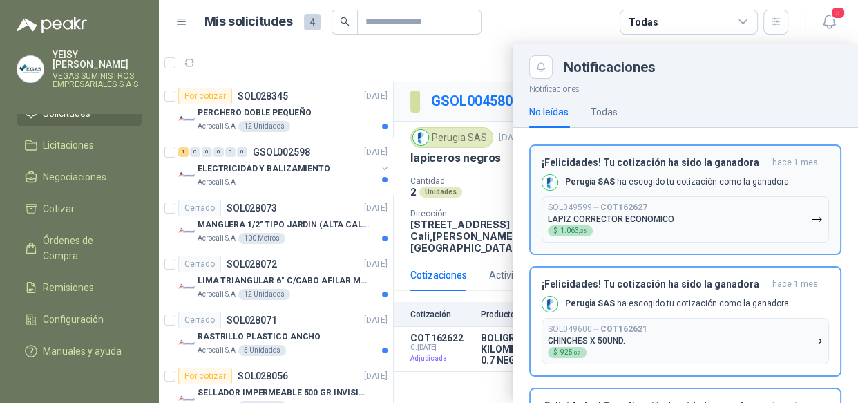
drag, startPoint x: 732, startPoint y: 231, endPoint x: 747, endPoint y: 193, distance: 40.9
click at [732, 231] on button "SOL049599 → COT162627 LAPIZ CORRECTOR ECONOMICO $ 1.063 ,36" at bounding box center [684, 219] width 287 height 46
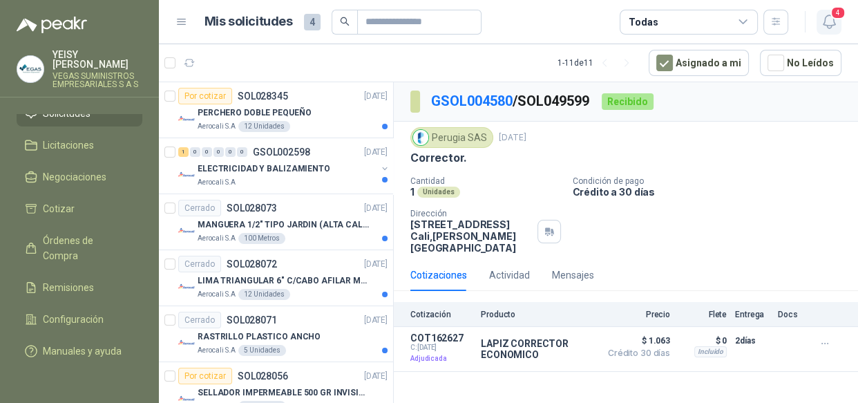
click at [823, 23] on icon "button" at bounding box center [828, 21] width 12 height 13
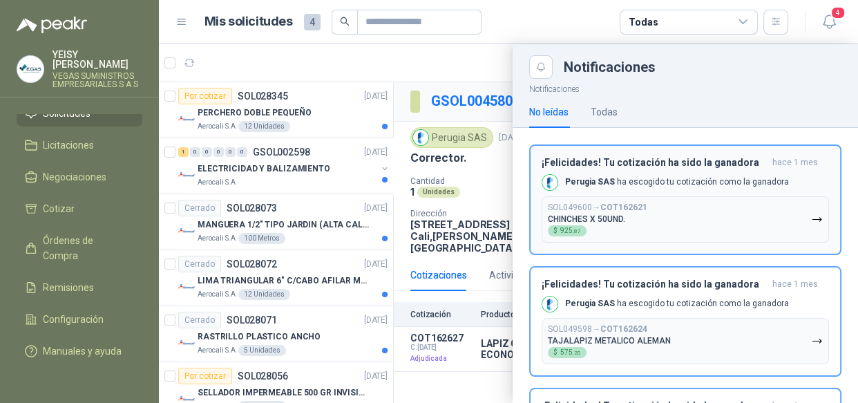
click at [710, 232] on button "SOL049600 → COT162621 CHINCHES X 50UND. $ 925 ,87" at bounding box center [684, 219] width 287 height 46
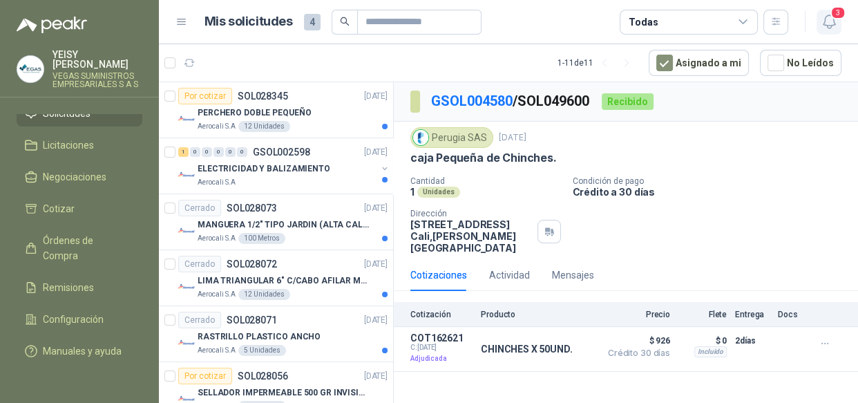
click at [822, 26] on icon "button" at bounding box center [828, 21] width 17 height 17
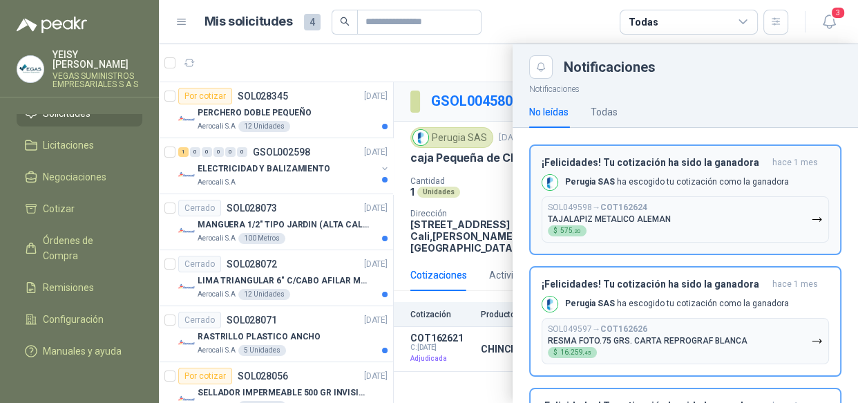
click at [722, 209] on button "SOL049598 → COT162624 TAJALAPIZ METALICO ALEMAN $ 575 ,20" at bounding box center [684, 219] width 287 height 46
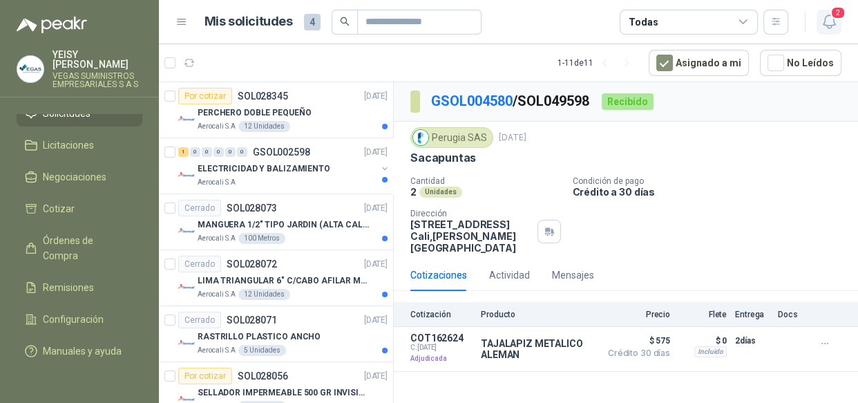
click at [835, 14] on span "2" at bounding box center [837, 12] width 15 height 13
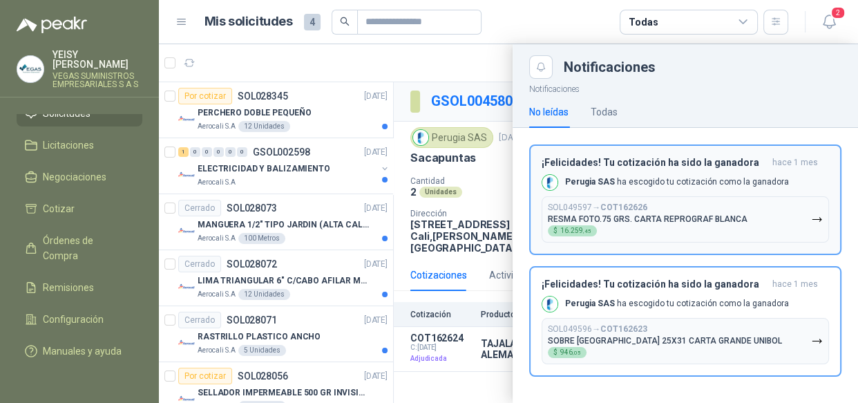
click at [733, 224] on div "SOL049597 → COT162626 RESMA FOTO.75 GRS. CARTA REPROGRAF BLANCA $ 16.259 ,45" at bounding box center [648, 219] width 200 height 34
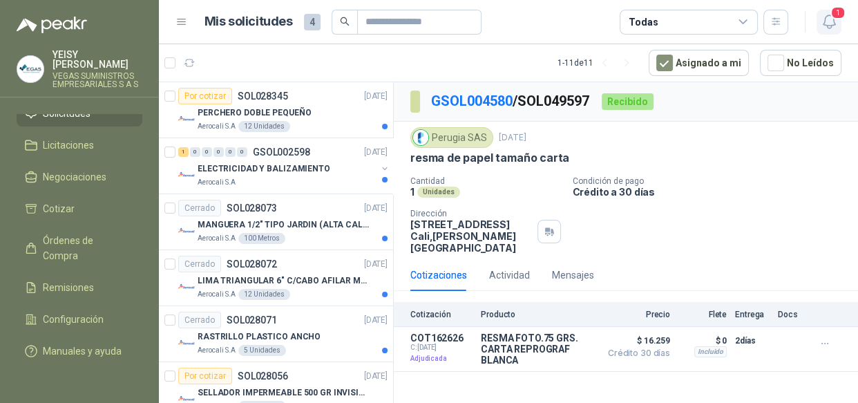
click at [831, 21] on icon "button" at bounding box center [828, 21] width 17 height 17
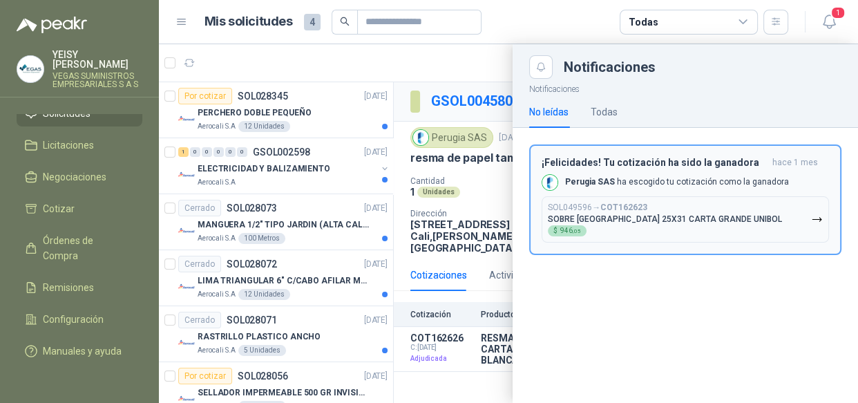
click at [746, 212] on button "SOL049596 → COT162623 SOBRE MANILA 25X31 CARTA GRANDE UNIBOL $ 946 ,05" at bounding box center [684, 219] width 287 height 46
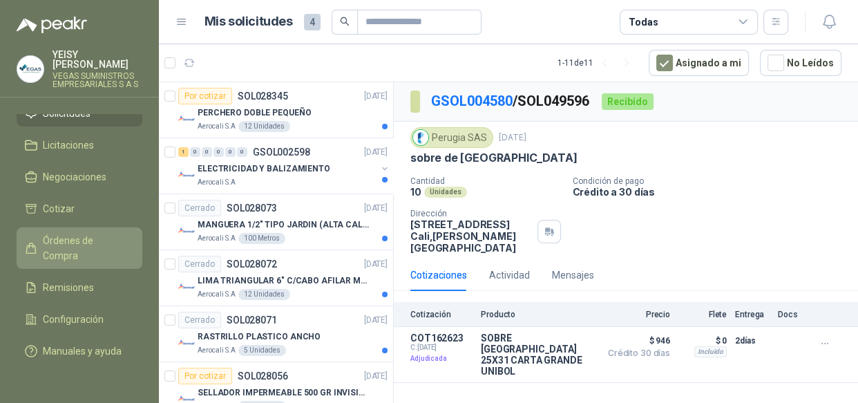
click at [97, 242] on span "Órdenes de Compra" at bounding box center [86, 248] width 86 height 30
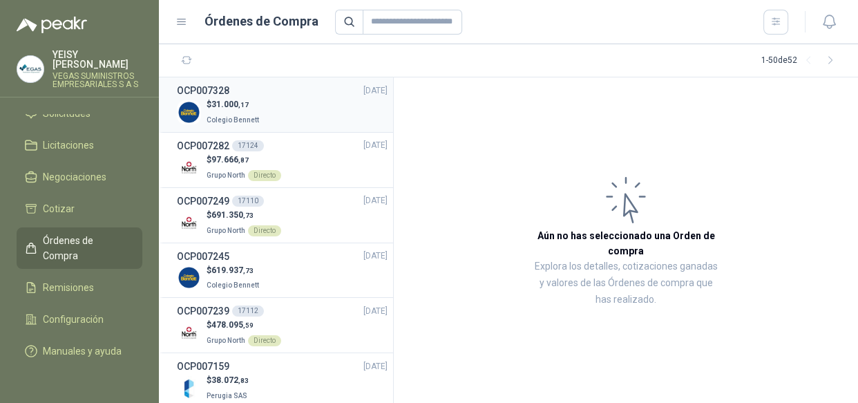
click at [290, 112] on div "$ 31.000 ,17 Colegio [PERSON_NAME]" at bounding box center [282, 112] width 211 height 28
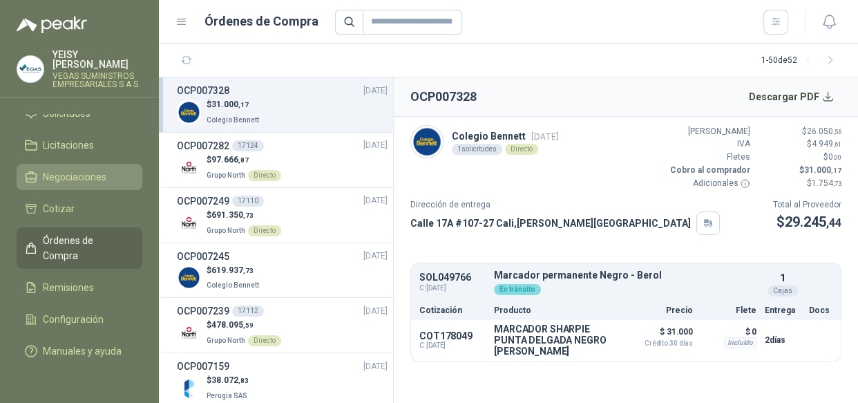
click at [95, 169] on span "Negociaciones" at bounding box center [75, 176] width 64 height 15
